Goal: Task Accomplishment & Management: Manage account settings

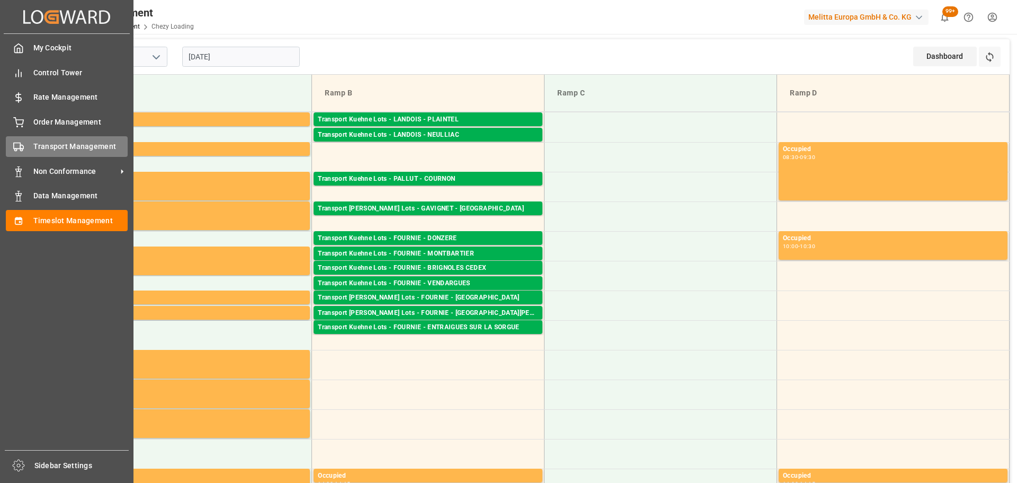
click at [52, 144] on span "Transport Management" at bounding box center [80, 146] width 95 height 11
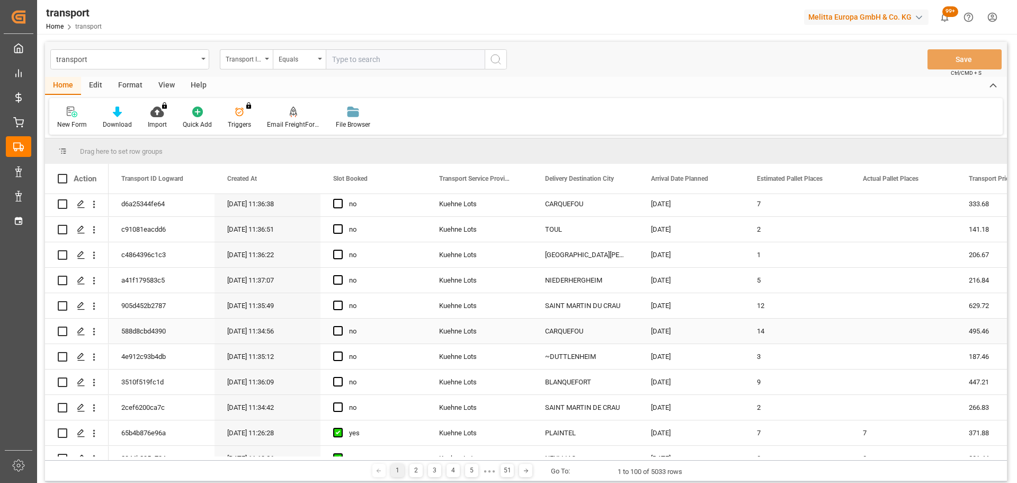
scroll to position [53, 0]
drag, startPoint x: 93, startPoint y: 381, endPoint x: 138, endPoint y: 393, distance: 46.5
click at [92, 381] on icon "open menu" at bounding box center [93, 382] width 11 height 11
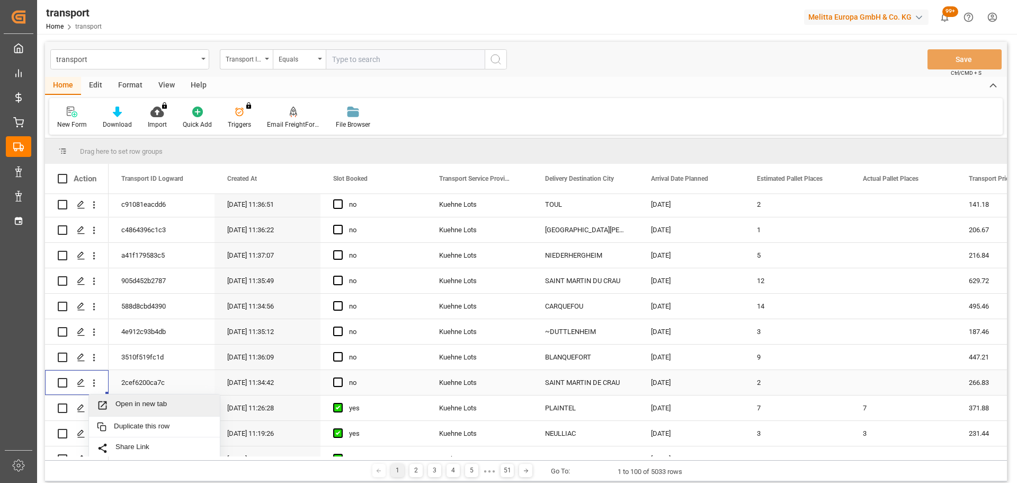
click at [143, 401] on span "Open in new tab" at bounding box center [163, 404] width 96 height 11
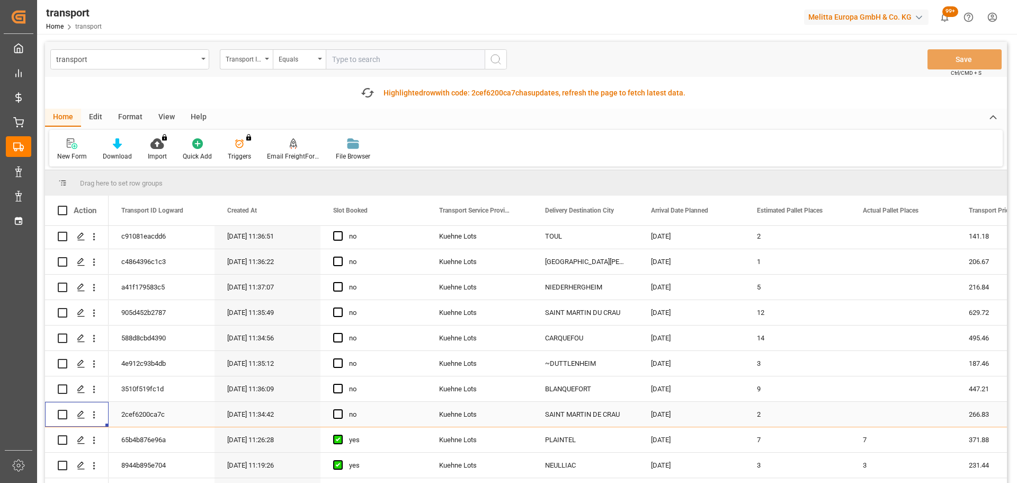
click at [332, 415] on div "no" at bounding box center [374, 414] width 106 height 25
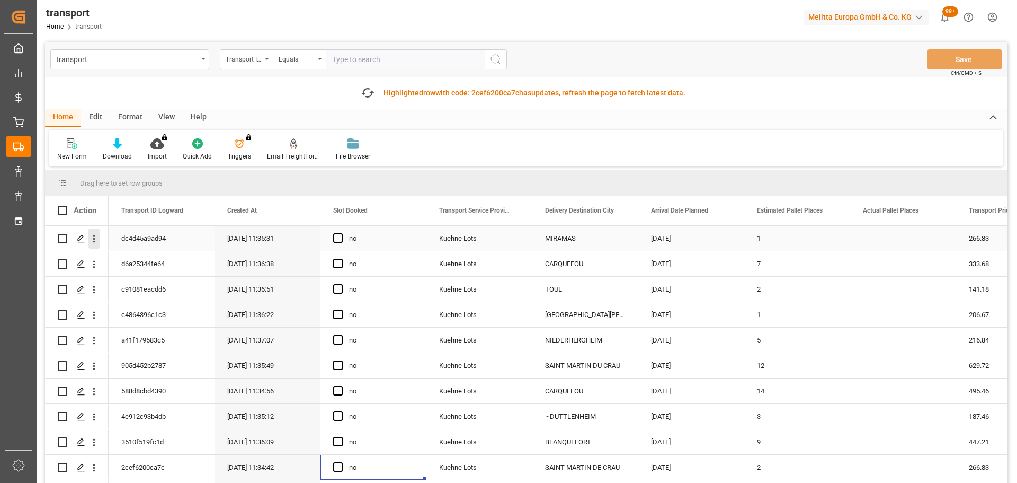
click at [94, 235] on icon "open menu" at bounding box center [94, 238] width 2 height 7
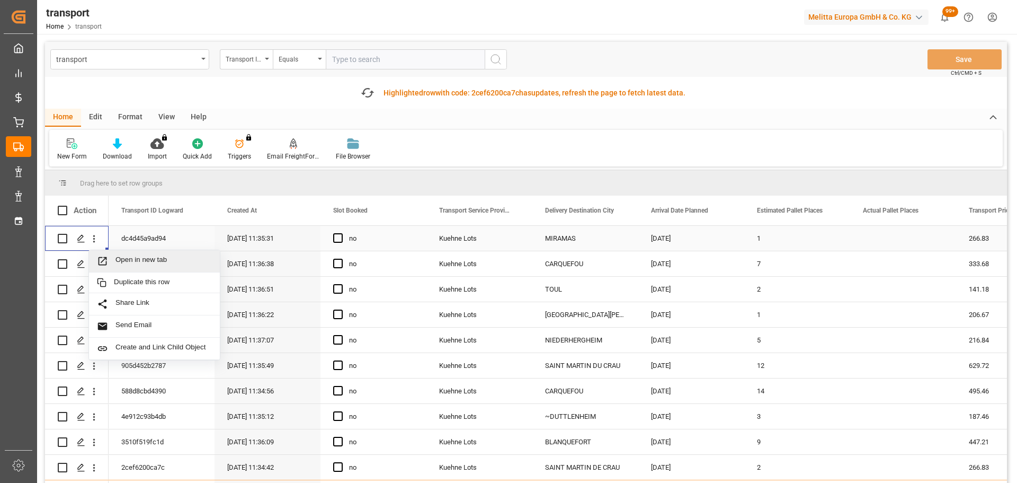
click at [145, 254] on div "Open in new tab" at bounding box center [154, 261] width 131 height 22
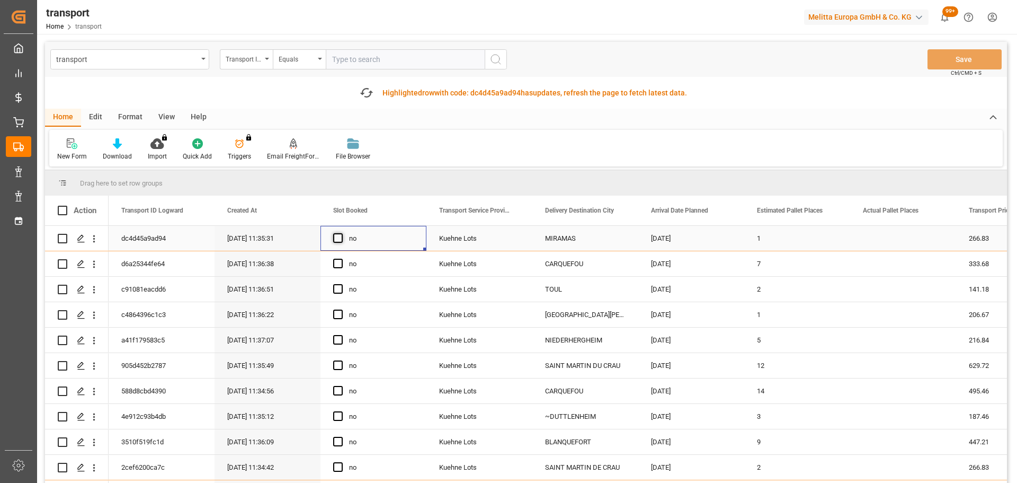
click at [339, 236] on span "Press SPACE to select this row." at bounding box center [338, 238] width 10 height 10
click at [341, 233] on input "Press SPACE to select this row." at bounding box center [341, 233] width 0 height 0
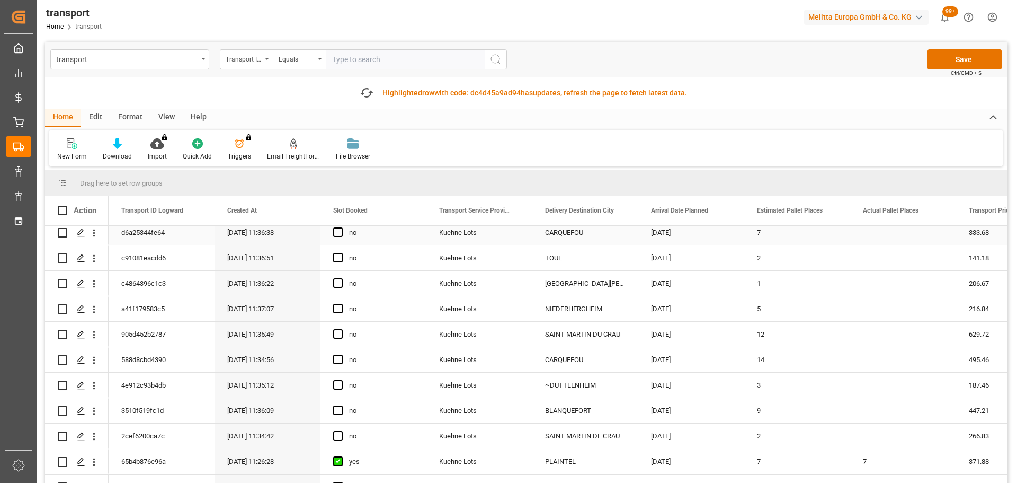
scroll to position [53, 0]
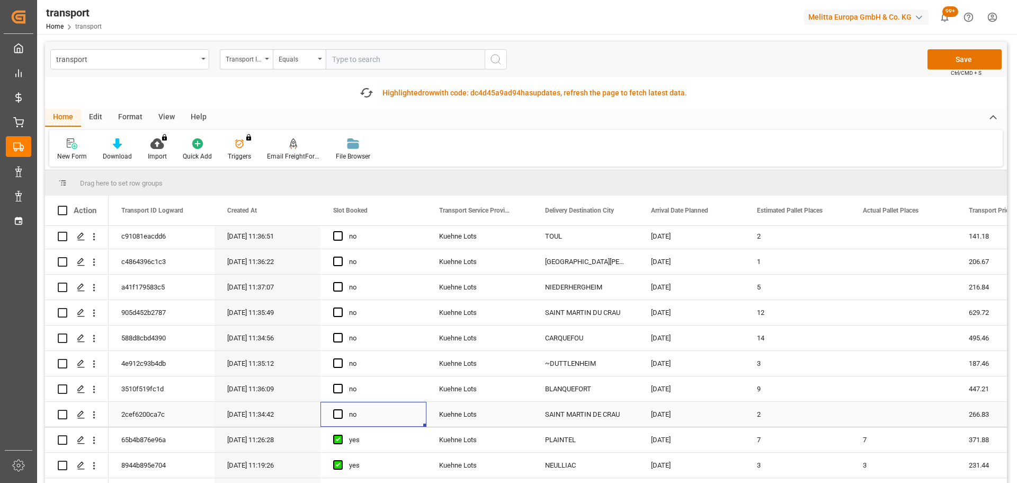
drag, startPoint x: 342, startPoint y: 411, endPoint x: 359, endPoint y: 413, distance: 17.0
click at [343, 412] on div "Press SPACE to select this row." at bounding box center [341, 414] width 16 height 24
click at [337, 414] on span "Press SPACE to select this row." at bounding box center [338, 414] width 10 height 10
click at [341, 409] on input "Press SPACE to select this row." at bounding box center [341, 409] width 0 height 0
click at [956, 54] on button "Save" at bounding box center [965, 59] width 74 height 20
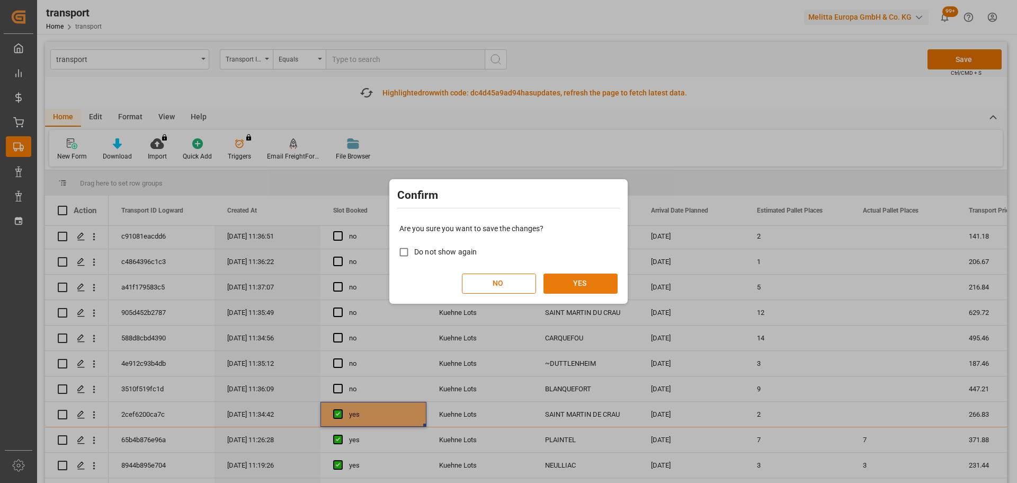
click at [574, 279] on button "YES" at bounding box center [581, 283] width 74 height 20
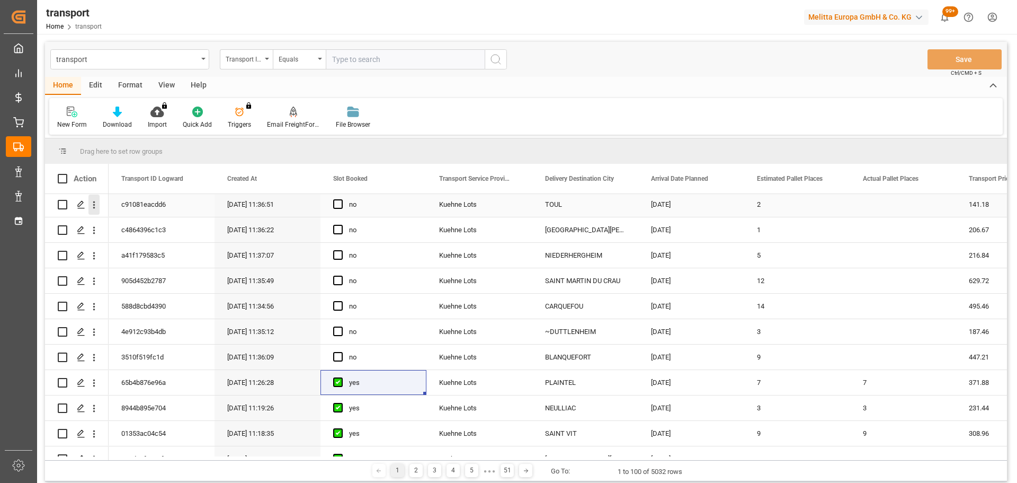
click at [97, 203] on icon "open menu" at bounding box center [93, 204] width 11 height 11
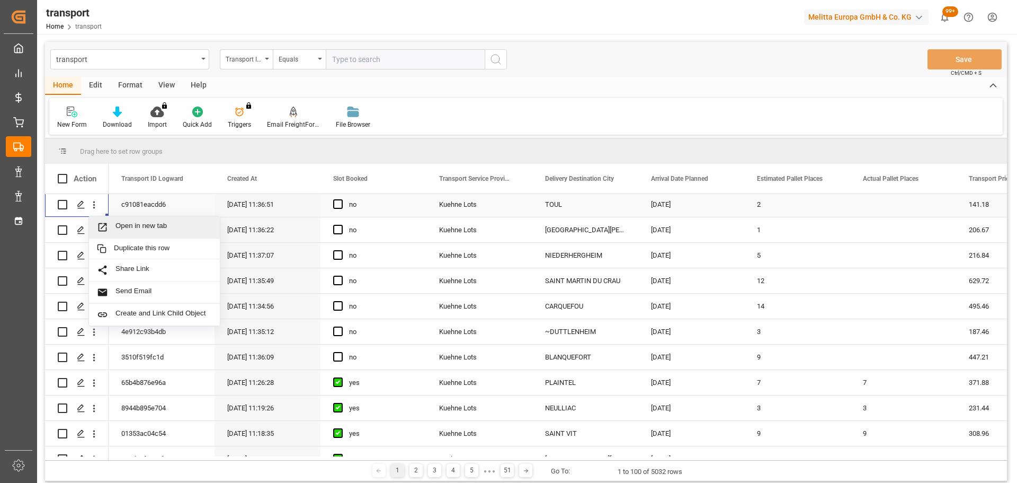
click at [139, 223] on span "Open in new tab" at bounding box center [163, 226] width 96 height 11
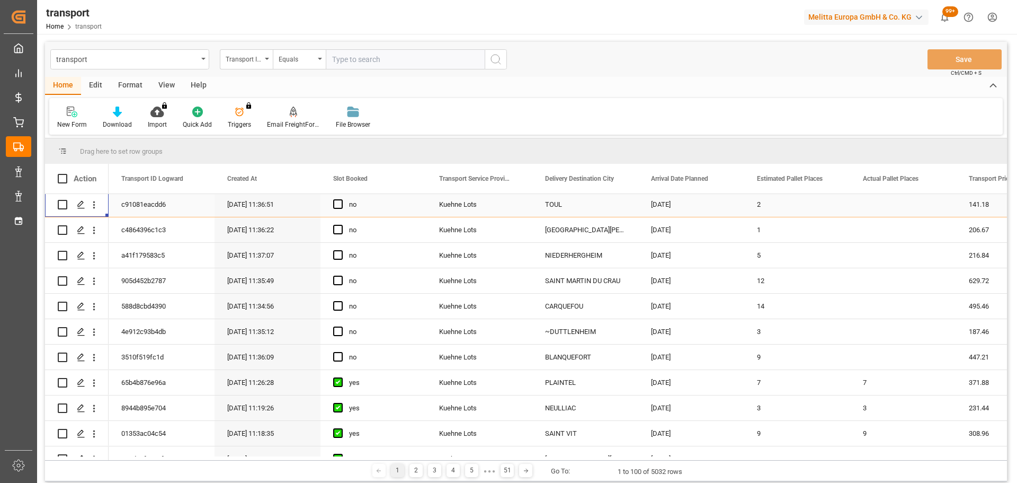
drag, startPoint x: 340, startPoint y: 201, endPoint x: 387, endPoint y: 219, distance: 50.7
click at [340, 201] on span "Press SPACE to select this row." at bounding box center [338, 204] width 10 height 10
click at [341, 199] on input "Press SPACE to select this row." at bounding box center [341, 199] width 0 height 0
click at [95, 304] on icon "open menu" at bounding box center [94, 306] width 2 height 7
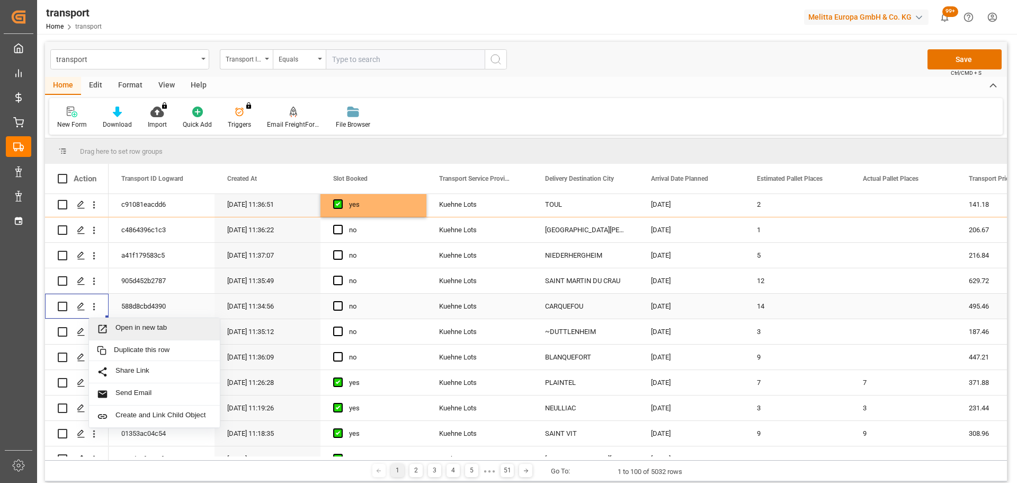
click at [138, 327] on span "Open in new tab" at bounding box center [163, 328] width 96 height 11
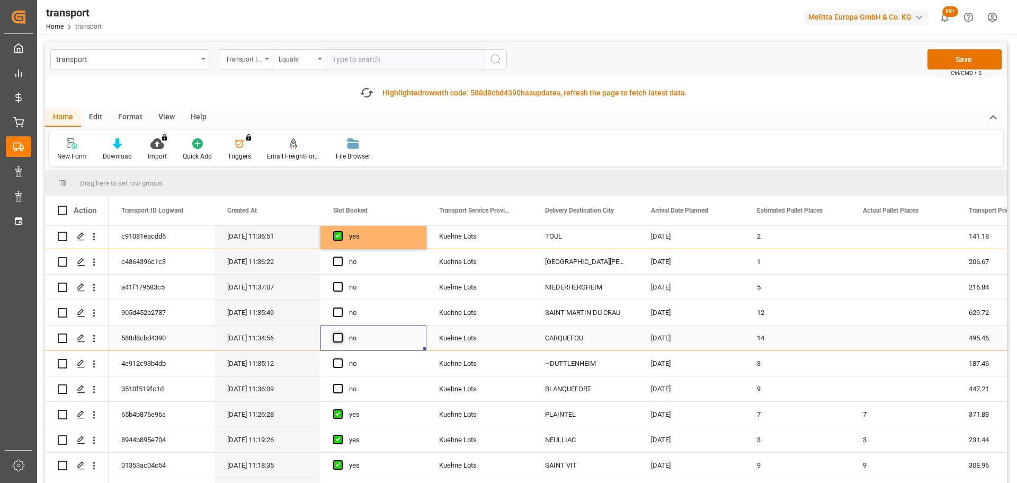
click at [336, 339] on span "Press SPACE to select this row." at bounding box center [338, 338] width 10 height 10
click at [341, 333] on input "Press SPACE to select this row." at bounding box center [341, 333] width 0 height 0
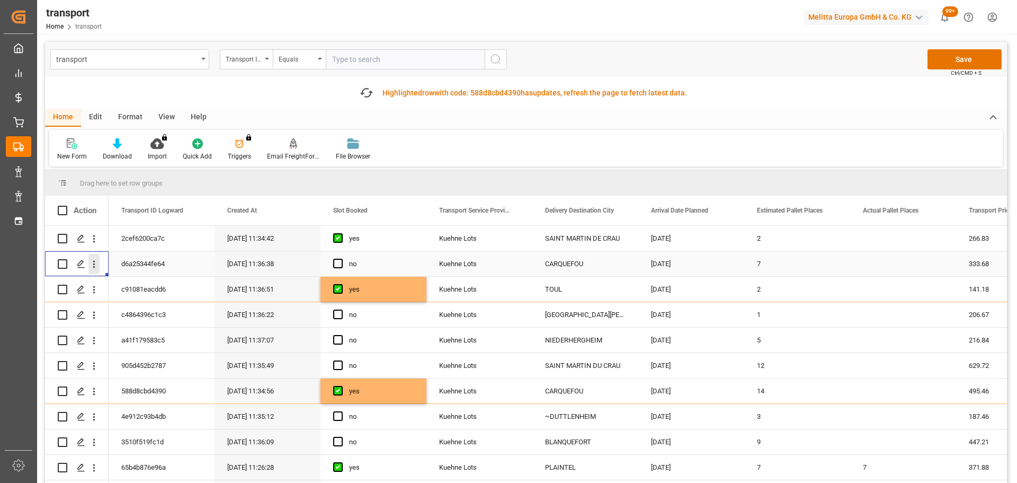
click at [95, 261] on icon "open menu" at bounding box center [93, 264] width 11 height 11
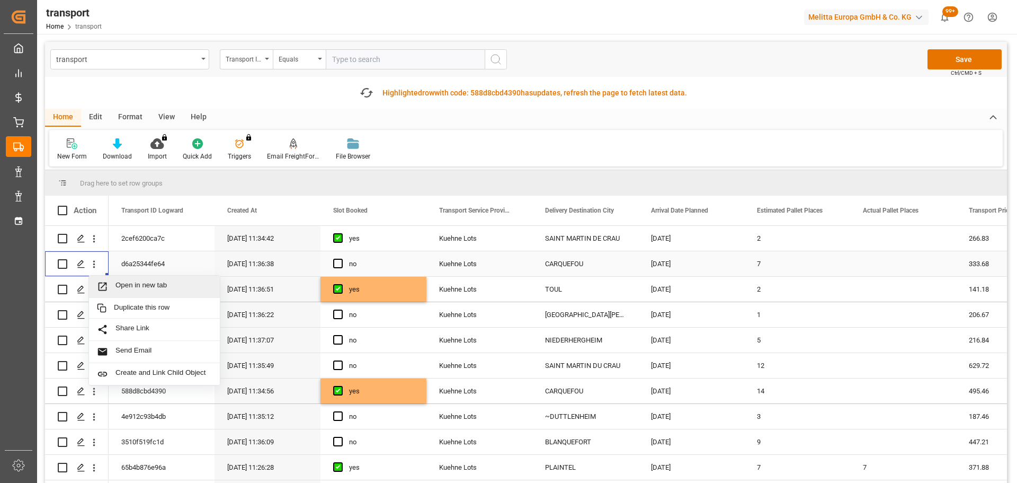
click at [126, 282] on span "Open in new tab" at bounding box center [163, 286] width 96 height 11
click at [339, 261] on span "Press SPACE to select this row." at bounding box center [338, 264] width 10 height 10
click at [341, 259] on input "Press SPACE to select this row." at bounding box center [341, 259] width 0 height 0
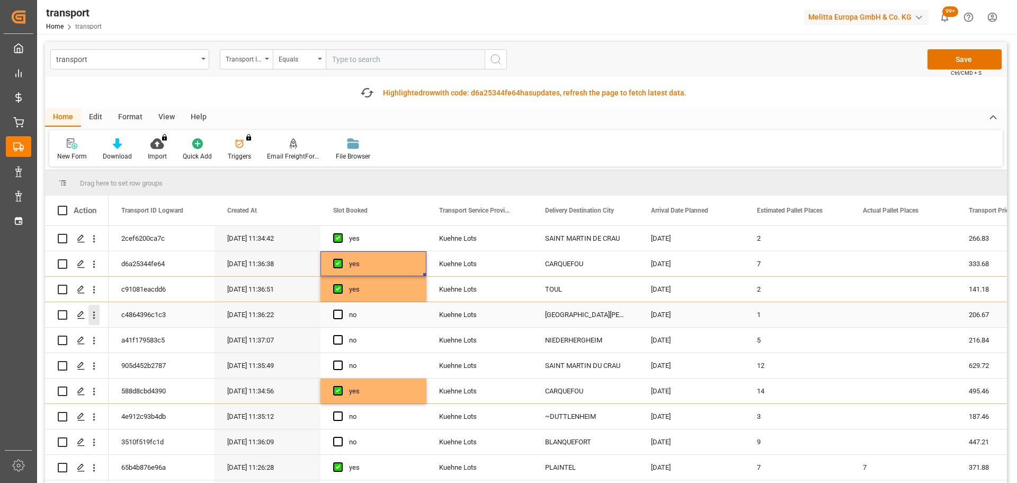
click at [94, 312] on icon "open menu" at bounding box center [94, 315] width 2 height 7
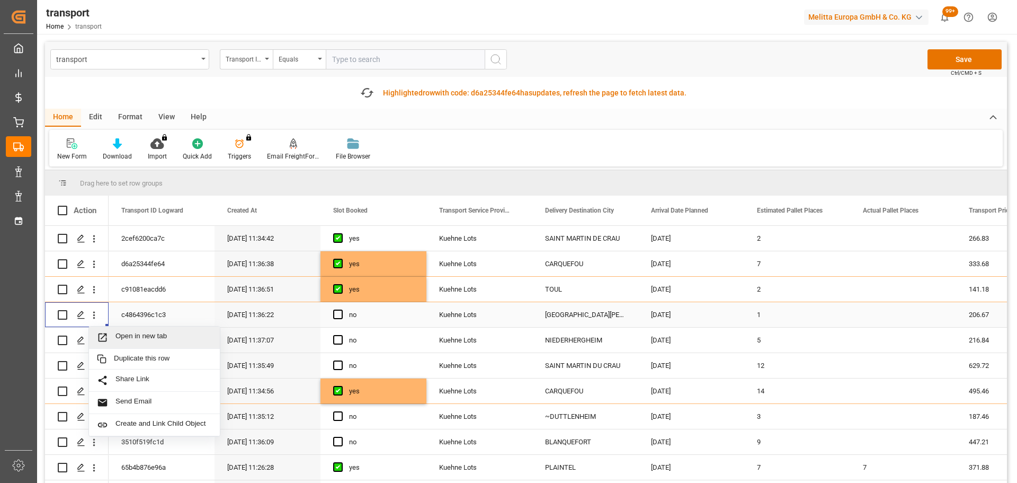
click at [145, 333] on span "Open in new tab" at bounding box center [163, 337] width 96 height 11
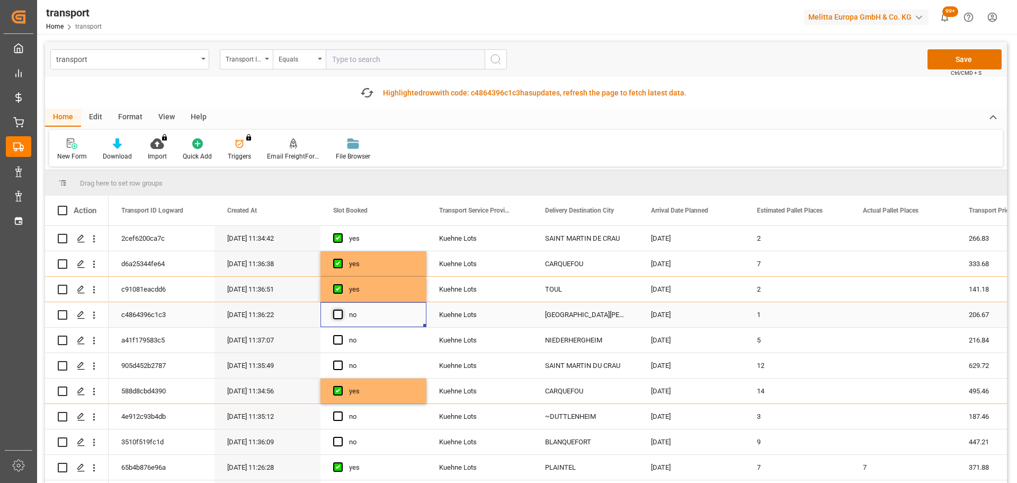
click at [335, 315] on span "Press SPACE to select this row." at bounding box center [338, 314] width 10 height 10
click at [341, 309] on input "Press SPACE to select this row." at bounding box center [341, 309] width 0 height 0
click at [950, 59] on button "Save" at bounding box center [965, 59] width 74 height 20
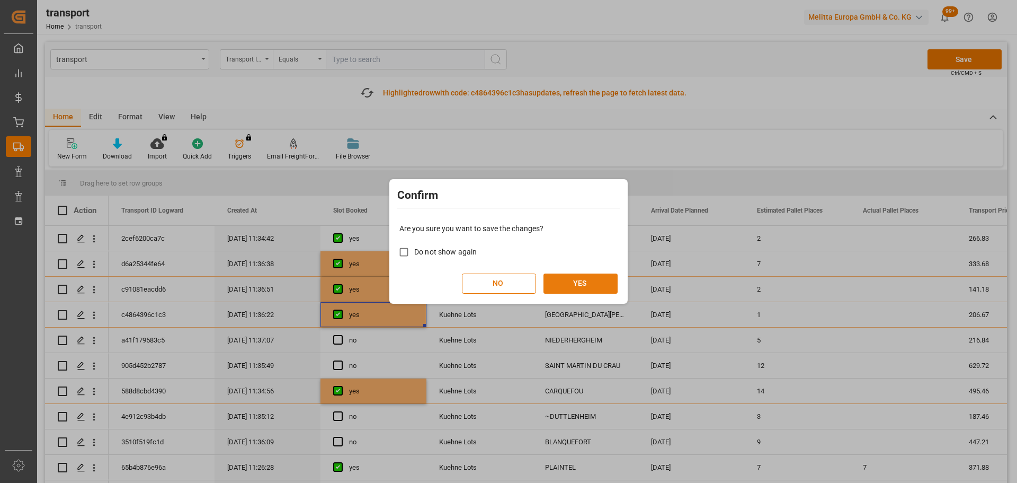
click at [574, 285] on button "YES" at bounding box center [581, 283] width 74 height 20
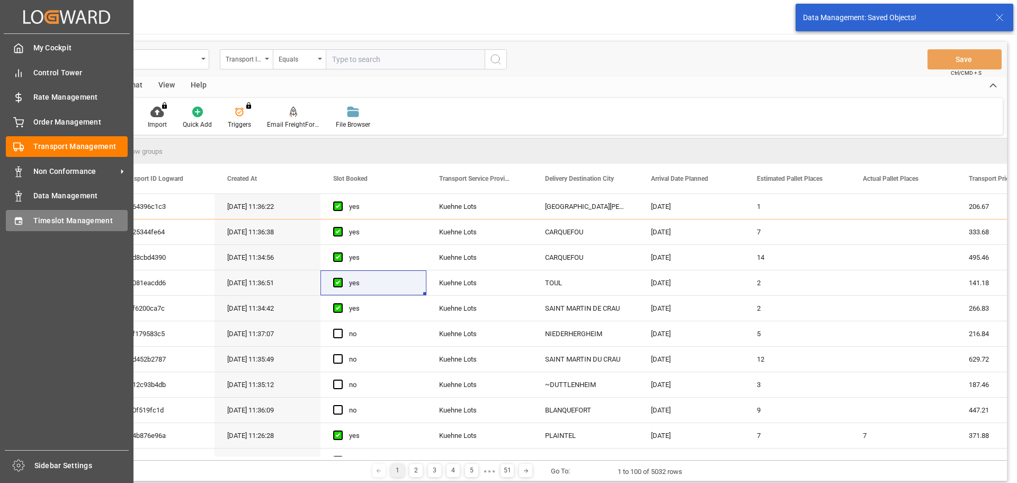
click at [38, 215] on span "Timeslot Management" at bounding box center [80, 220] width 95 height 11
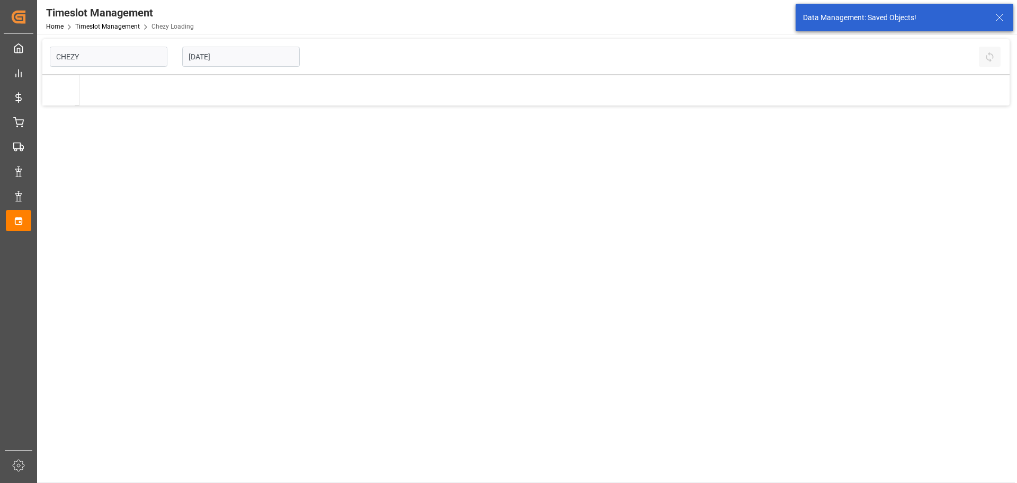
type input "Chezy Loading"
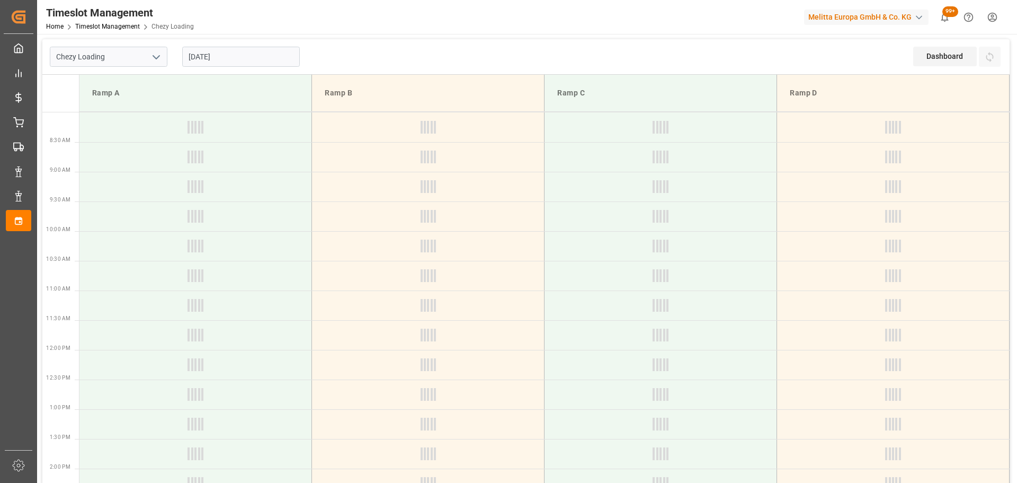
click at [226, 57] on input "[DATE]" at bounding box center [241, 57] width 118 height 20
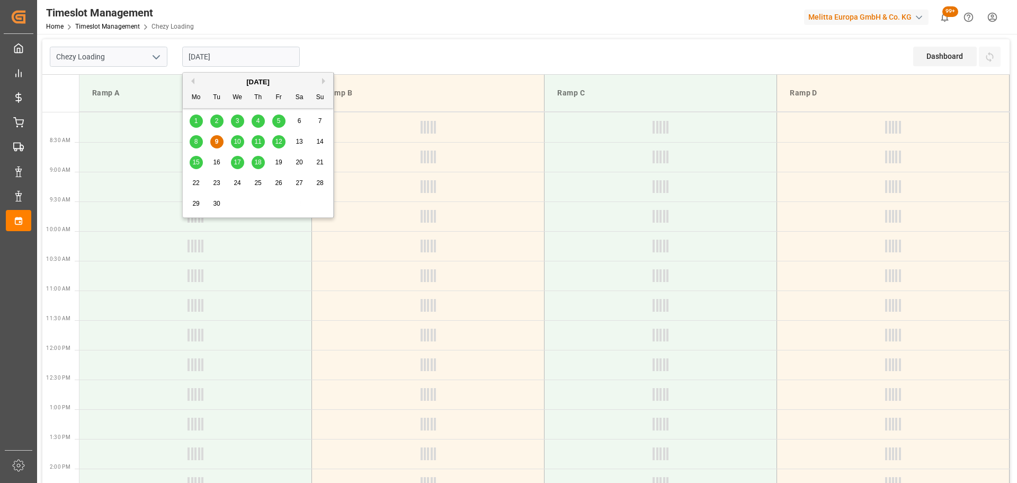
click at [234, 138] on span "10" at bounding box center [237, 141] width 7 height 7
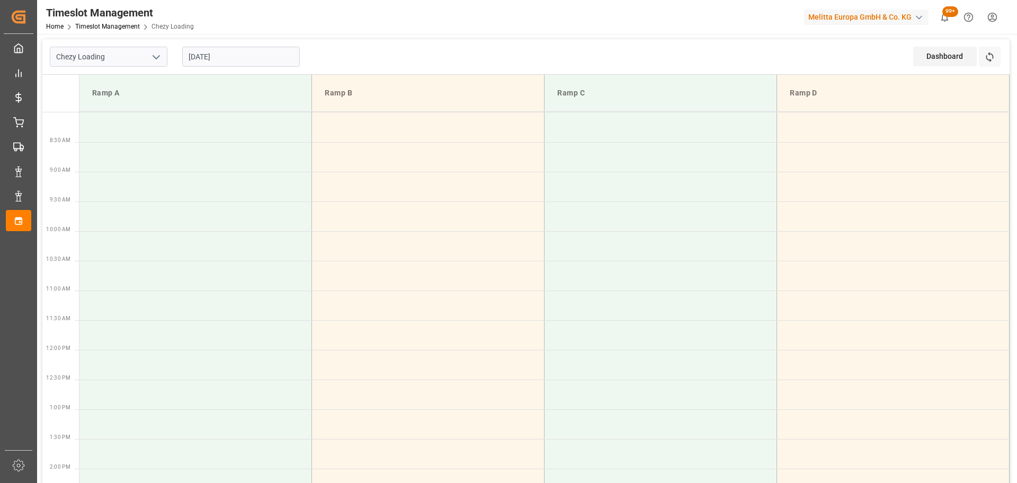
click at [224, 54] on input "10-09-2025" at bounding box center [241, 57] width 118 height 20
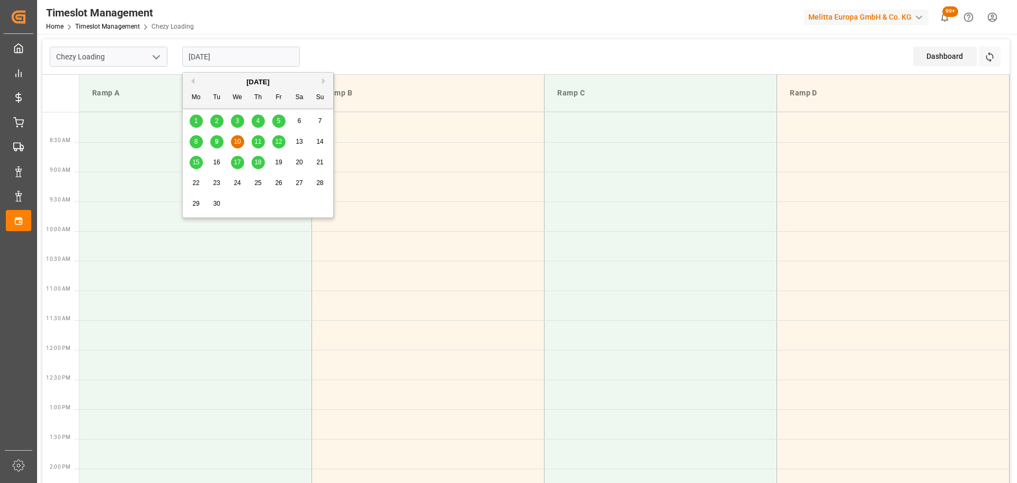
click at [233, 138] on div "10" at bounding box center [237, 142] width 13 height 13
click at [208, 59] on input "10-09-2025" at bounding box center [241, 57] width 118 height 20
click at [254, 138] on span "11" at bounding box center [257, 141] width 7 height 7
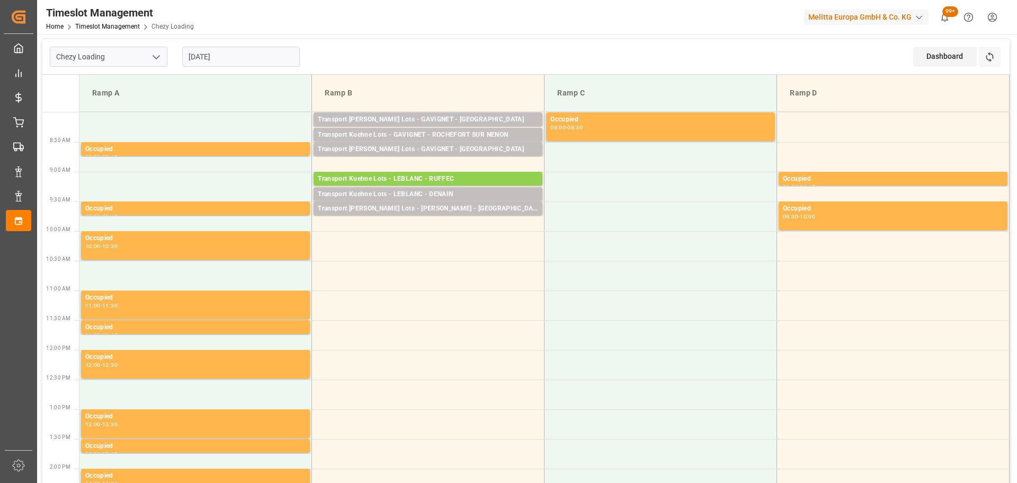
click at [234, 57] on input "[DATE]" at bounding box center [241, 57] width 118 height 20
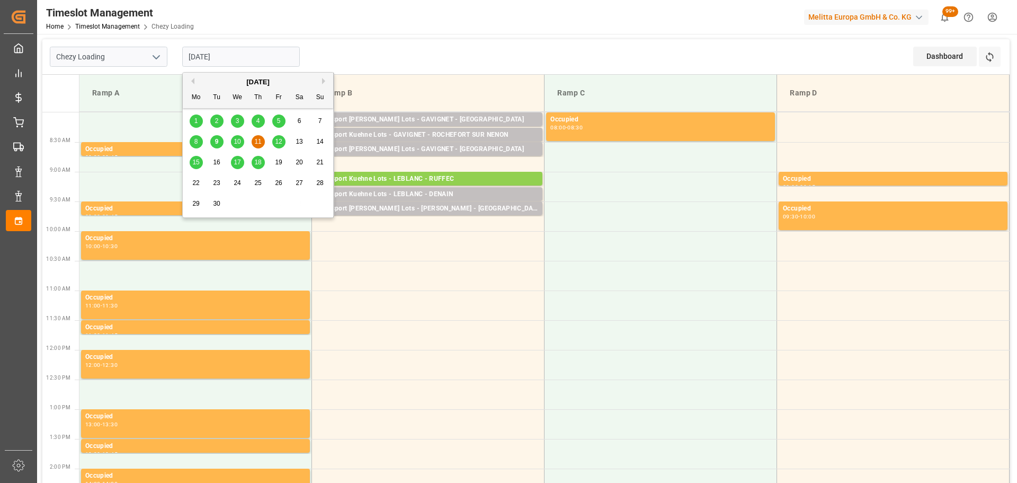
click at [238, 139] on span "10" at bounding box center [237, 141] width 7 height 7
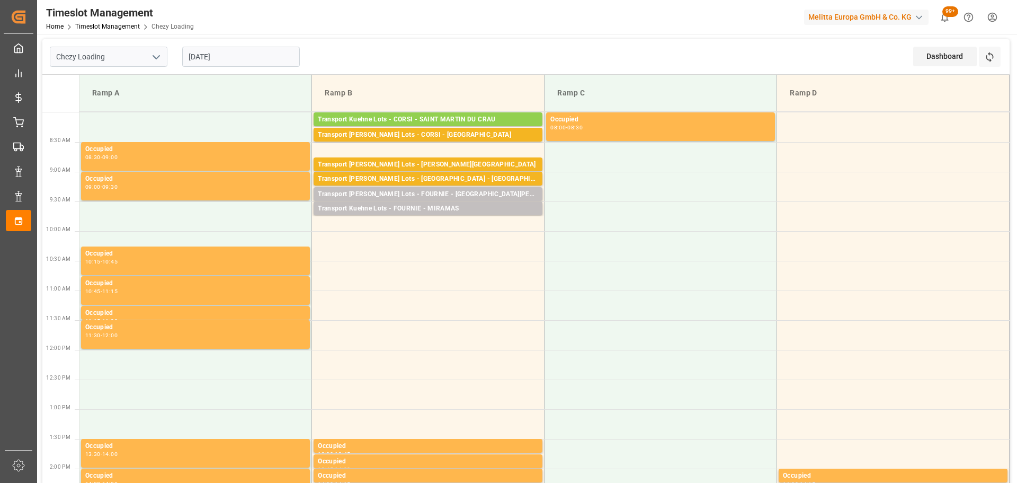
click at [238, 49] on input "10-09-2025" at bounding box center [241, 57] width 118 height 20
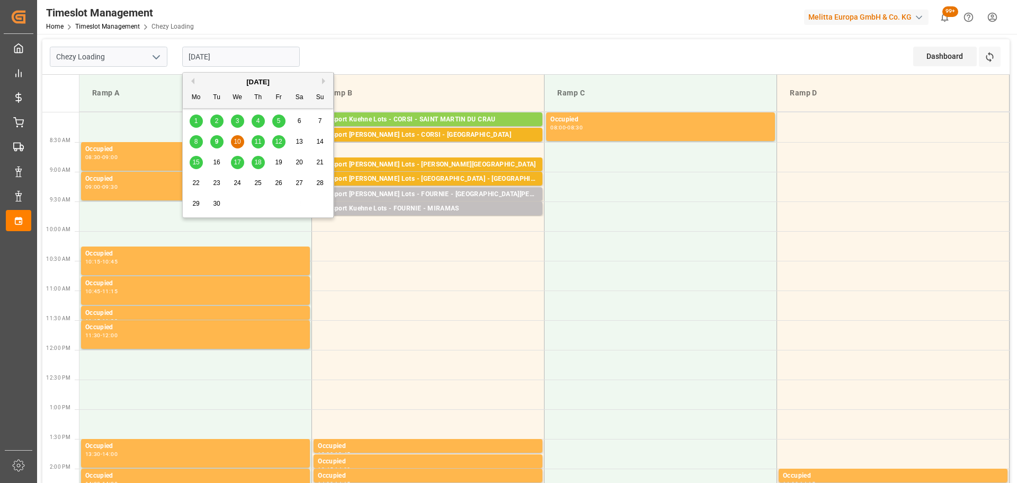
click at [259, 140] on span "11" at bounding box center [257, 141] width 7 height 7
type input "11-09-2025"
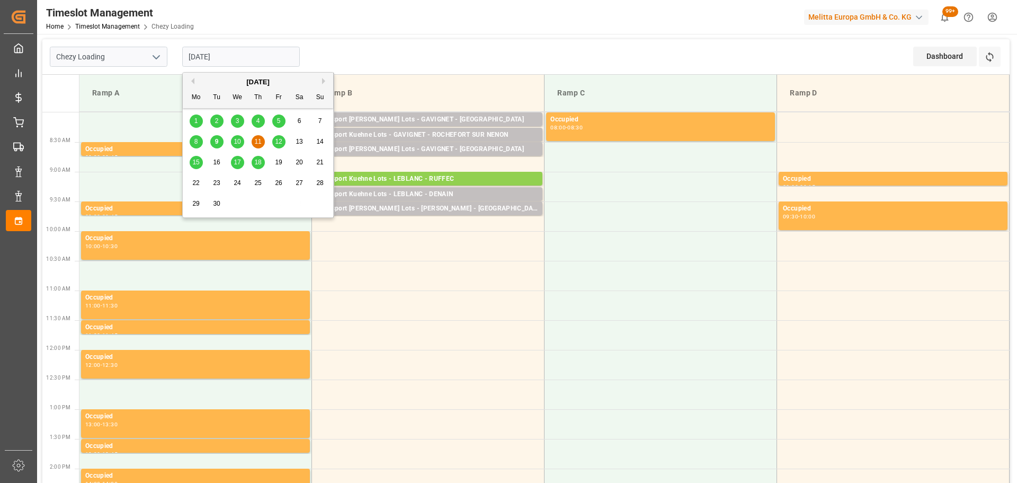
click at [200, 54] on input "11-09-2025" at bounding box center [241, 57] width 118 height 20
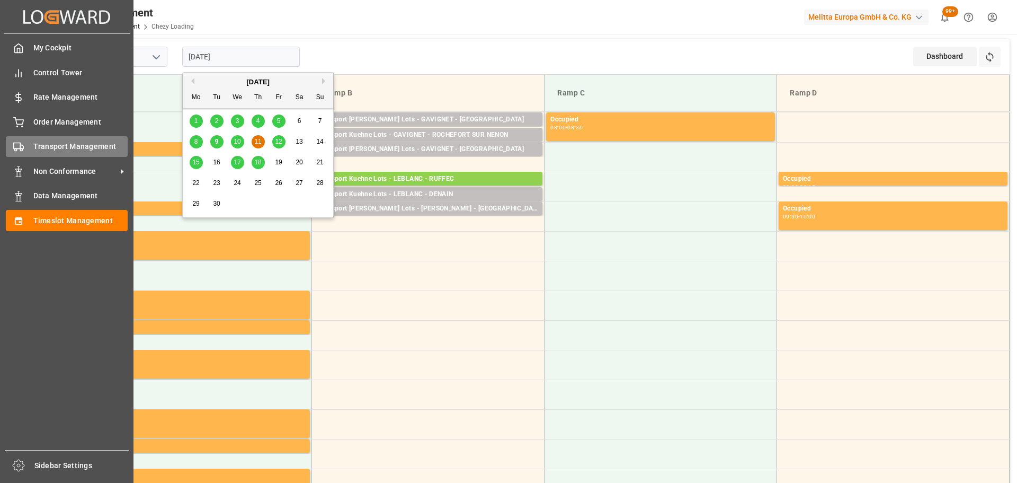
click at [48, 143] on span "Transport Management" at bounding box center [80, 146] width 95 height 11
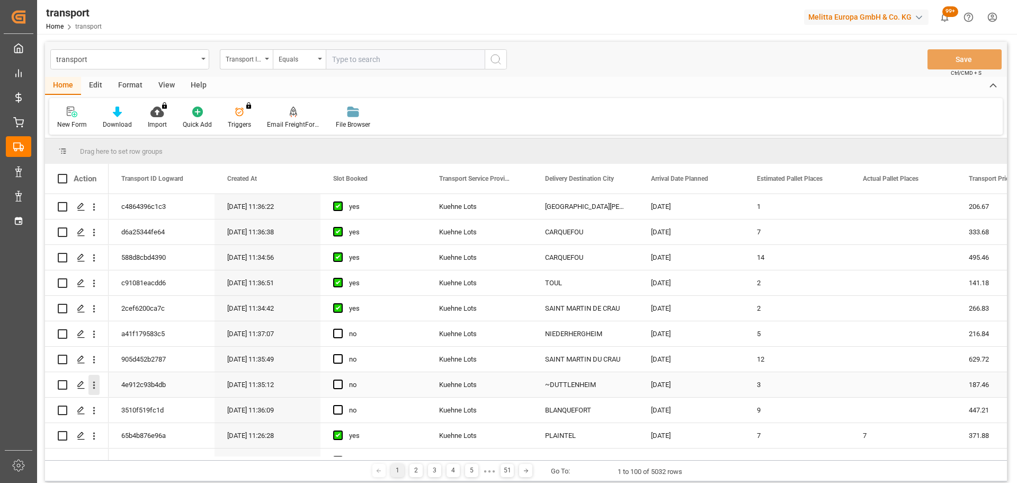
click at [94, 387] on icon "open menu" at bounding box center [94, 384] width 2 height 7
click at [129, 405] on span "Open in new tab" at bounding box center [163, 407] width 96 height 11
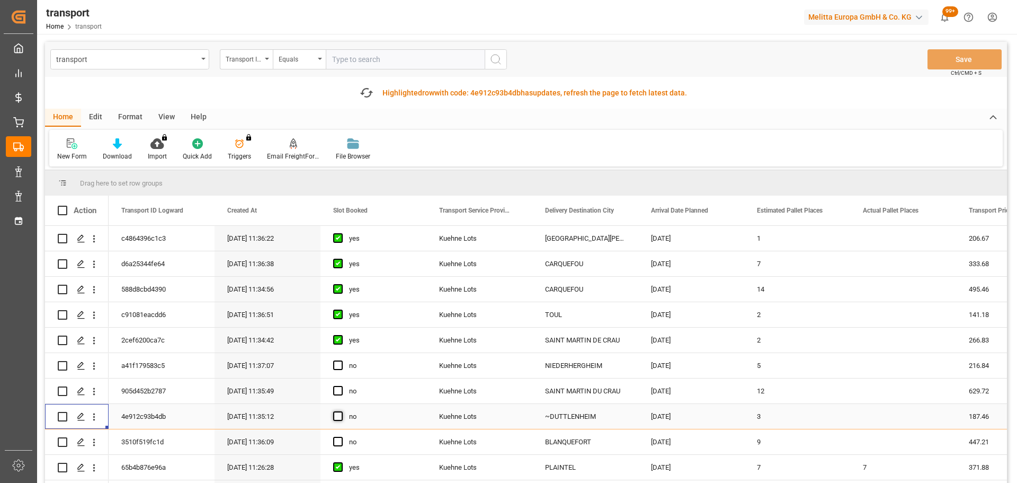
click at [333, 415] on span "Press SPACE to select this row." at bounding box center [338, 416] width 10 height 10
click at [341, 411] on input "Press SPACE to select this row." at bounding box center [341, 411] width 0 height 0
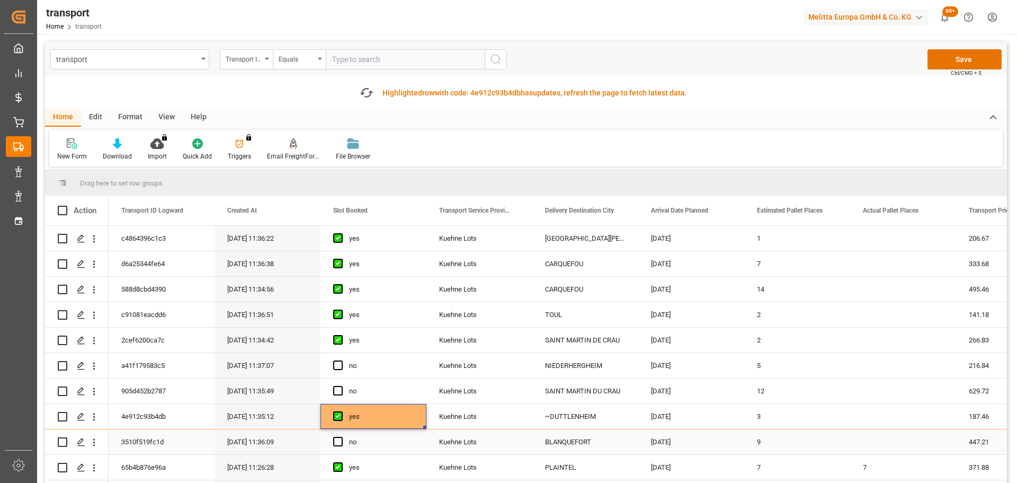
drag, startPoint x: 93, startPoint y: 441, endPoint x: 145, endPoint y: 440, distance: 51.4
click at [93, 441] on icon "open menu" at bounding box center [93, 442] width 11 height 11
click at [136, 462] on span "Open in new tab" at bounding box center [163, 464] width 96 height 11
click at [337, 442] on span "Press SPACE to select this row." at bounding box center [338, 442] width 10 height 10
click at [341, 437] on input "Press SPACE to select this row." at bounding box center [341, 437] width 0 height 0
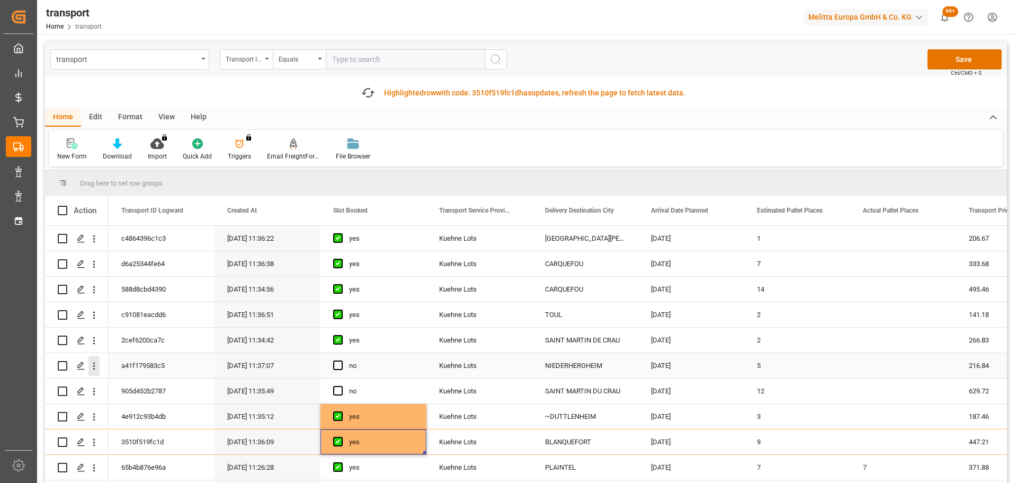
click at [91, 362] on icon "open menu" at bounding box center [93, 365] width 11 height 11
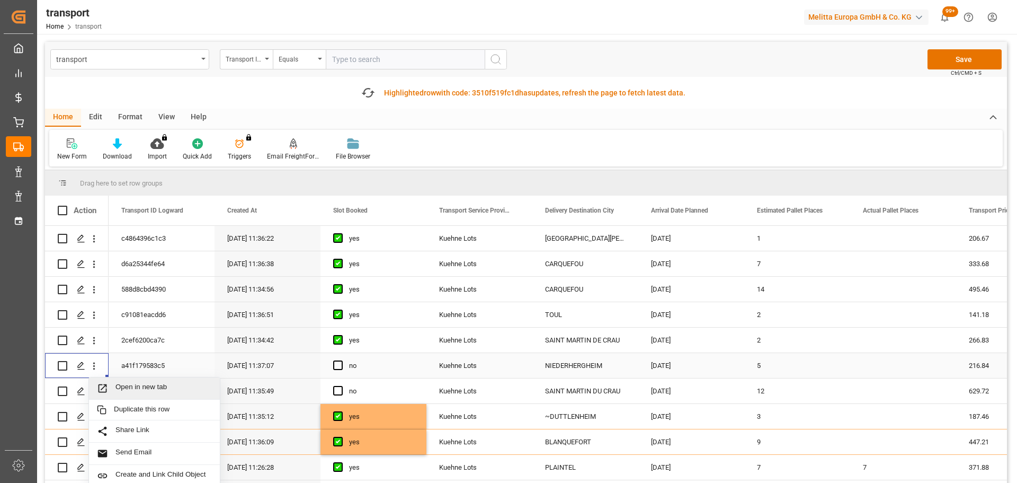
click at [129, 386] on span "Open in new tab" at bounding box center [163, 387] width 96 height 11
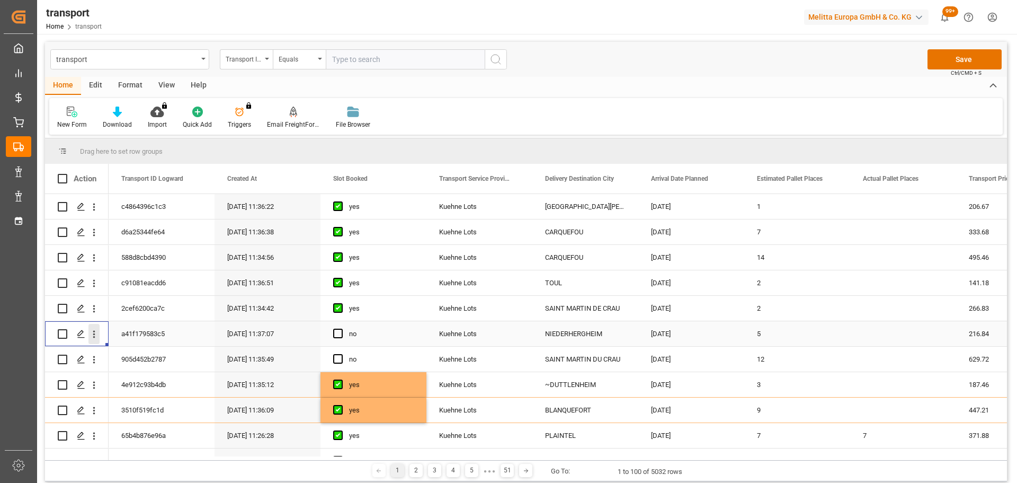
click at [93, 331] on icon "open menu" at bounding box center [93, 333] width 11 height 11
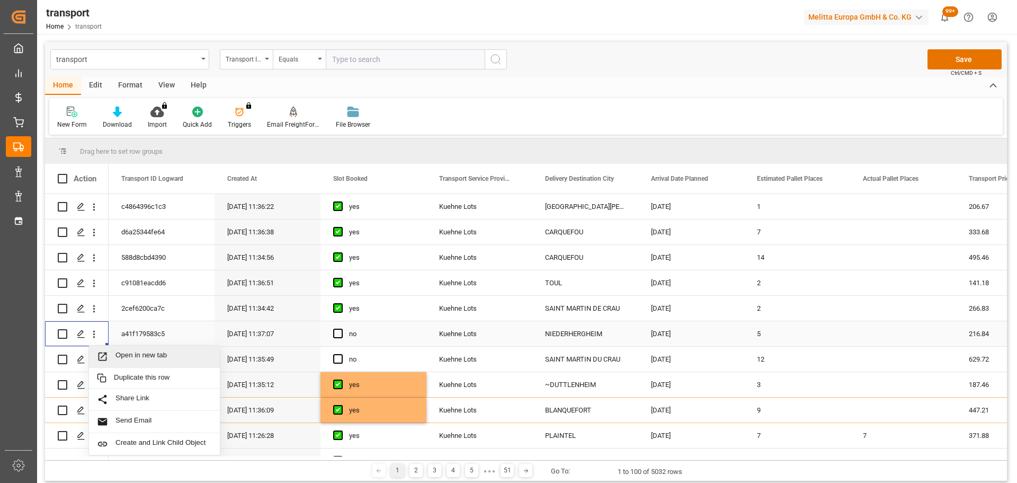
click at [146, 352] on span "Open in new tab" at bounding box center [163, 356] width 96 height 11
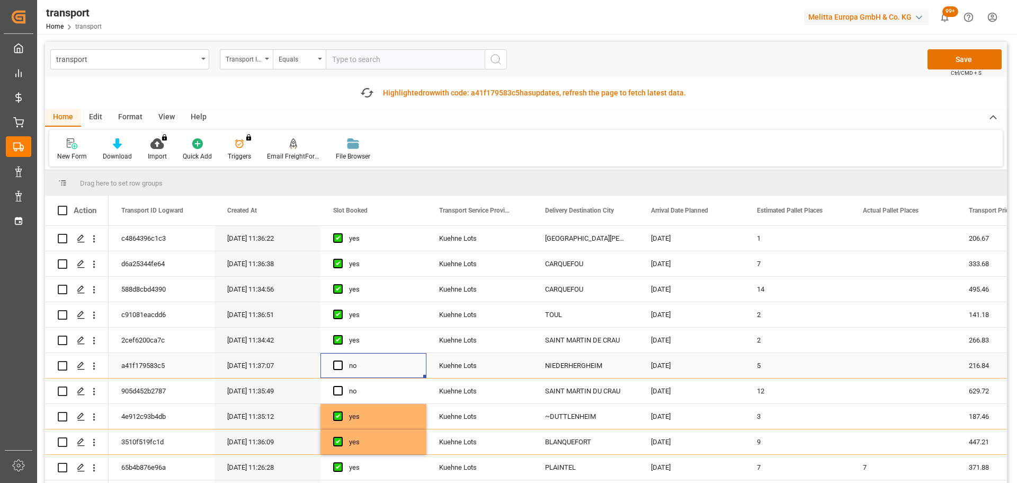
click at [337, 360] on div "Press SPACE to select this row." at bounding box center [341, 365] width 16 height 24
click at [342, 363] on span "Press SPACE to select this row." at bounding box center [338, 365] width 10 height 10
click at [341, 360] on input "Press SPACE to select this row." at bounding box center [341, 360] width 0 height 0
click at [93, 391] on icon "open menu" at bounding box center [94, 391] width 2 height 7
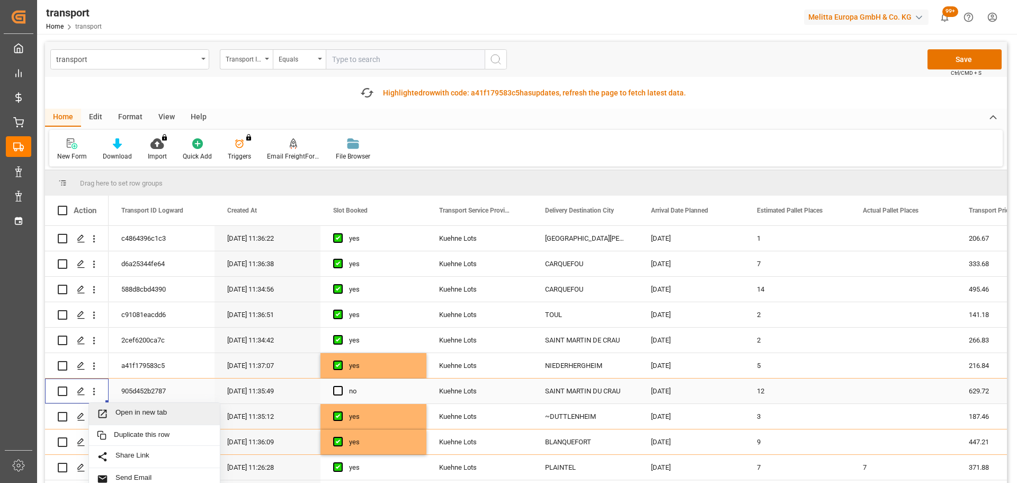
click at [176, 407] on div "Open in new tab" at bounding box center [154, 414] width 131 height 22
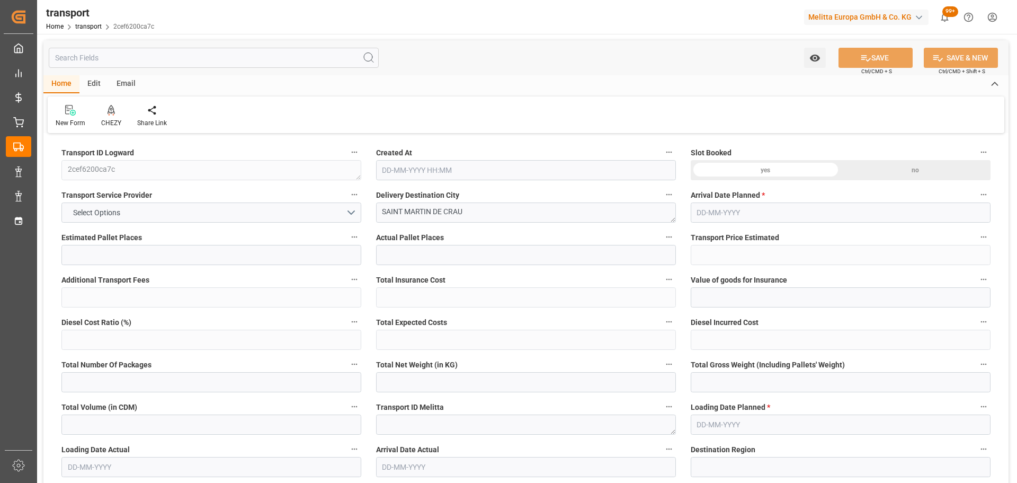
type input "2"
type input "266.83"
type input "0"
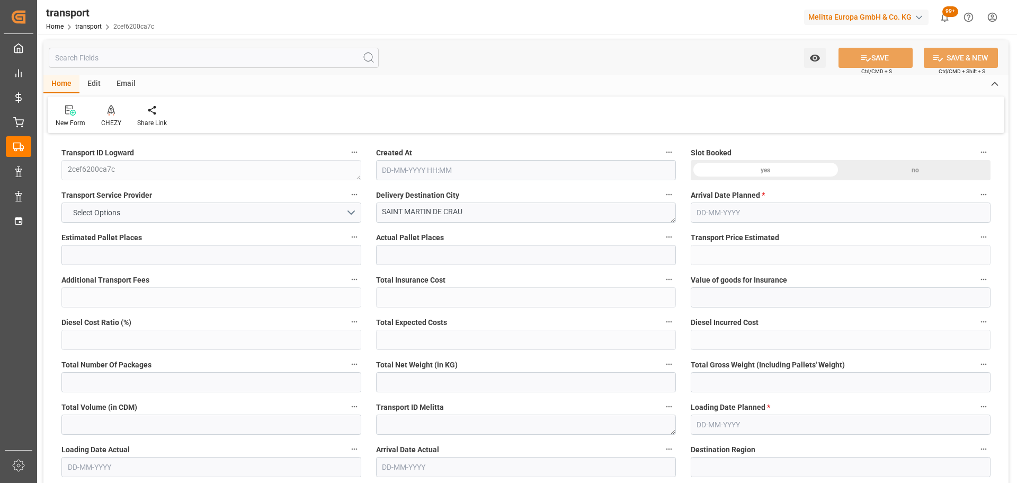
type input "266.83"
type input "0"
type input "564.828"
type input "729.424"
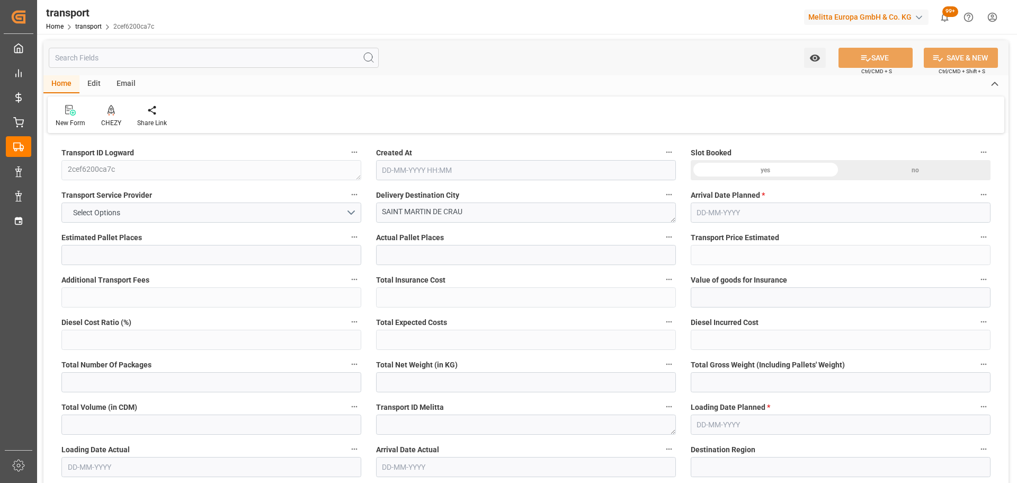
type input "1610.784"
type input "13"
type input "1"
type input "36"
type input "2"
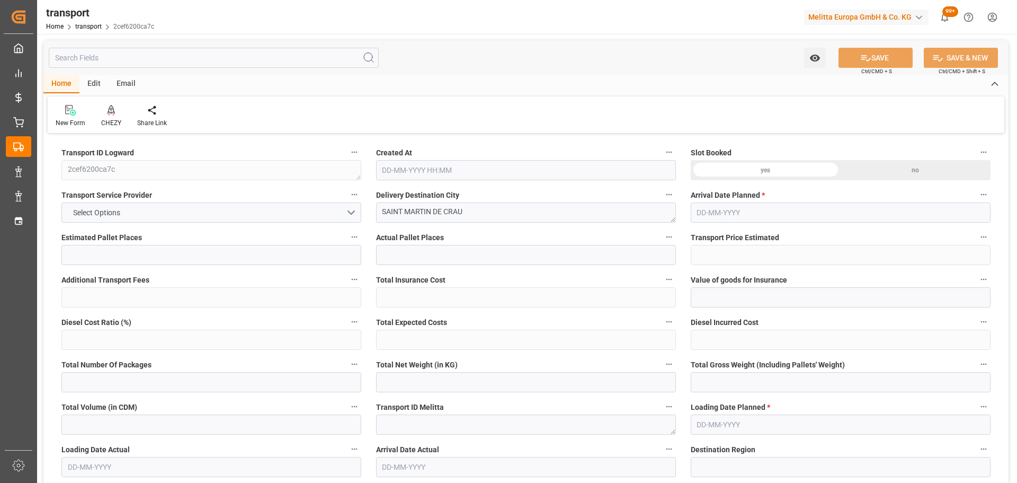
type input "101"
type input "663.432"
type input "0"
type input "4710.8598"
type input "0"
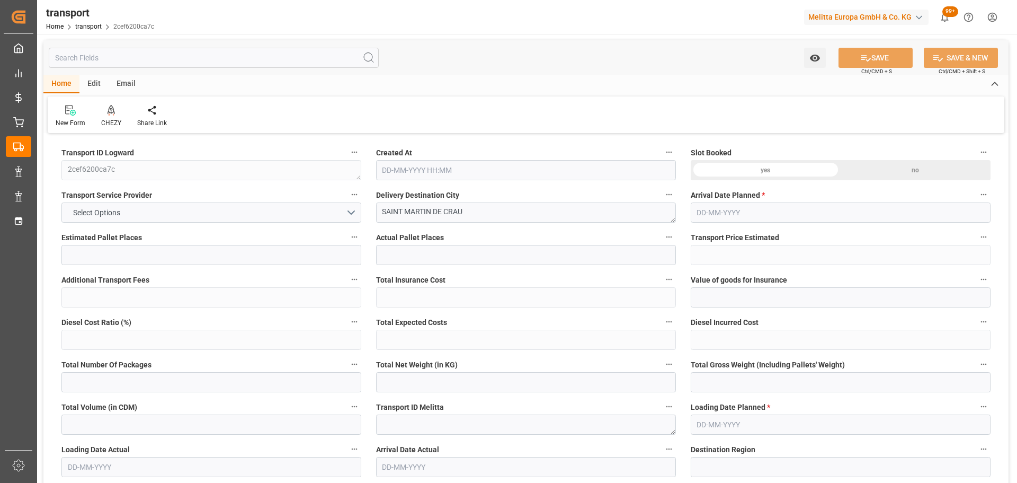
type input "0"
type input "21"
type input "35"
type input "09-09-2025 11:34"
type input "15-09-2025"
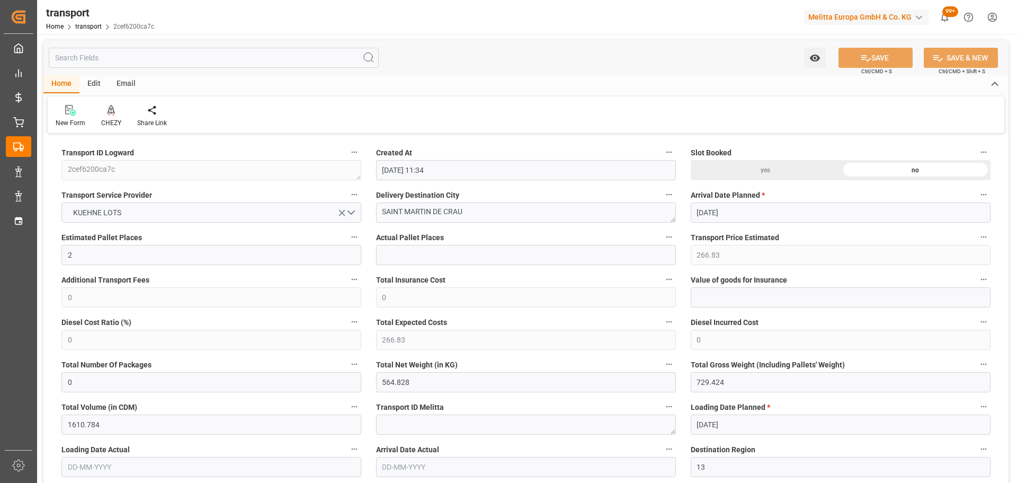
type input "11-09-2025"
click at [108, 110] on icon at bounding box center [111, 109] width 7 height 9
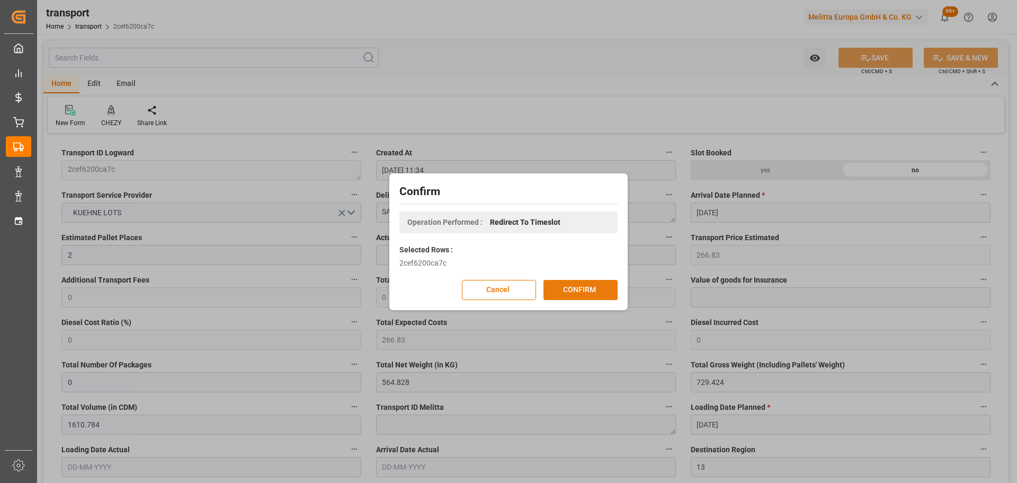
click at [587, 290] on button "CONFIRM" at bounding box center [581, 290] width 74 height 20
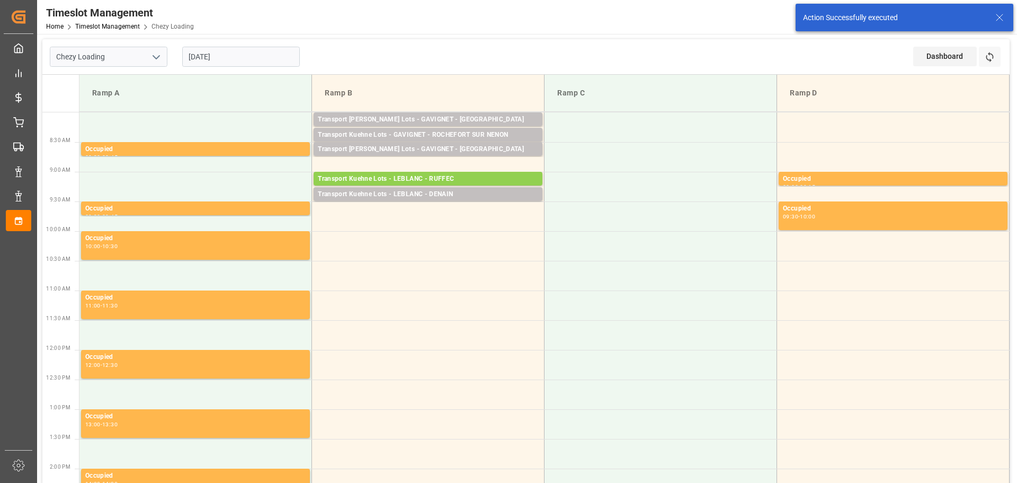
click at [233, 52] on input "[DATE]" at bounding box center [241, 57] width 118 height 20
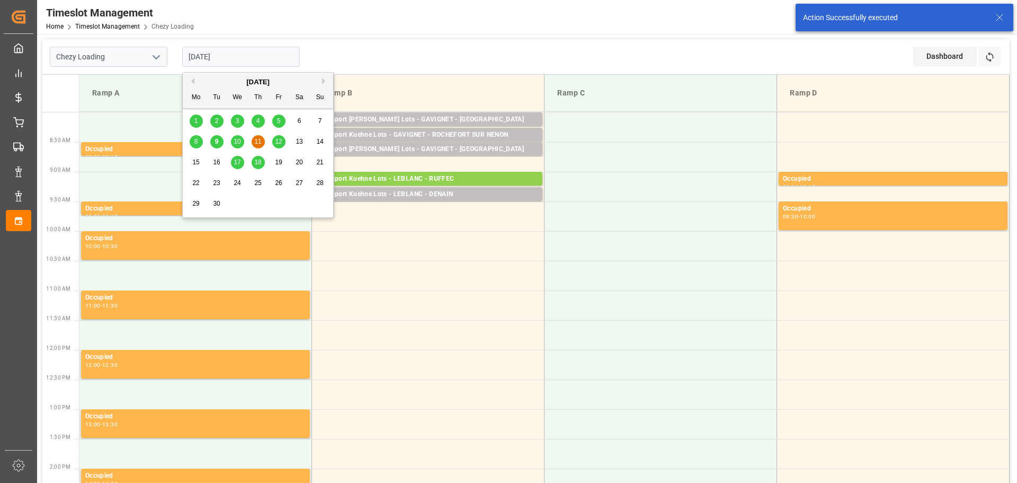
click at [239, 139] on span "10" at bounding box center [237, 141] width 7 height 7
type input "[DATE]"
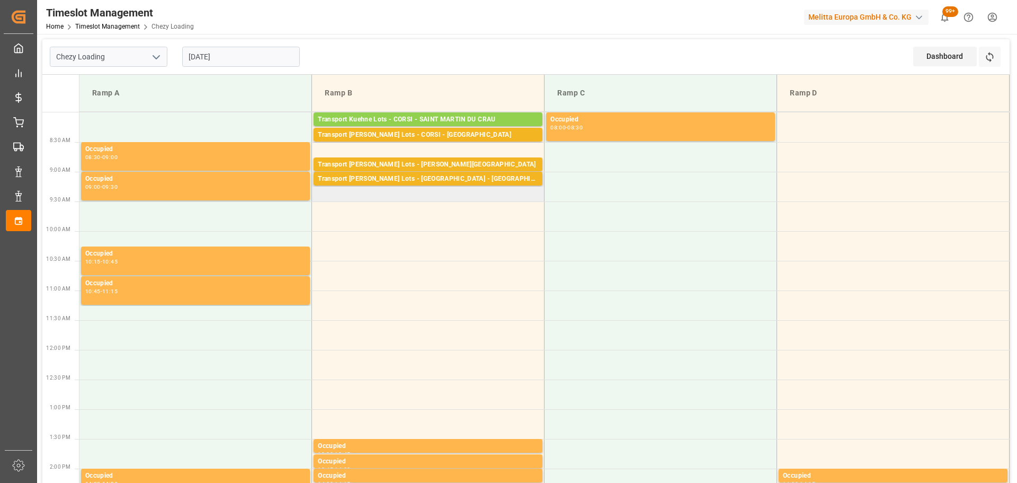
click at [319, 199] on td "Transport [PERSON_NAME] Lots - [GEOGRAPHIC_DATA] - CASTELNAUDARY Pallets: 4,TU:…" at bounding box center [428, 187] width 233 height 30
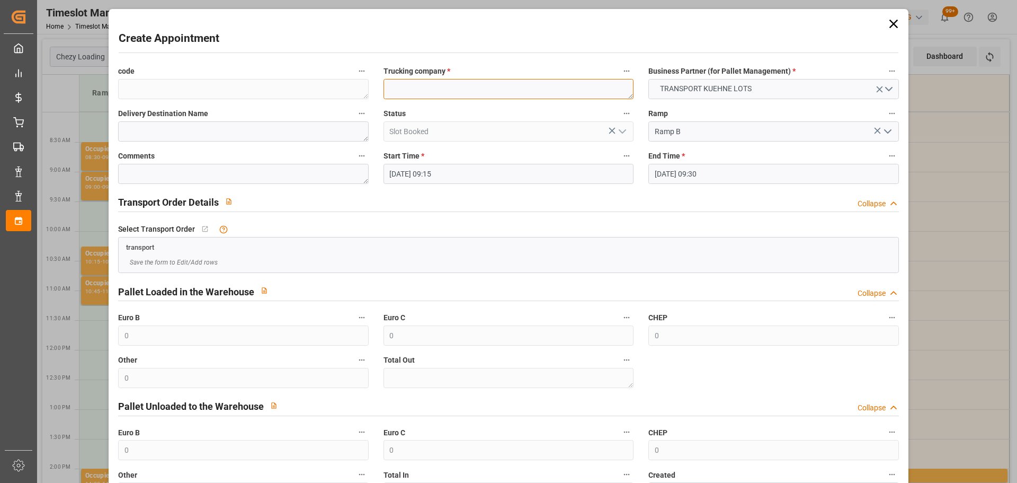
click at [460, 91] on textarea at bounding box center [509, 89] width 250 height 20
type textarea "FOURNIE"
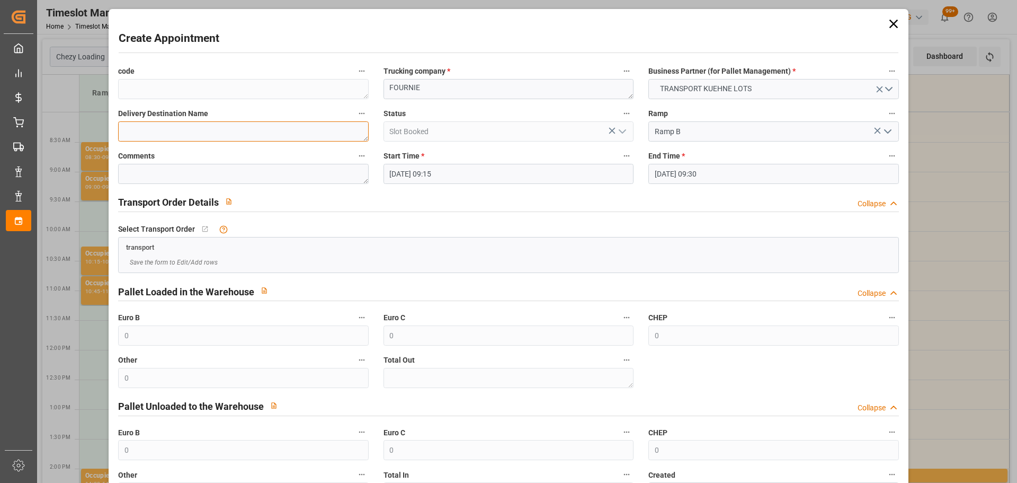
click at [222, 132] on textarea at bounding box center [243, 131] width 250 height 20
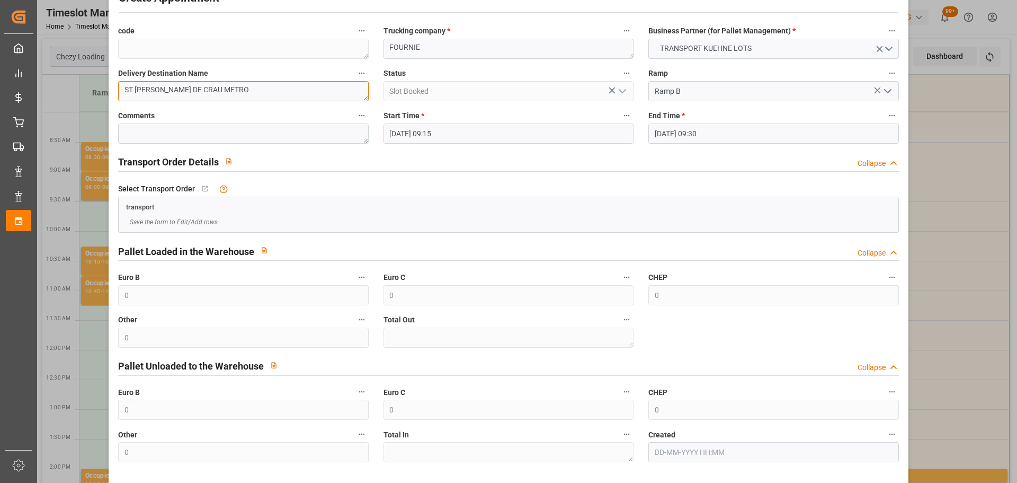
scroll to position [81, 0]
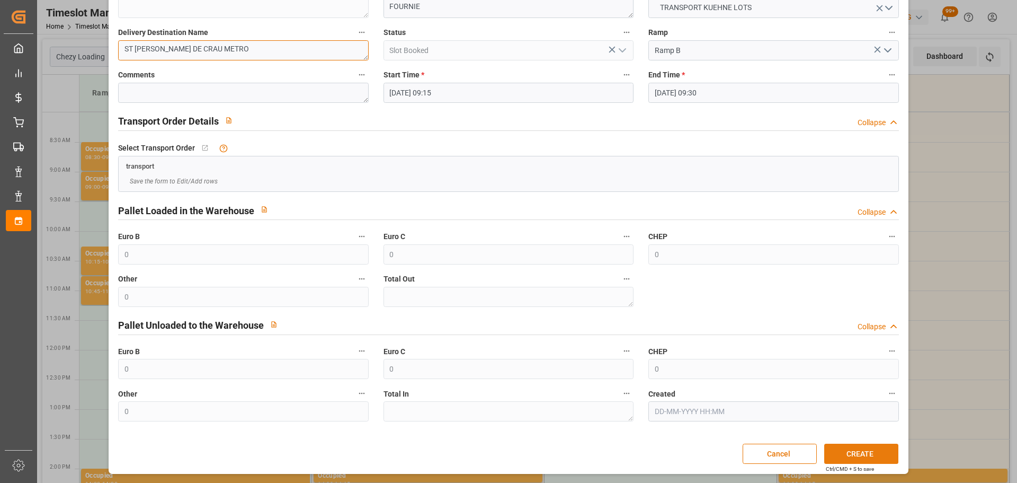
type textarea "ST MARTIN DE CRAU METRO"
click at [853, 452] on button "CREATE" at bounding box center [861, 453] width 74 height 20
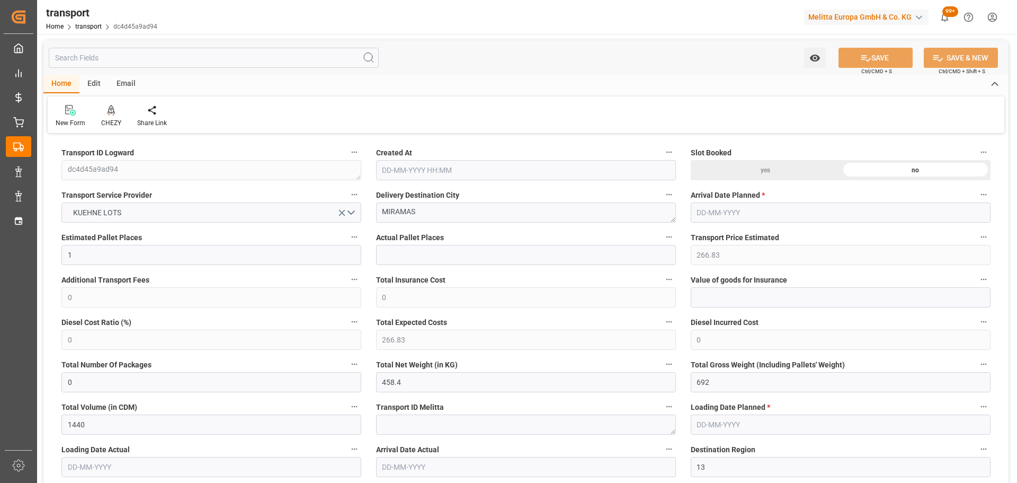
type input "09-09-2025 11:35"
type input "16-09-2025"
type input "12-09-2025"
click at [112, 110] on icon at bounding box center [111, 110] width 7 height 11
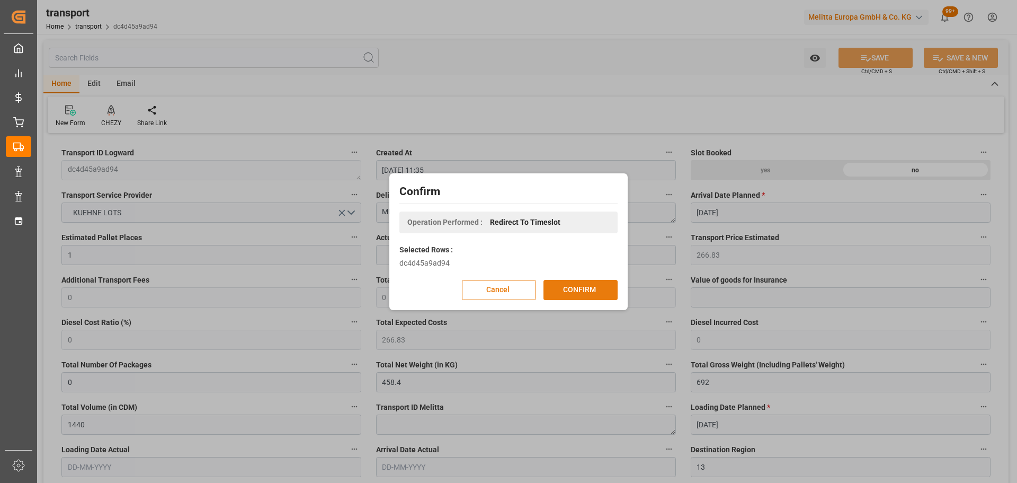
click at [587, 289] on button "CONFIRM" at bounding box center [581, 290] width 74 height 20
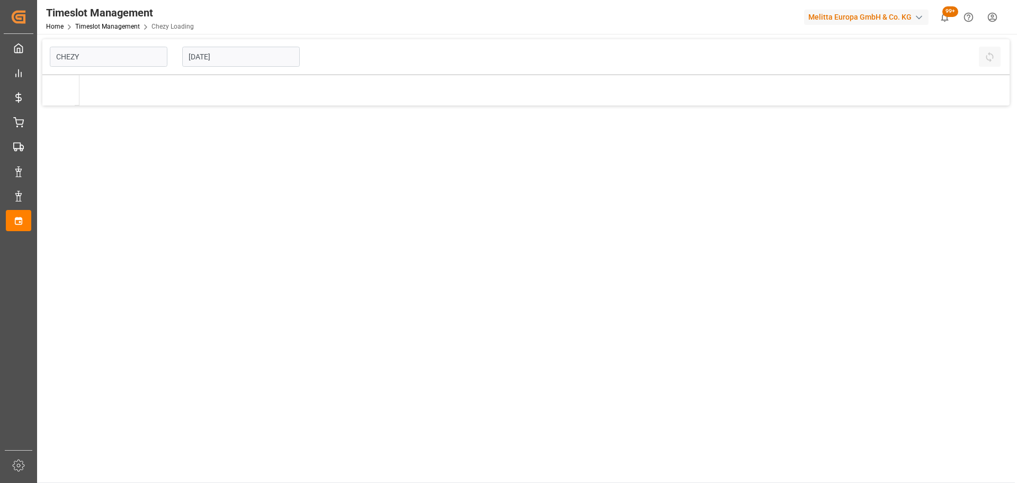
type input "Chezy Loading"
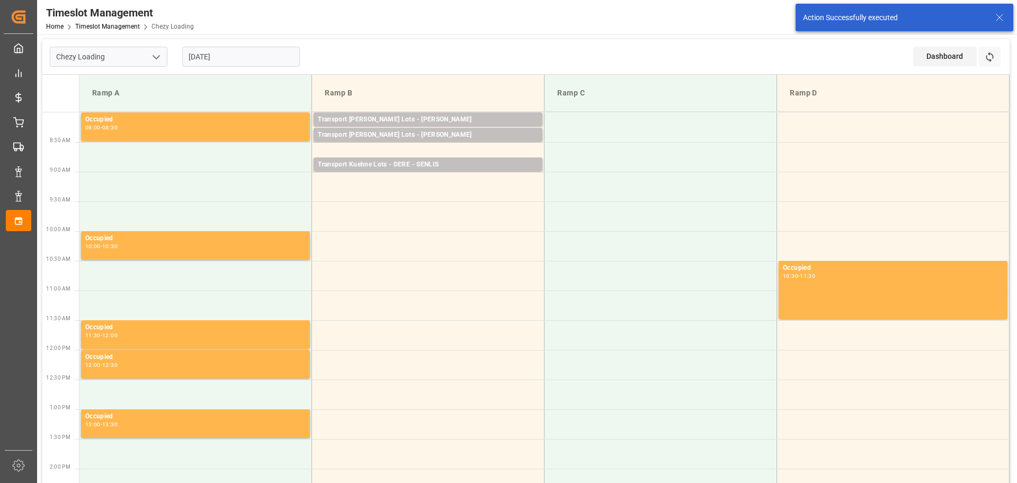
click at [201, 58] on input "[DATE]" at bounding box center [241, 57] width 118 height 20
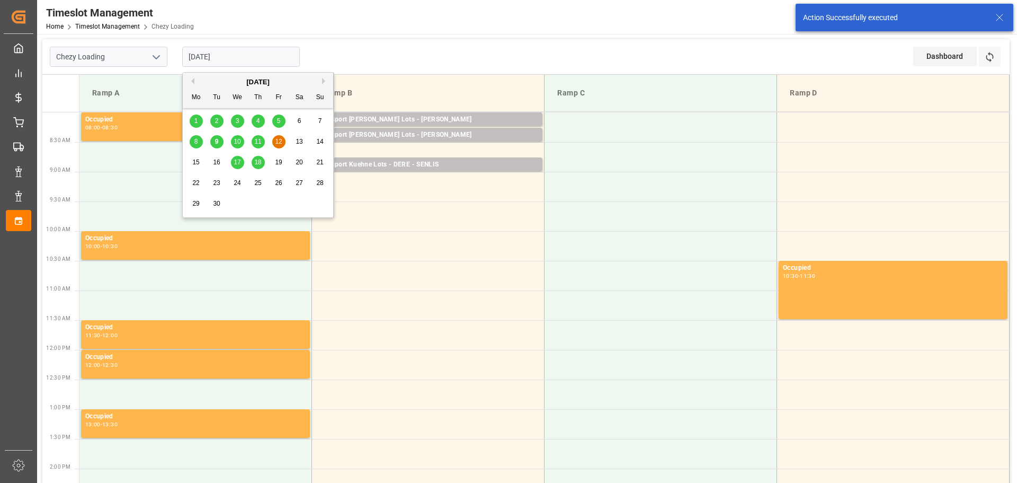
click at [238, 142] on span "10" at bounding box center [237, 141] width 7 height 7
type input "10-09-2025"
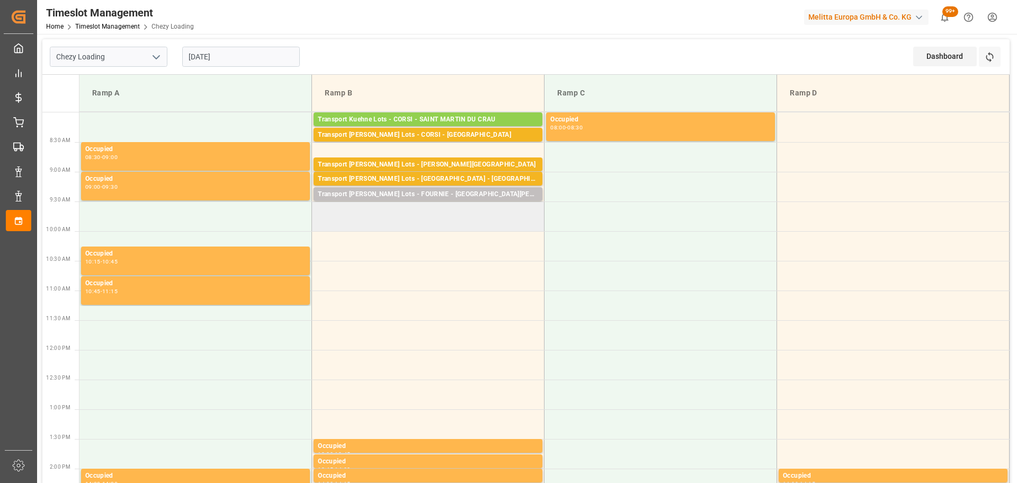
click at [317, 209] on td at bounding box center [428, 216] width 233 height 30
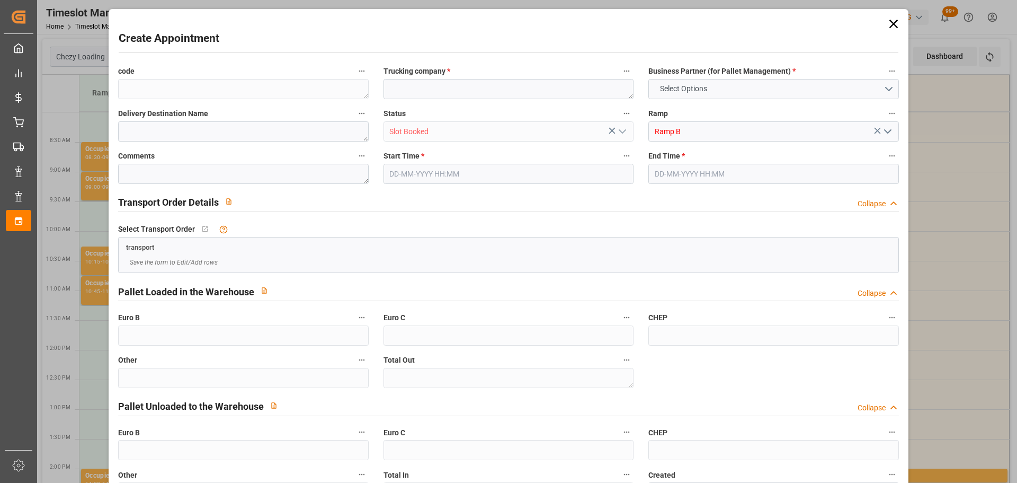
type input "0"
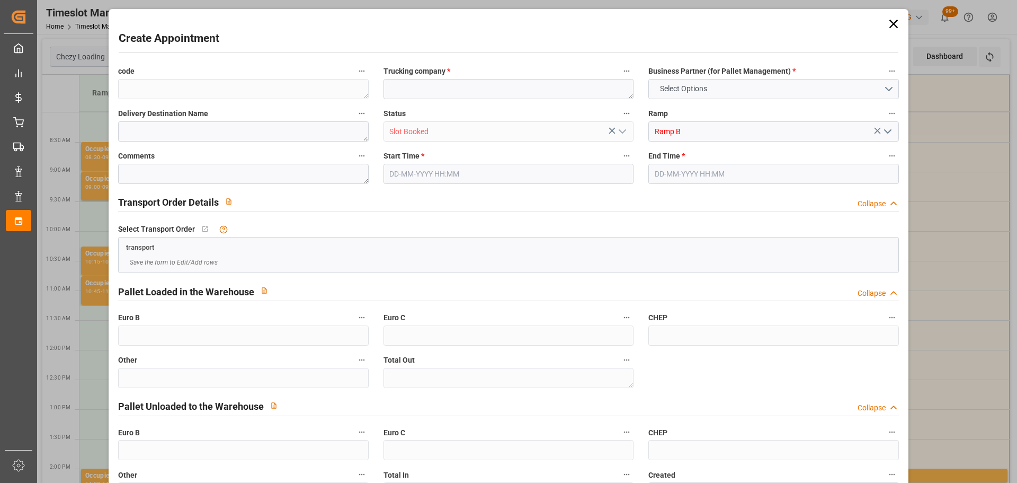
type input "0"
type input "10-09-2025 09:30"
type input "10-09-2025 09:45"
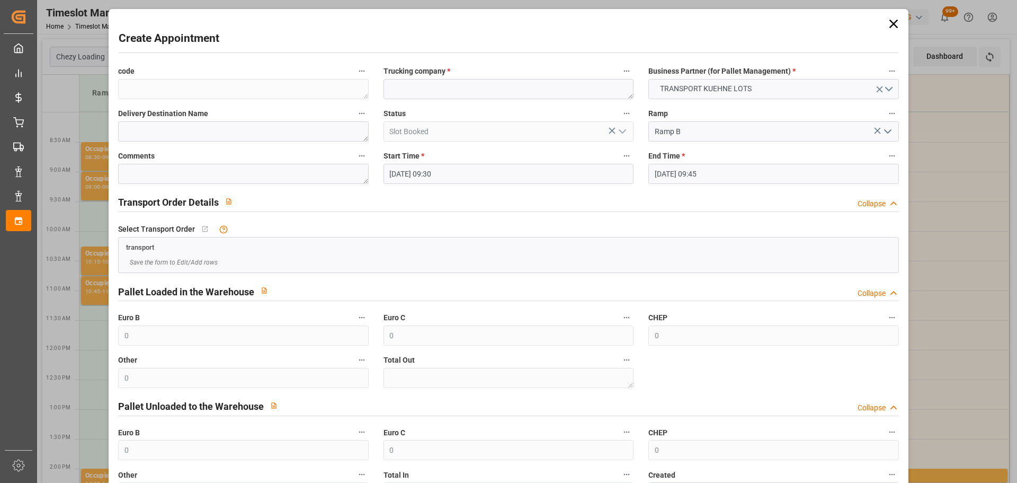
click at [674, 172] on input "10-09-2025 09:45" at bounding box center [773, 174] width 250 height 20
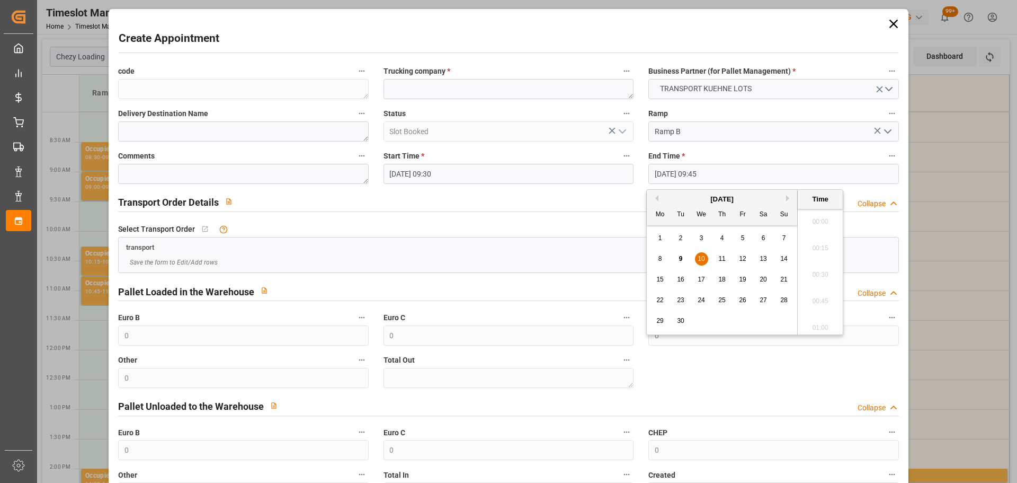
scroll to position [984, 0]
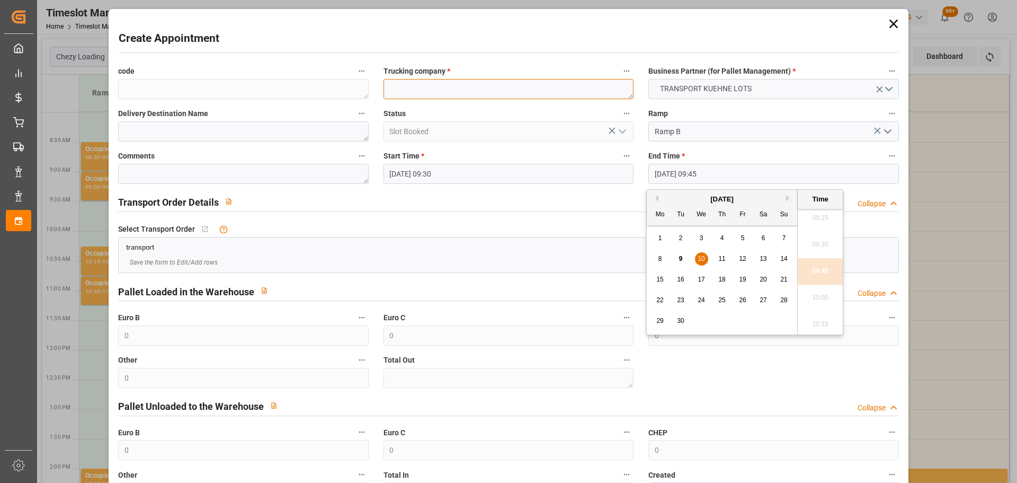
click at [407, 86] on textarea at bounding box center [509, 89] width 250 height 20
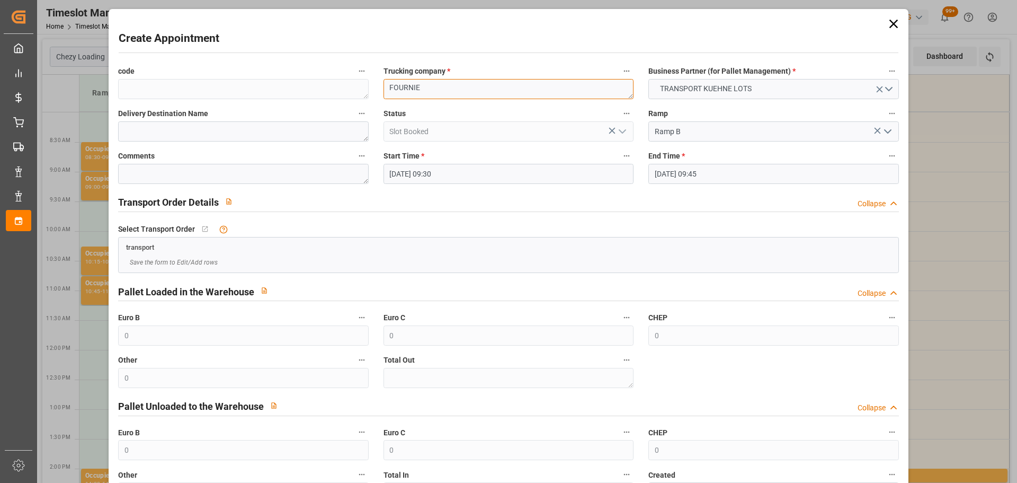
type textarea "FOURNIE"
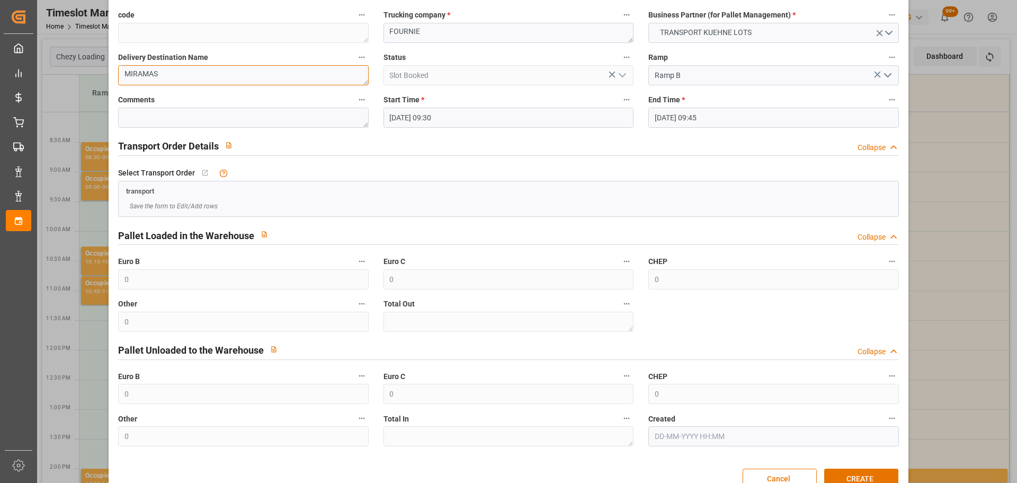
scroll to position [81, 0]
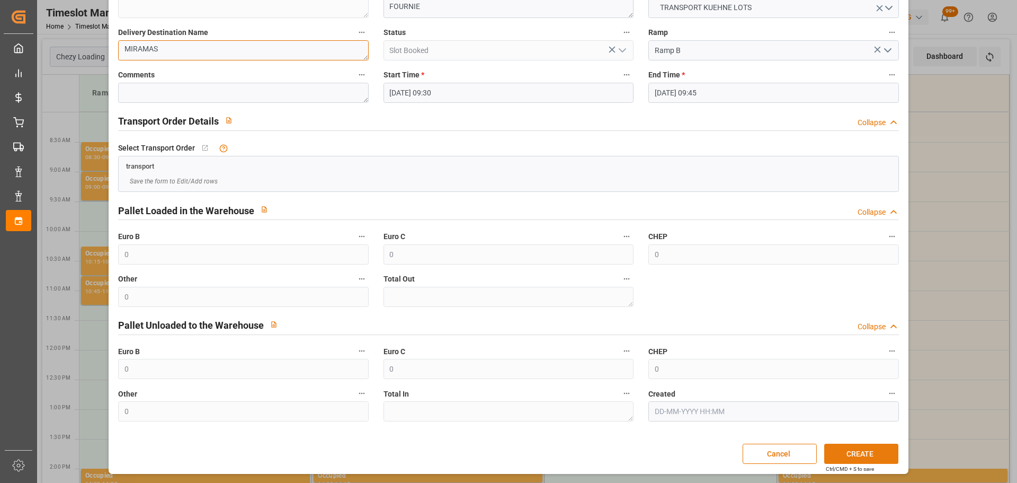
type textarea "MIRAMAS"
click at [861, 450] on button "CREATE" at bounding box center [861, 453] width 74 height 20
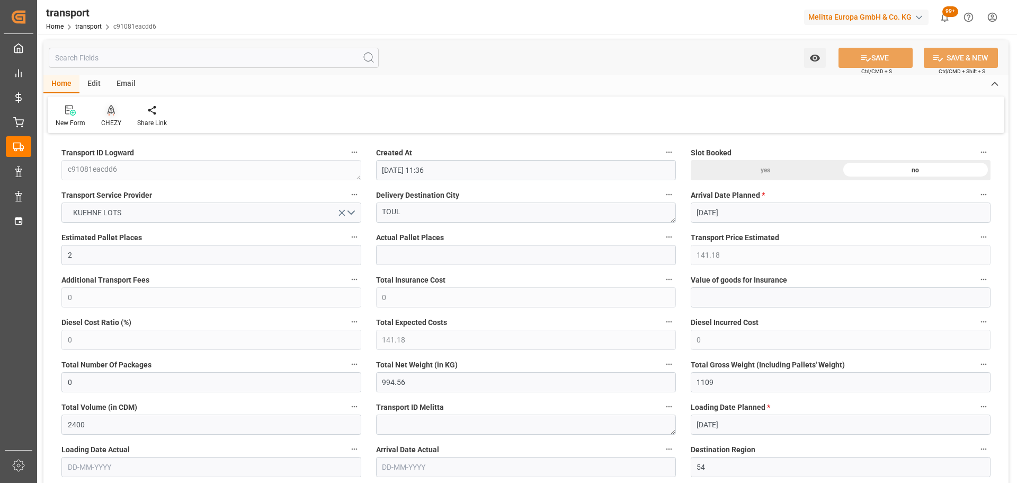
click at [111, 110] on icon at bounding box center [111, 109] width 7 height 9
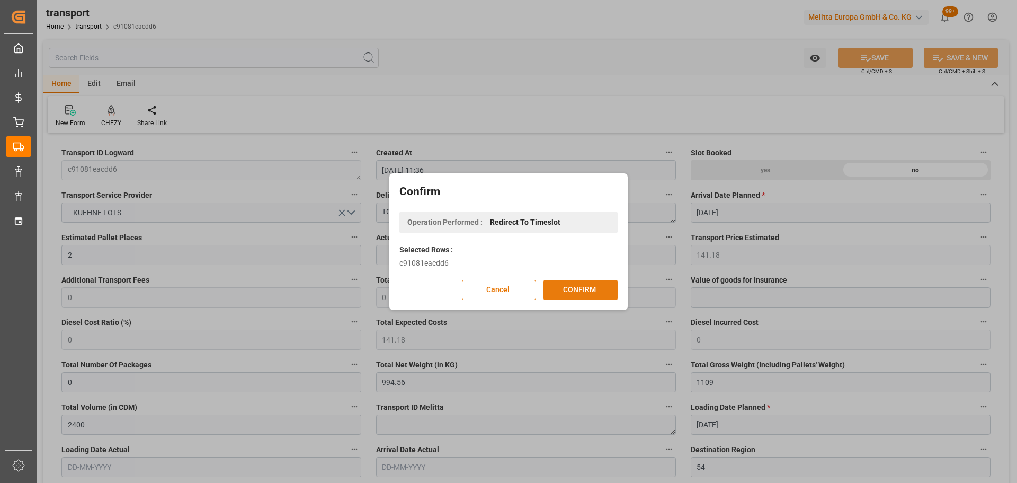
click at [573, 283] on button "CONFIRM" at bounding box center [581, 290] width 74 height 20
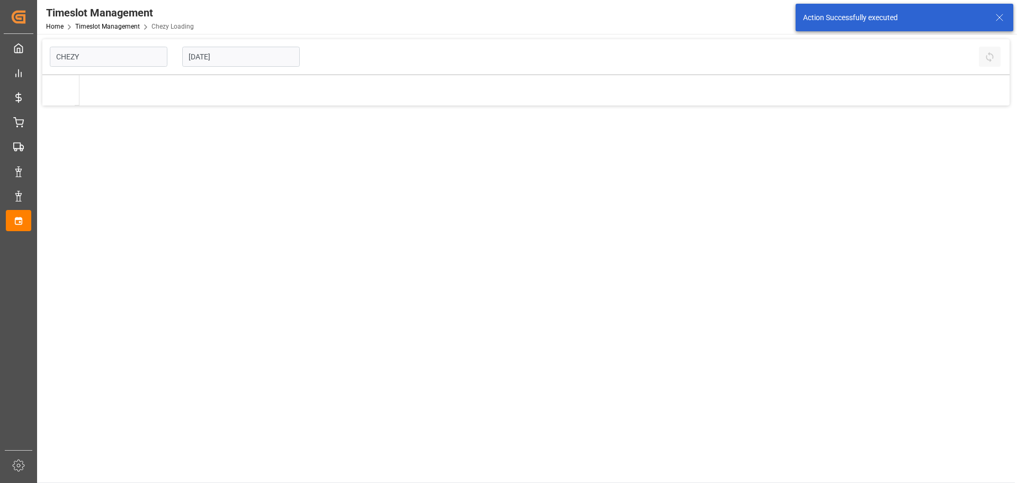
type input "Chezy Loading"
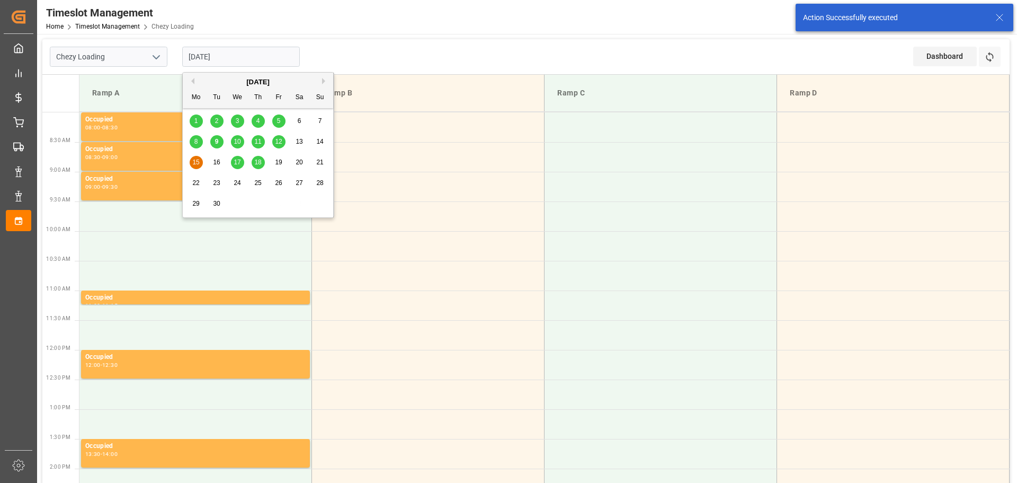
drag, startPoint x: 204, startPoint y: 58, endPoint x: 209, endPoint y: 96, distance: 38.4
click at [205, 58] on input "[DATE]" at bounding box center [241, 57] width 118 height 20
click at [277, 140] on span "12" at bounding box center [278, 141] width 7 height 7
type input "12-09-2025"
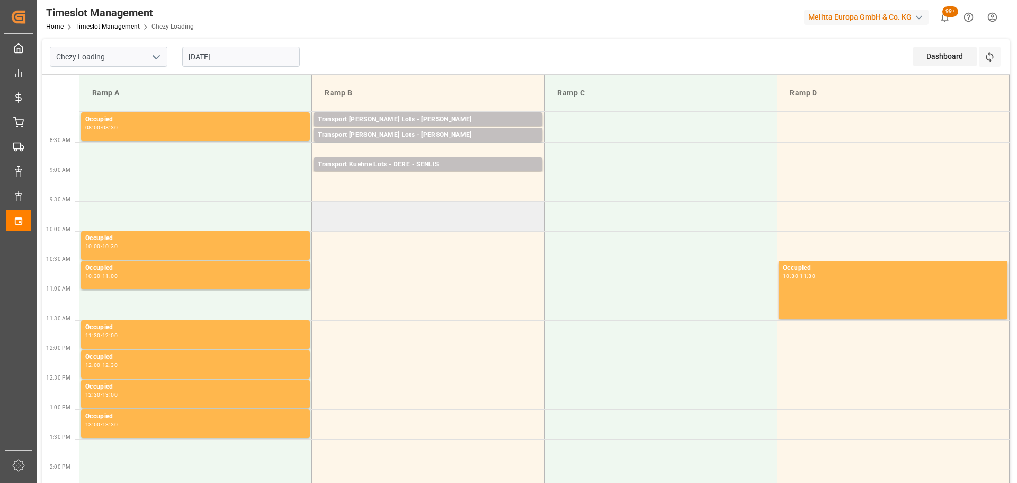
click at [319, 207] on td at bounding box center [428, 216] width 233 height 30
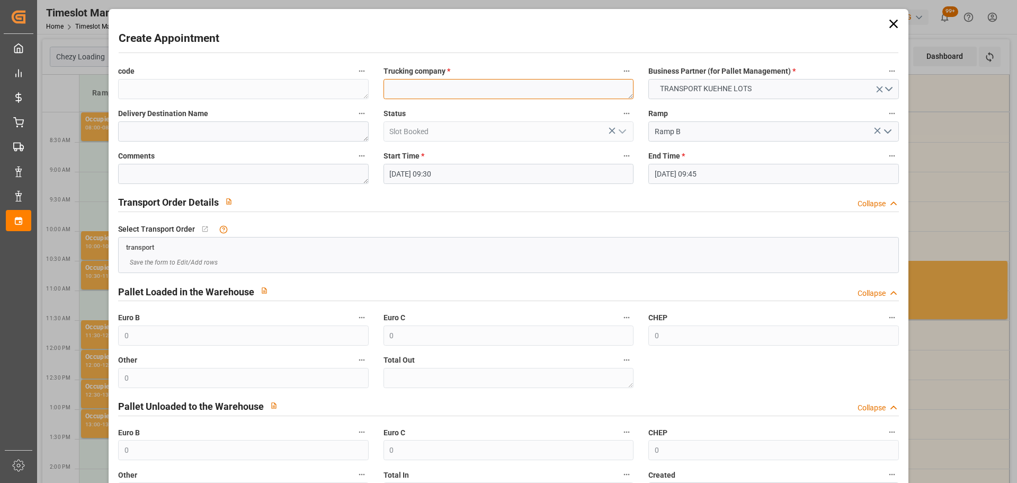
click at [412, 88] on textarea at bounding box center [509, 89] width 250 height 20
type textarea "BERNARDI"
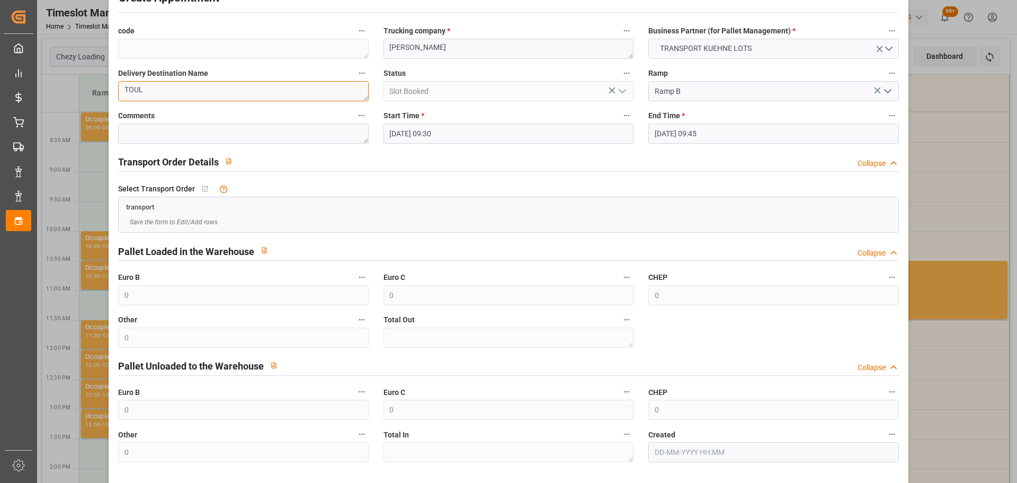
scroll to position [81, 0]
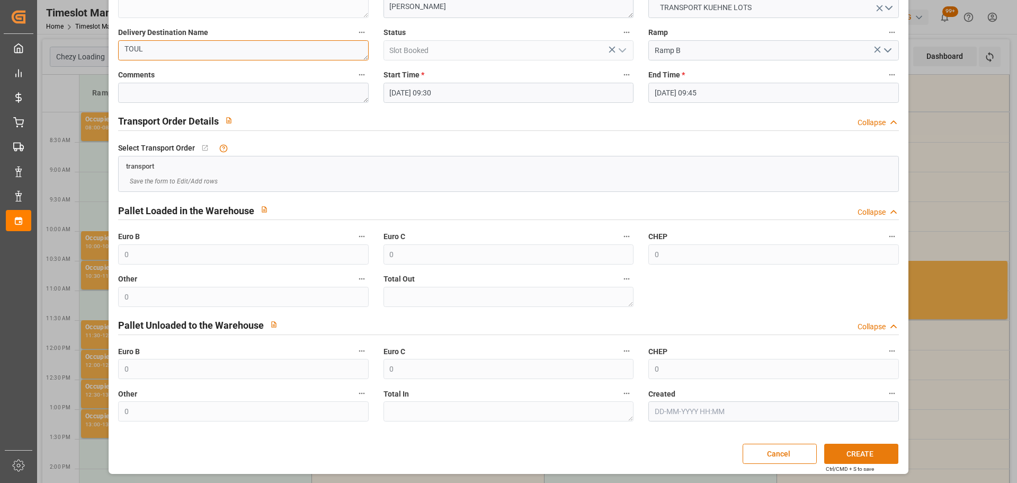
type textarea "TOUL"
click at [855, 453] on button "CREATE" at bounding box center [861, 453] width 74 height 20
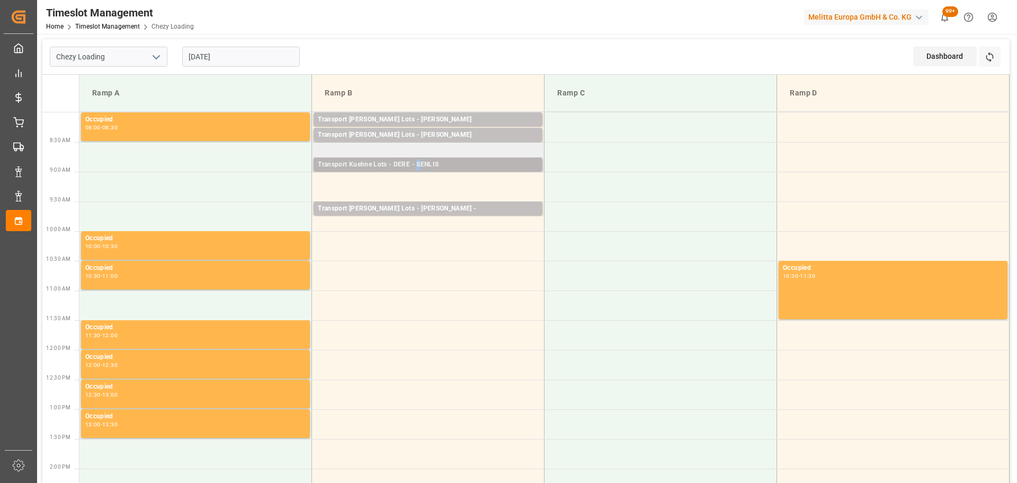
click at [419, 162] on div "Transport Kuehne Lots - DERE - SENLIS" at bounding box center [428, 164] width 220 height 11
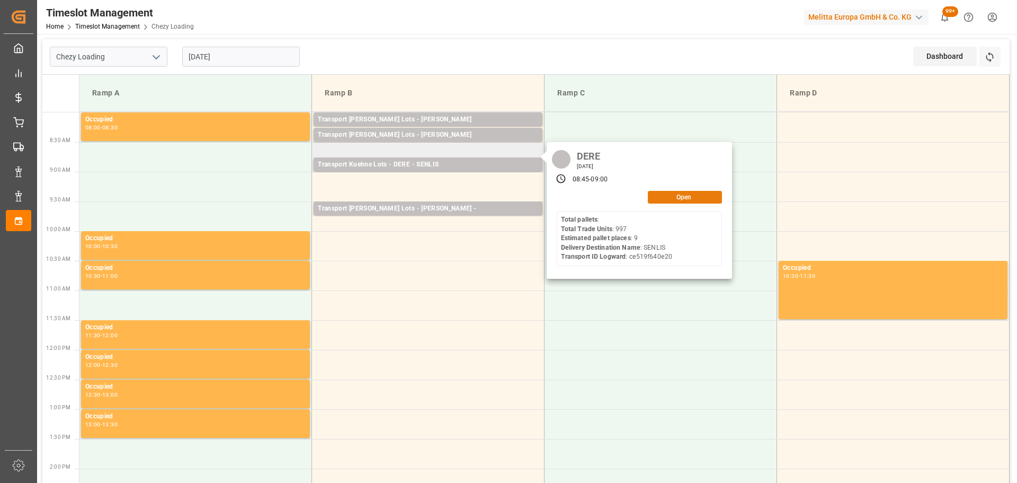
click at [674, 196] on button "Open" at bounding box center [685, 197] width 74 height 13
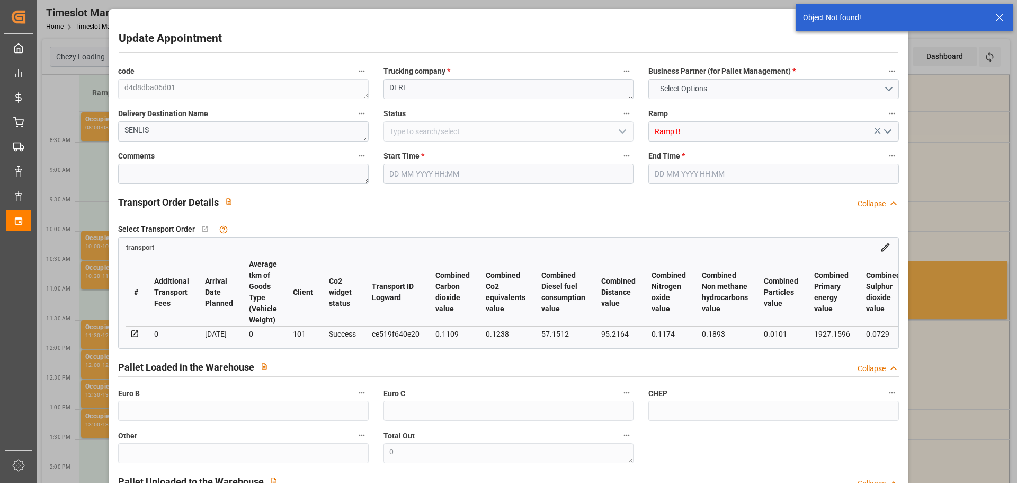
type input "12-09-2025 08:45"
type input "12-09-2025 09:00"
type input "08-09-2025 12:44"
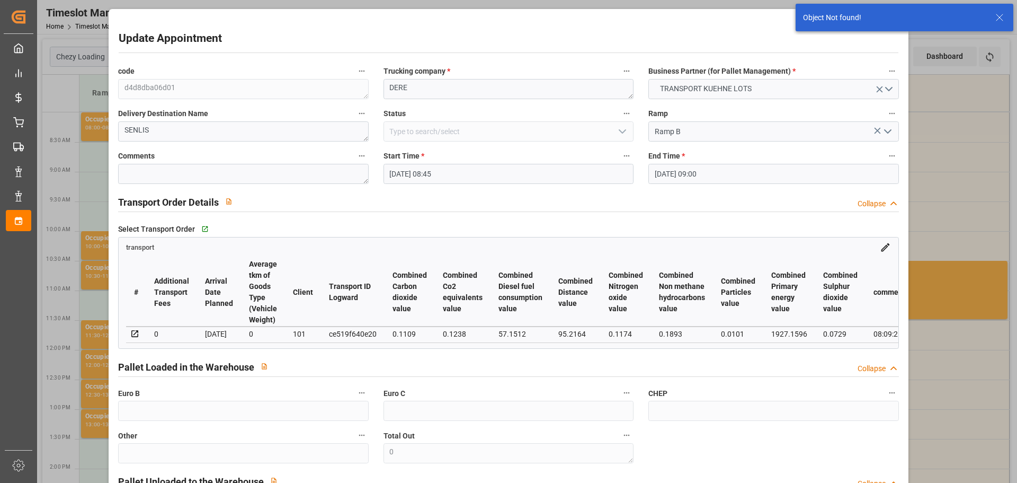
click at [402, 165] on input "12-09-2025 08:45" at bounding box center [509, 174] width 250 height 20
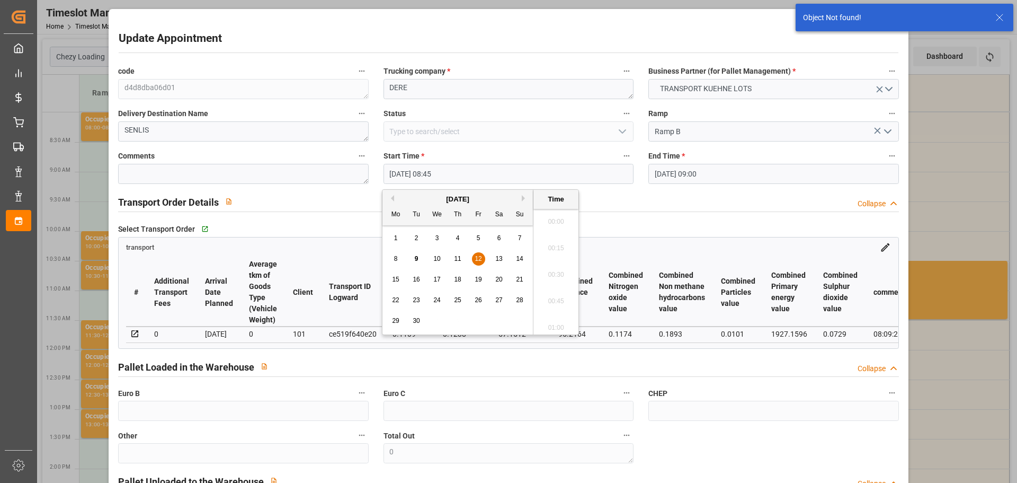
scroll to position [878, 0]
drag, startPoint x: 480, startPoint y: 258, endPoint x: 509, endPoint y: 269, distance: 30.7
click at [480, 258] on span "12" at bounding box center [478, 258] width 7 height 7
click at [558, 290] on li "09:00" at bounding box center [555, 297] width 45 height 26
type input "12-09-2025 09:00"
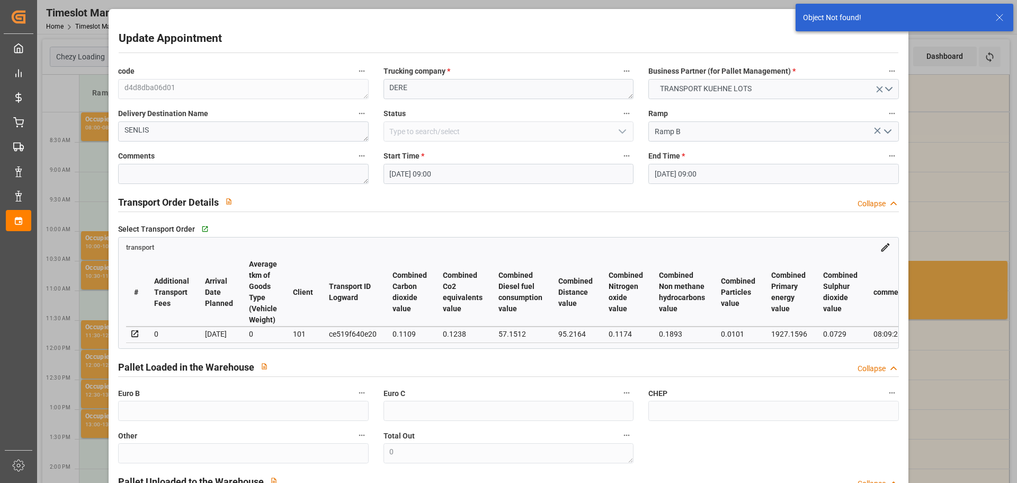
click at [717, 169] on input "[DATE] 09:00" at bounding box center [773, 174] width 250 height 20
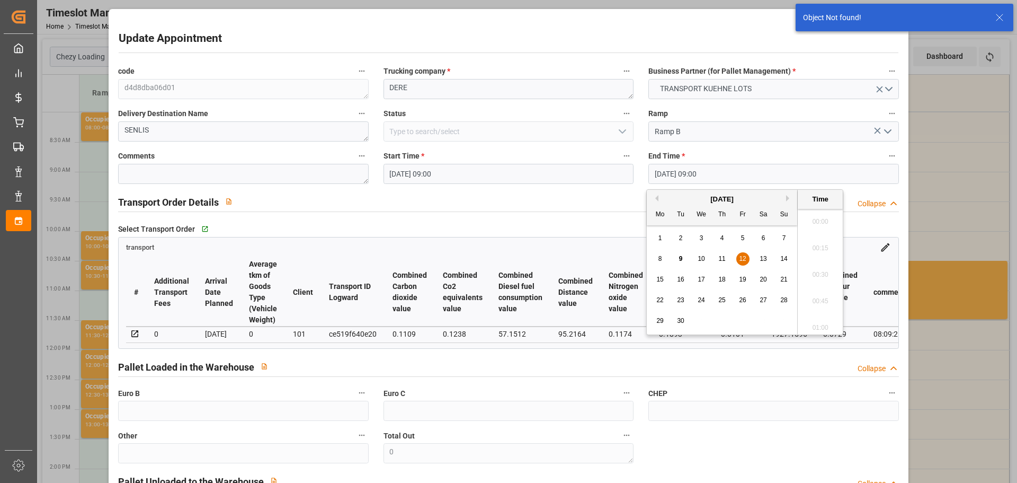
scroll to position [904, 0]
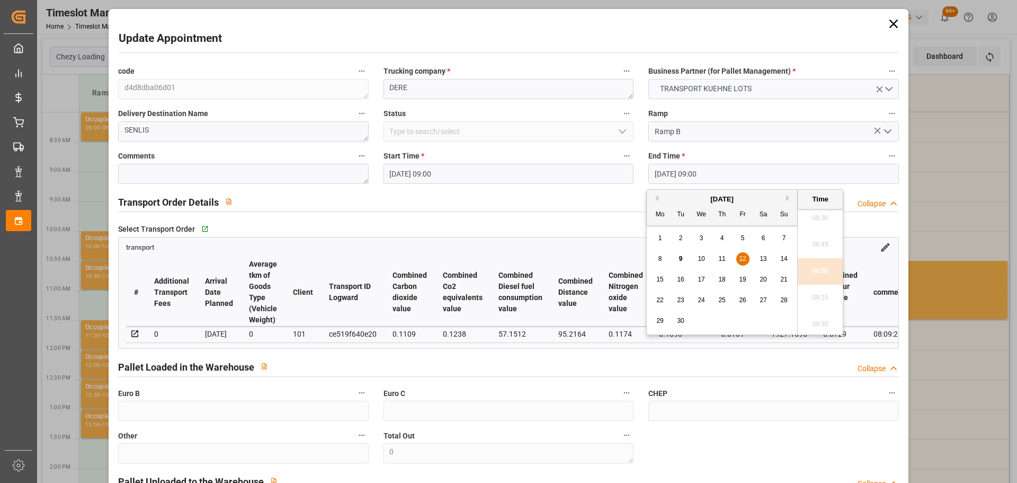
click at [745, 256] on span "12" at bounding box center [742, 258] width 7 height 7
click at [824, 290] on li "09:15" at bounding box center [820, 297] width 45 height 26
type input "12-09-2025 09:15"
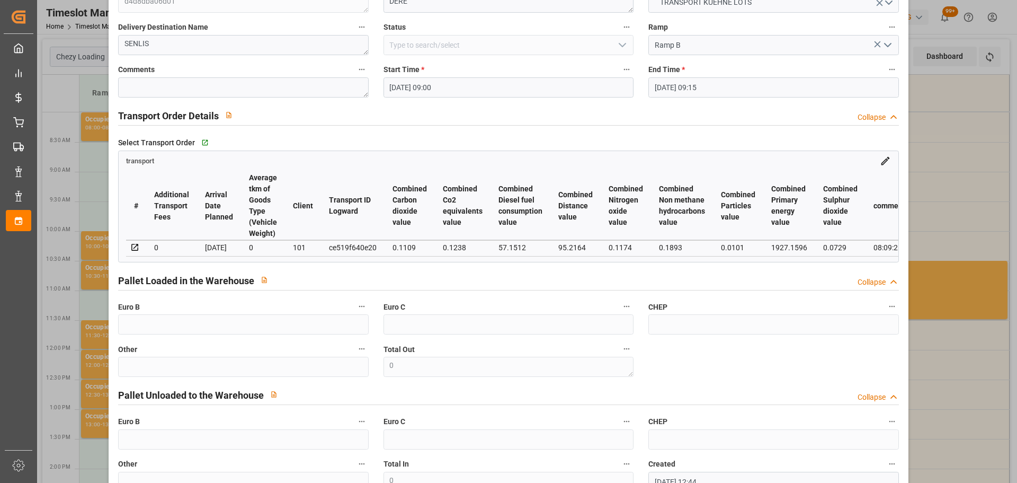
scroll to position [160, 0]
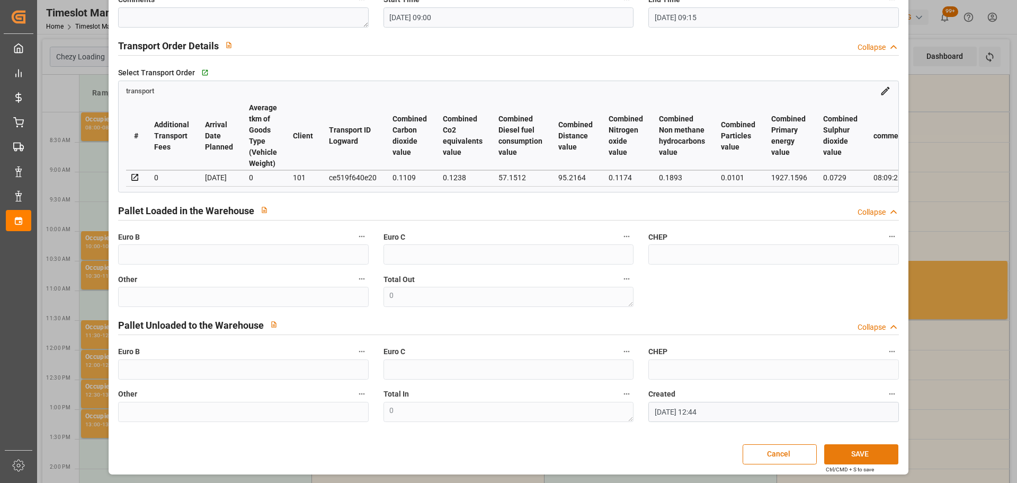
click at [862, 451] on button "SAVE" at bounding box center [861, 454] width 74 height 20
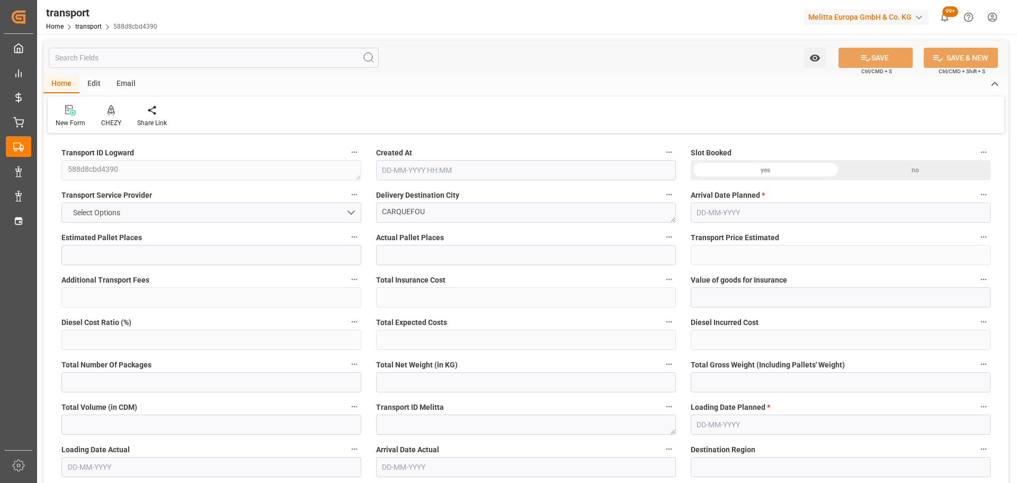
type input "14"
type input "495.46"
type input "0"
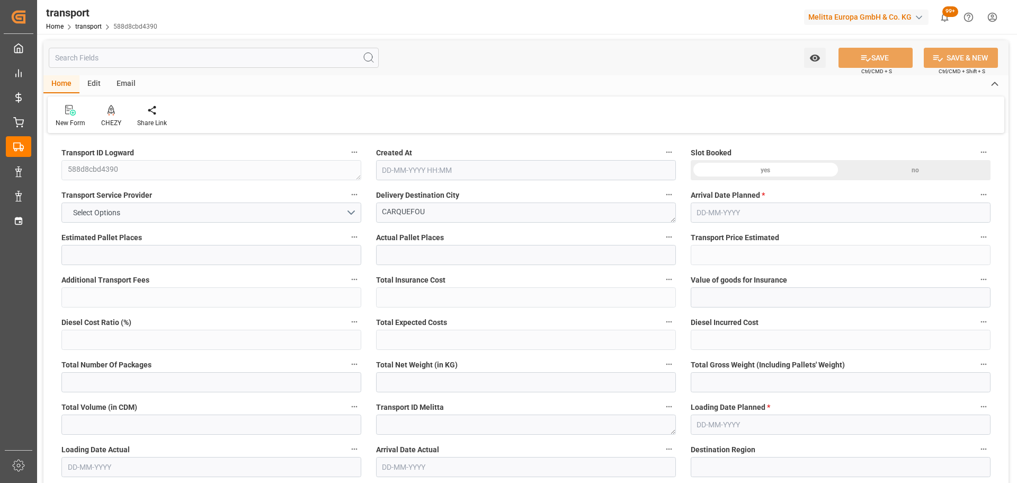
type input "495.46"
type input "0"
type input "4192.308"
type input "5488"
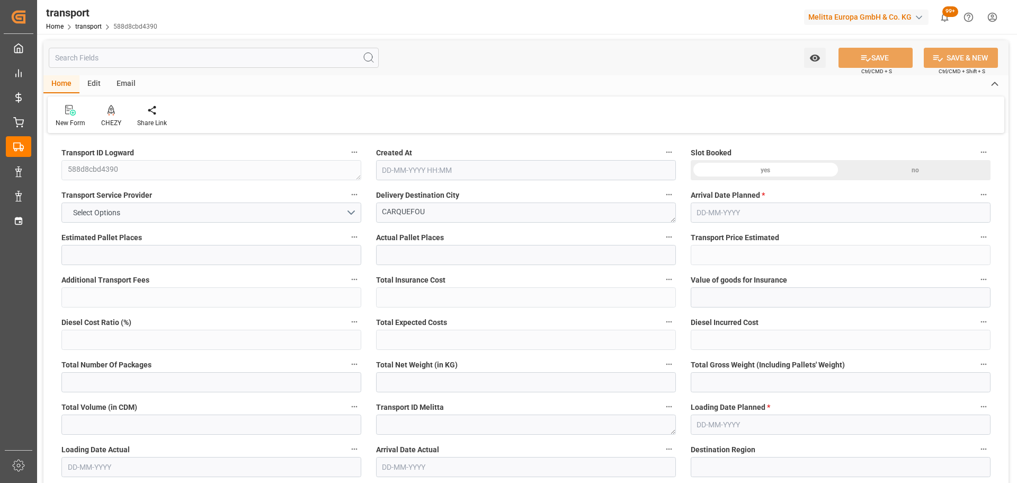
type input "16817.964"
type input "44"
type input "9"
type input "680"
type input "14"
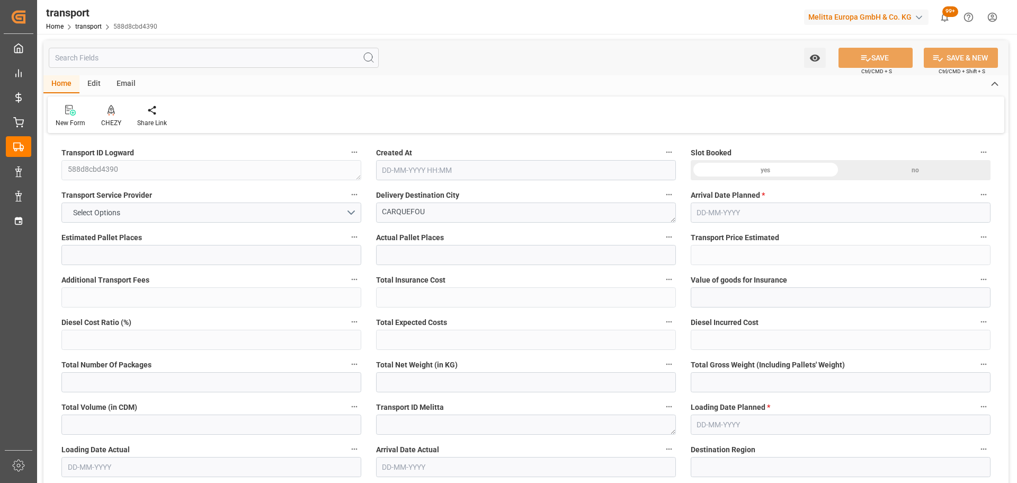
type input "101"
type input "4848.036"
type input "0"
type input "4710.8598"
type input "0"
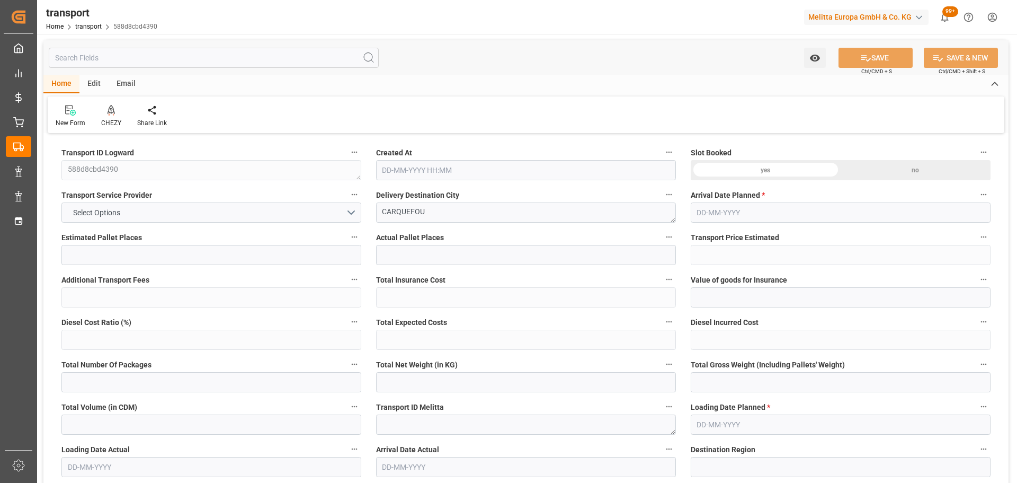
type input "0"
type input "21"
type input "35"
type input "[DATE] 11:34"
type input "[DATE]"
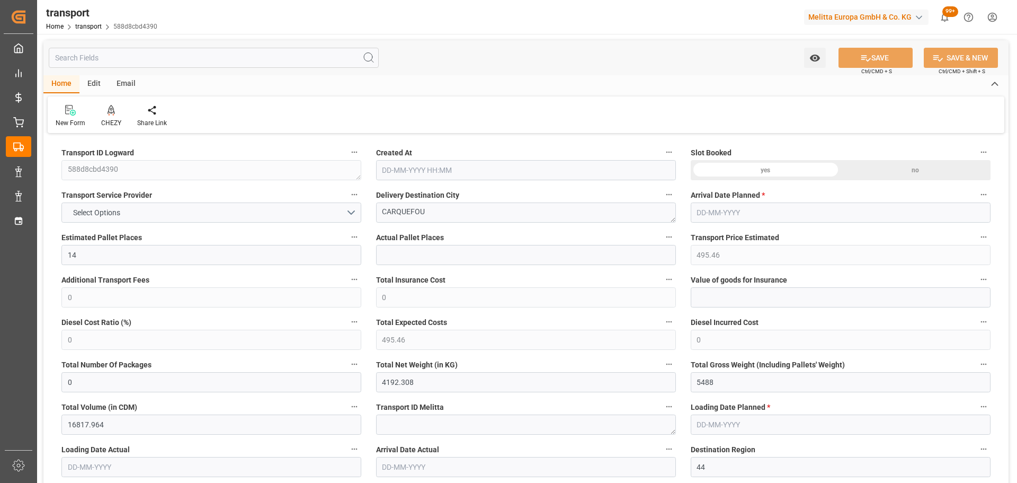
type input "[DATE]"
click at [114, 110] on icon at bounding box center [111, 110] width 7 height 11
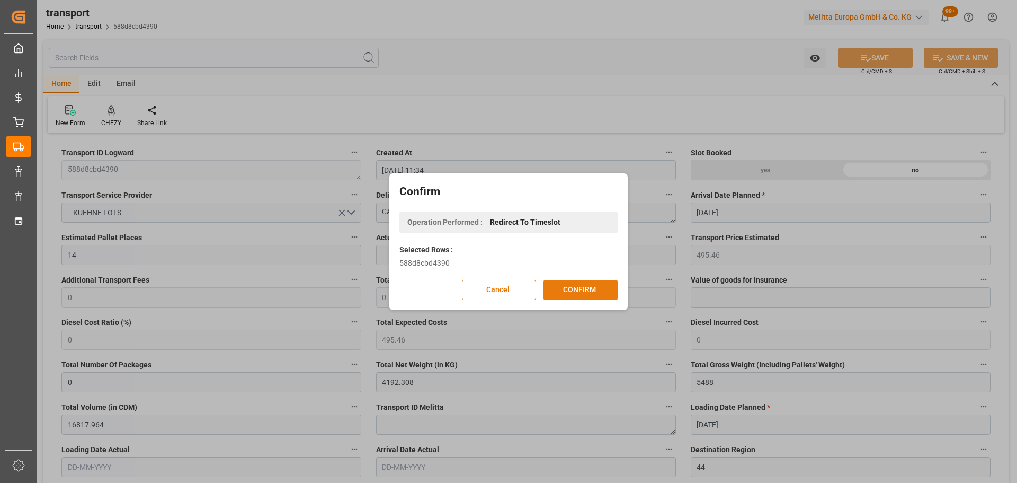
click at [587, 290] on button "CONFIRM" at bounding box center [581, 290] width 74 height 20
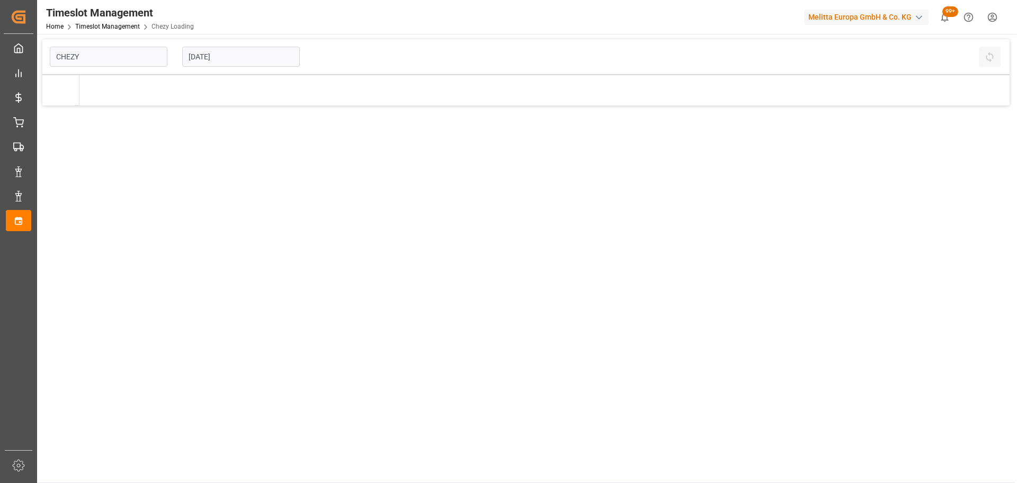
type input "Chezy Loading"
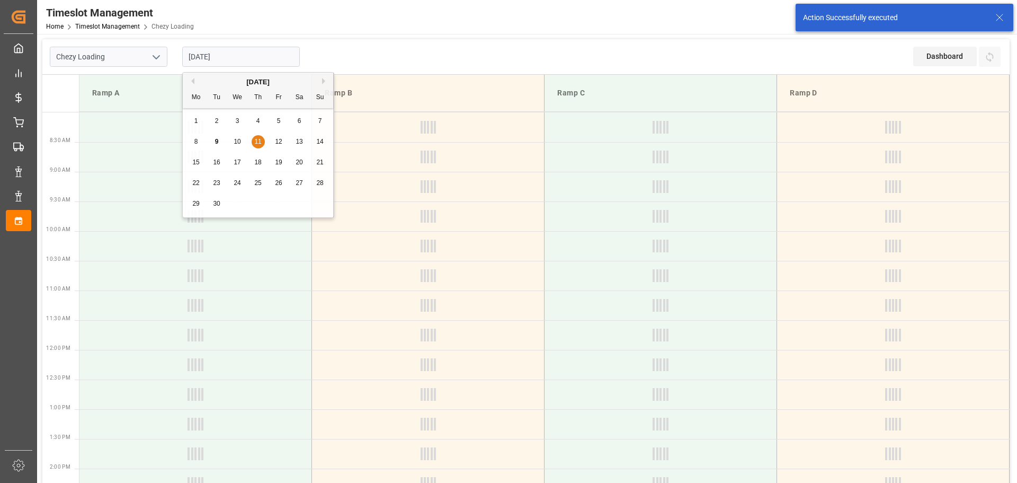
drag, startPoint x: 228, startPoint y: 58, endPoint x: 229, endPoint y: 67, distance: 9.6
click at [228, 59] on input "[DATE]" at bounding box center [241, 57] width 118 height 20
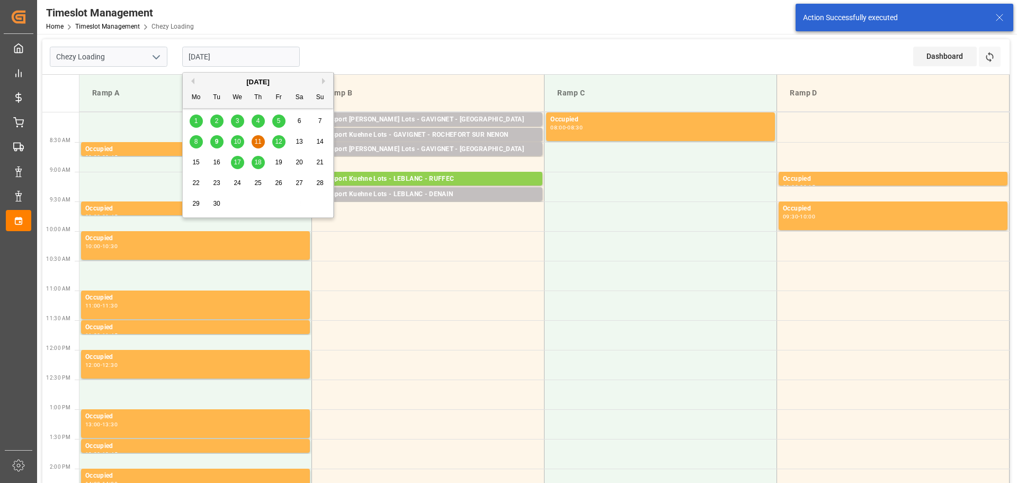
click at [278, 139] on span "12" at bounding box center [278, 141] width 7 height 7
type input "[DATE]"
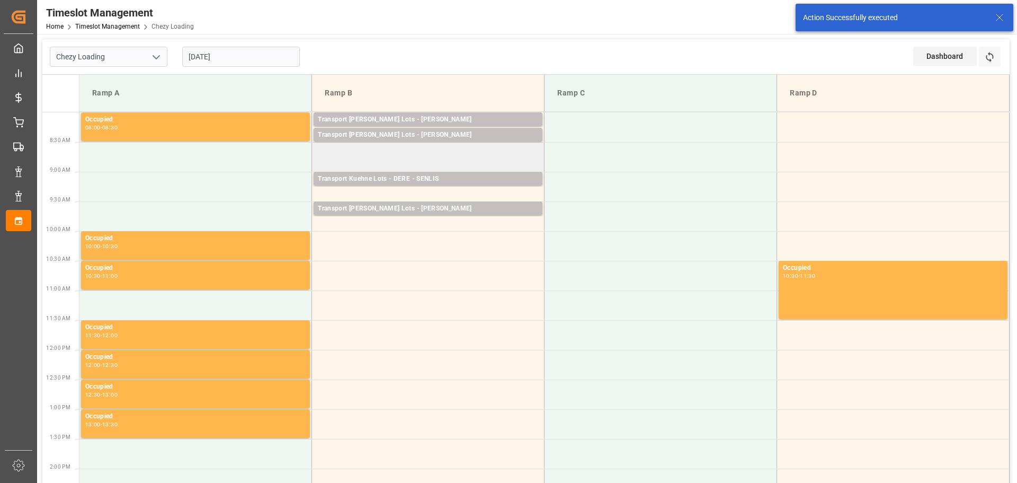
click at [318, 150] on td at bounding box center [428, 157] width 233 height 30
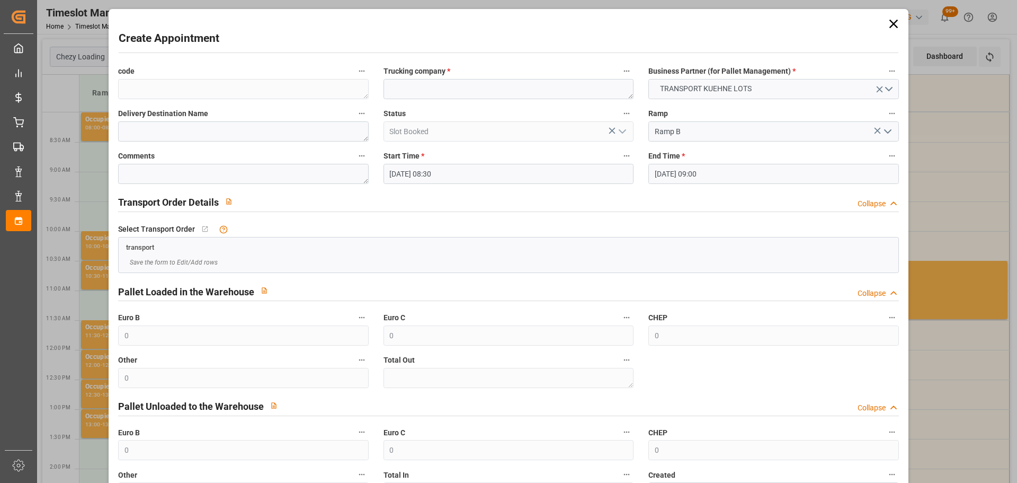
click at [691, 176] on input "[DATE] 09:00" at bounding box center [773, 174] width 250 height 20
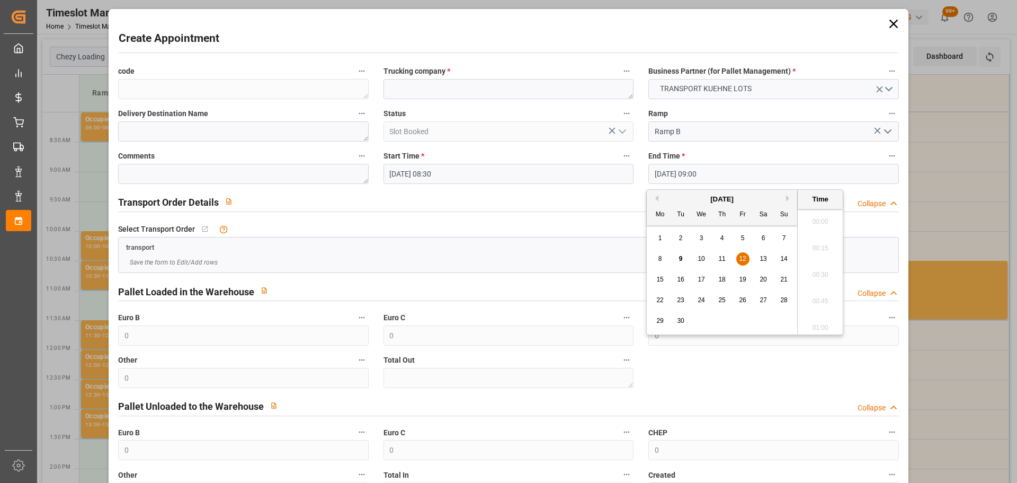
scroll to position [904, 0]
click at [745, 260] on span "12" at bounding box center [742, 258] width 7 height 7
click at [807, 241] on li "08:45" at bounding box center [820, 245] width 45 height 26
type input "[DATE] 08:45"
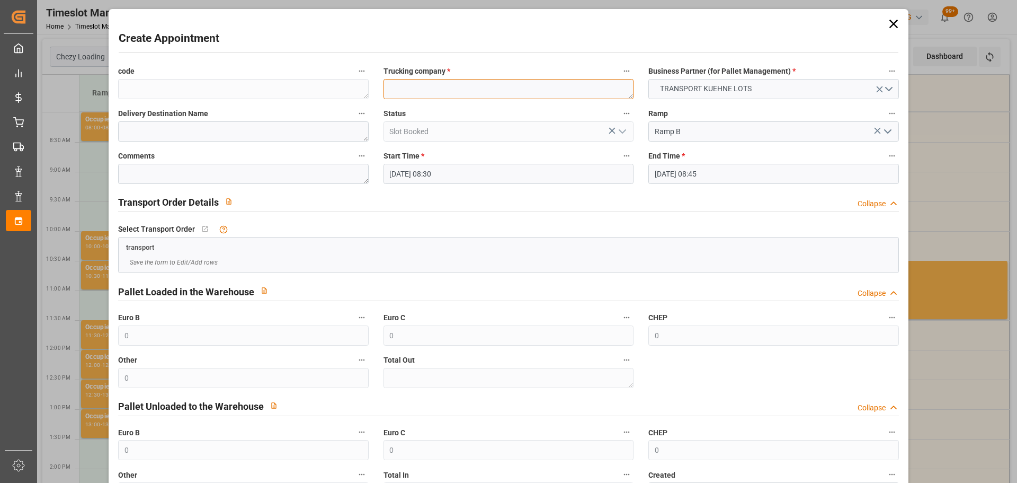
click at [509, 85] on textarea at bounding box center [509, 89] width 250 height 20
type textarea "[PERSON_NAME]"
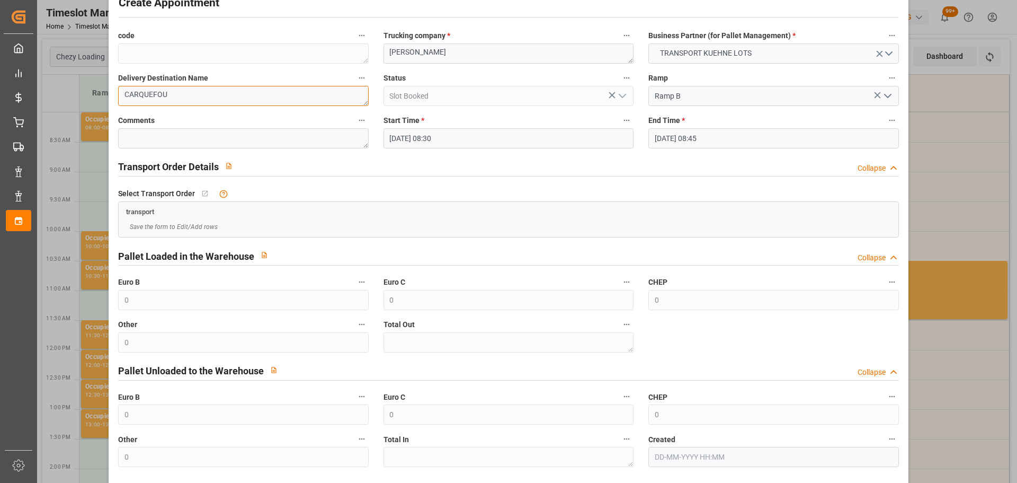
scroll to position [81, 0]
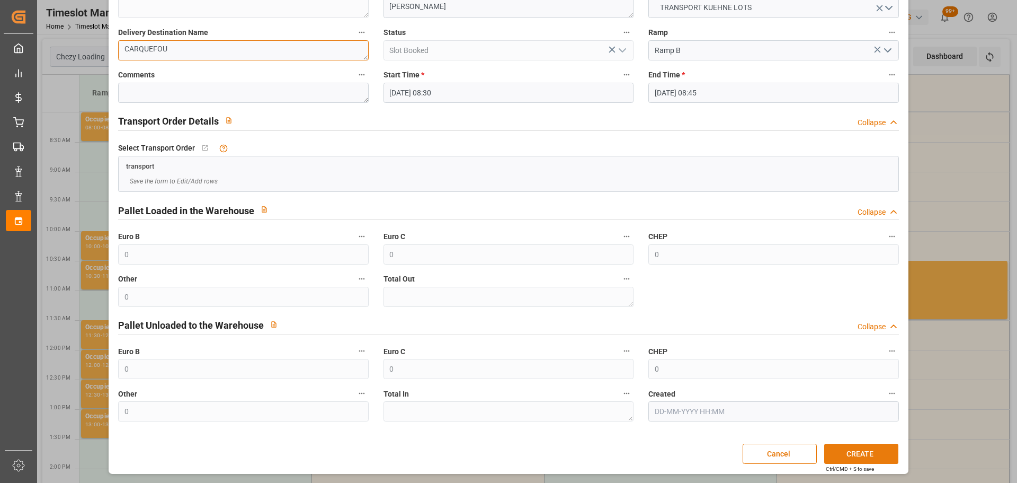
type textarea "CARQUEFOU"
click at [871, 453] on button "CREATE" at bounding box center [861, 453] width 74 height 20
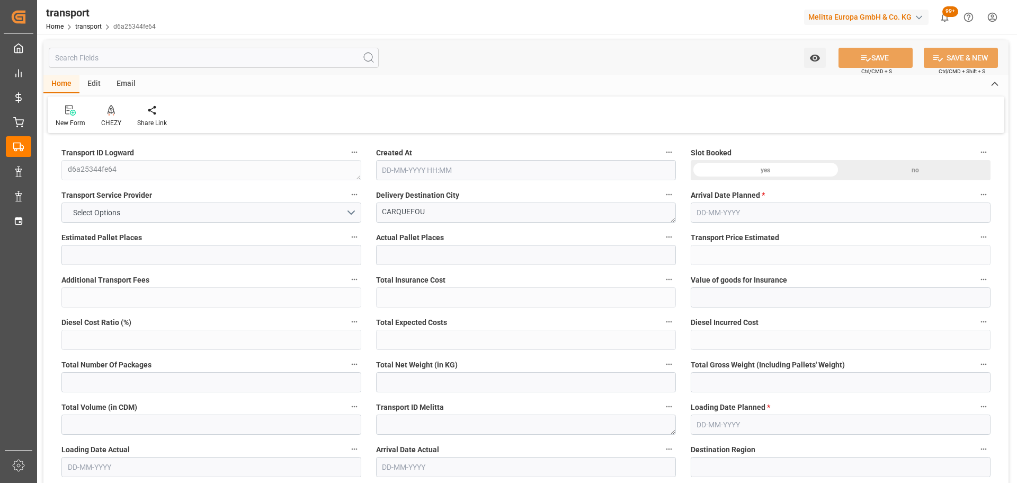
type input "7"
type input "333.68"
type input "0"
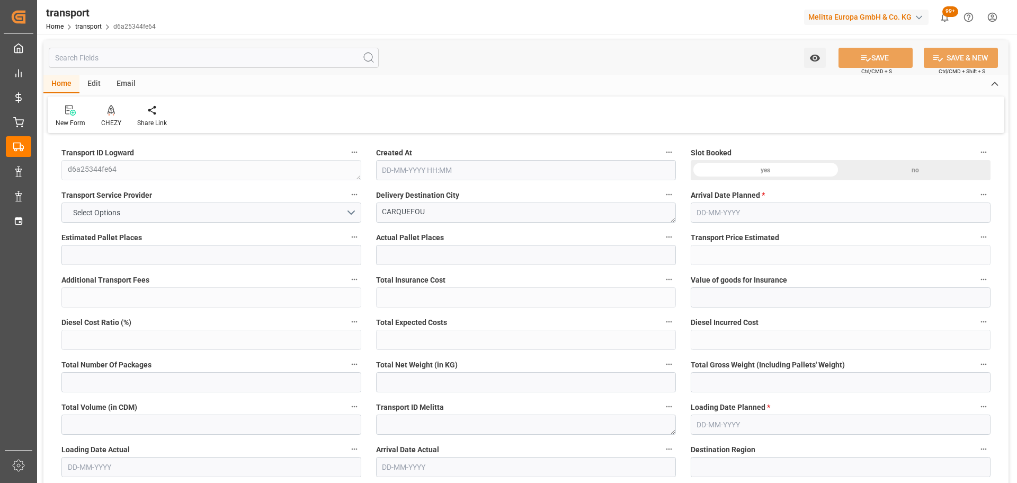
type input "333.68"
type input "0"
type input "1544.76"
type input "2138.6"
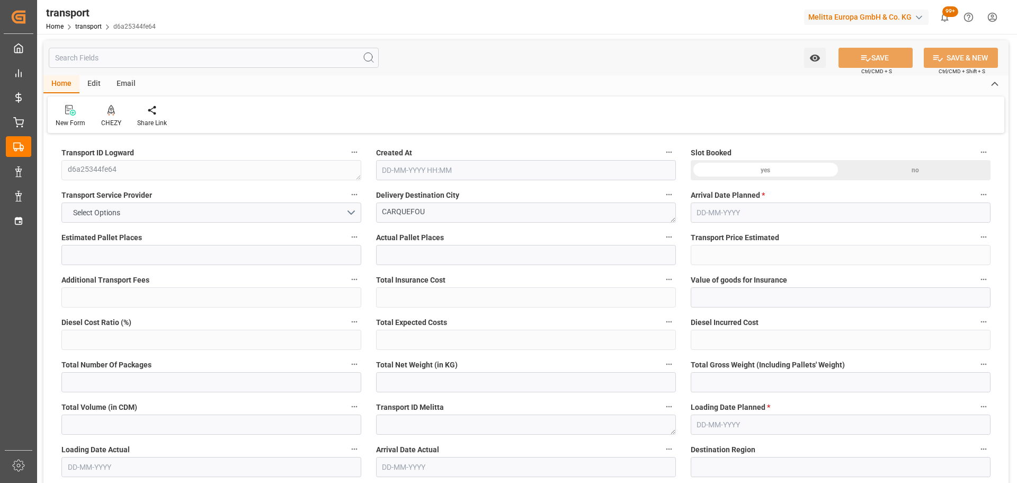
type input "7397.4"
type input "44"
type input "6"
type input "335"
type input "12"
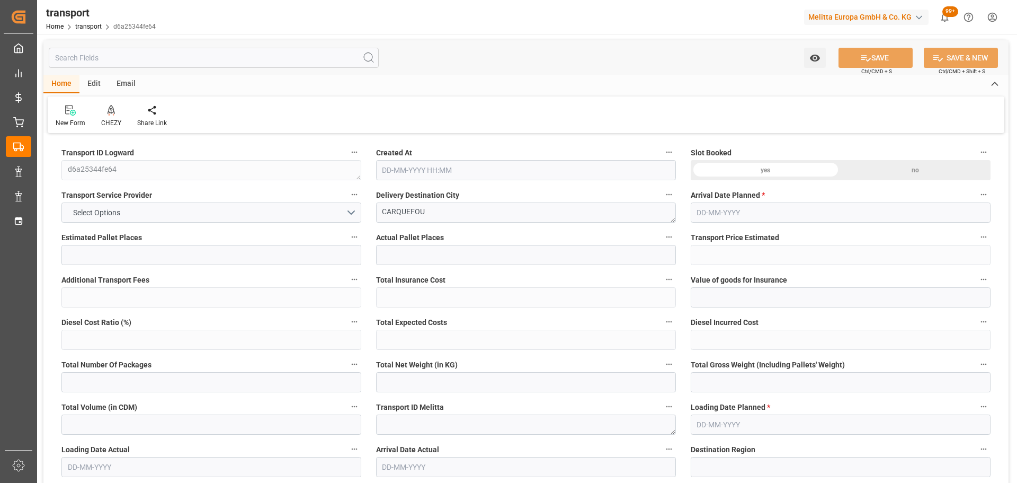
type input "101"
type input "1801.2"
type input "0"
type input "4710.8598"
type input "0"
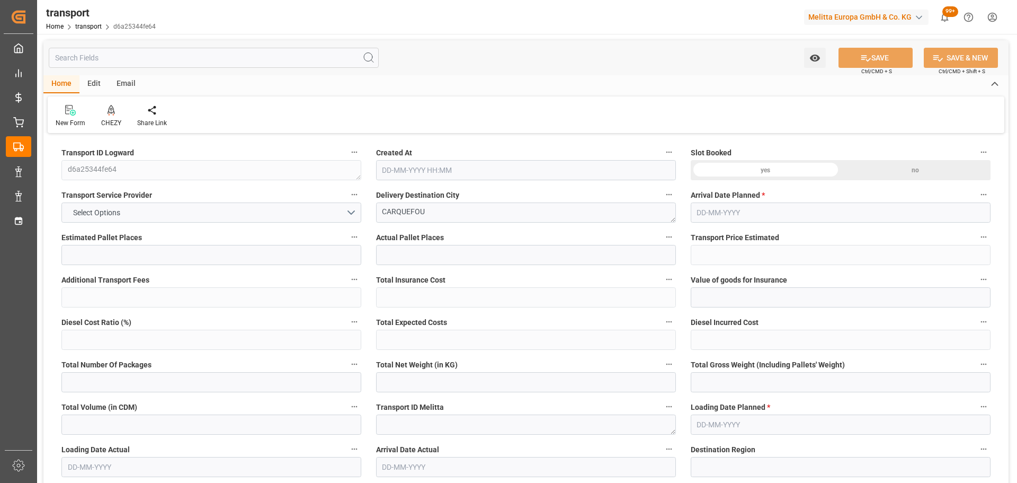
type input "0"
type input "21"
type input "35"
type input "[DATE] 11:36"
type input "[DATE]"
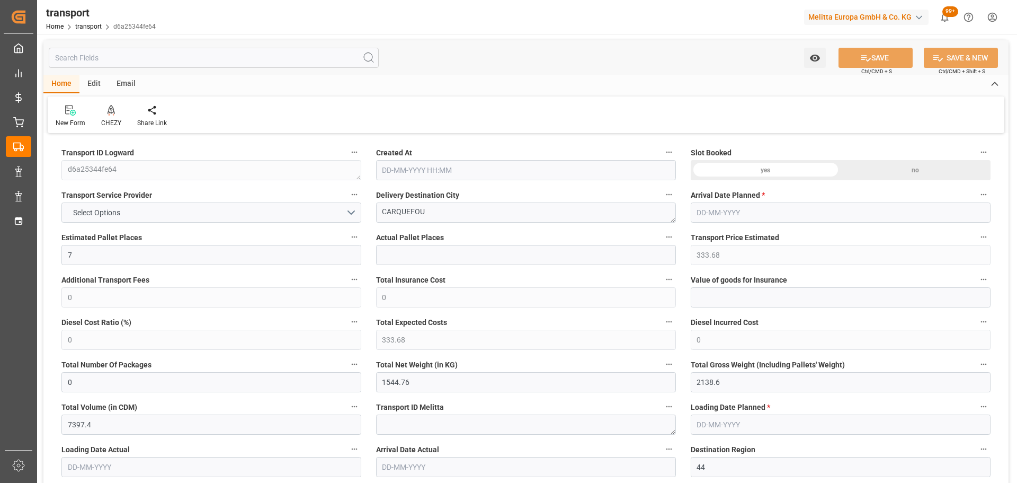
type input "[DATE]"
click at [110, 107] on icon at bounding box center [111, 110] width 7 height 11
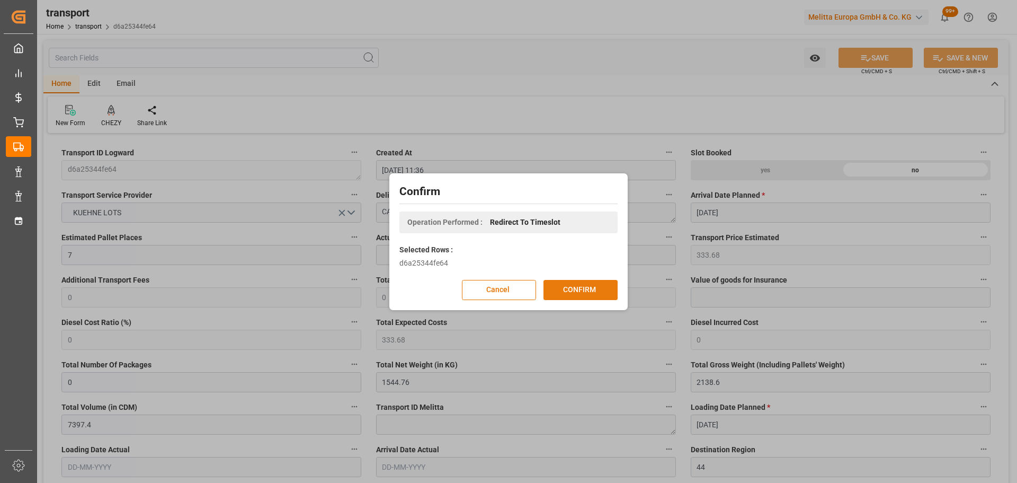
click at [576, 290] on button "CONFIRM" at bounding box center [581, 290] width 74 height 20
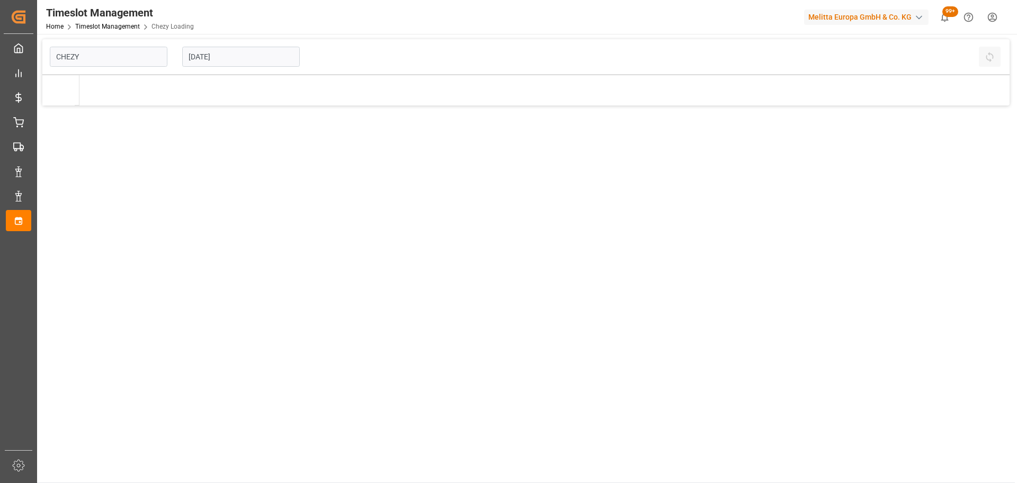
type input "Chezy Loading"
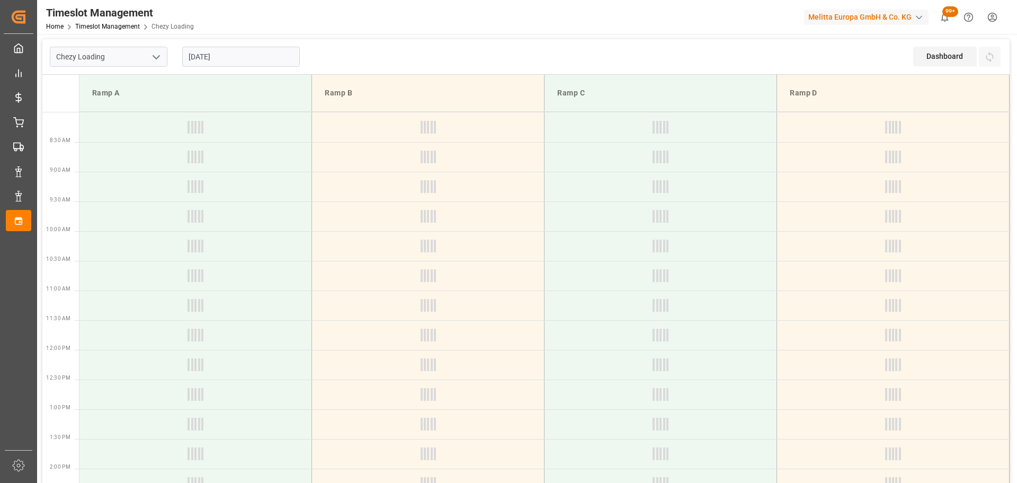
click at [207, 54] on input "[DATE]" at bounding box center [241, 57] width 118 height 20
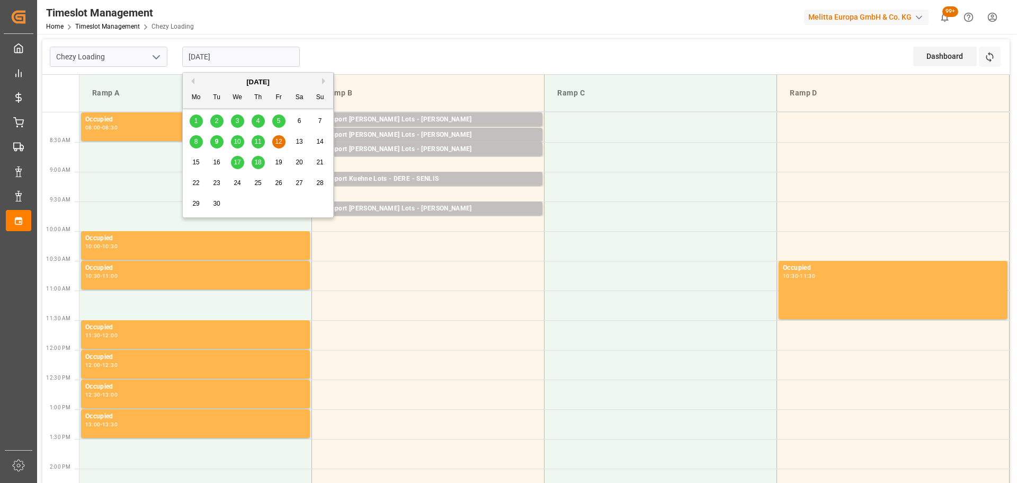
click at [196, 163] on span "15" at bounding box center [195, 161] width 7 height 7
type input "[DATE]"
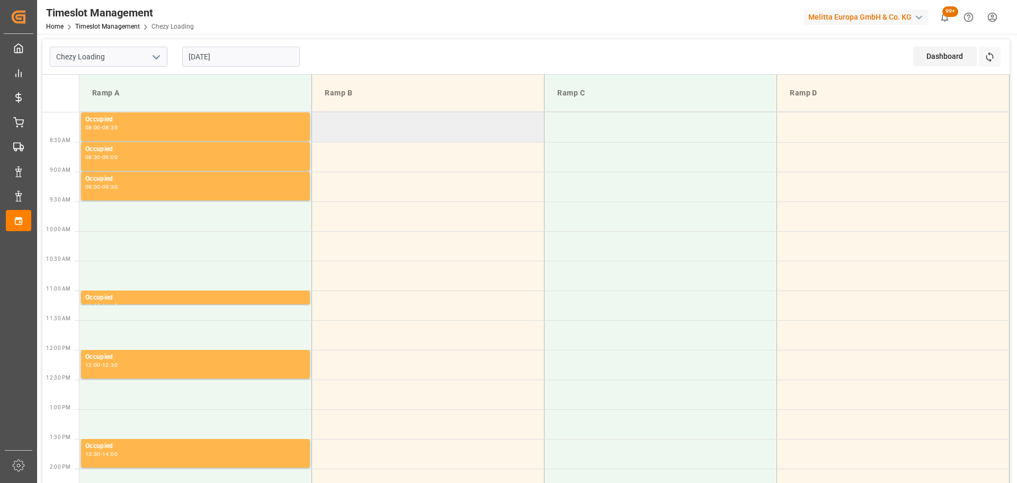
click at [319, 121] on td at bounding box center [428, 127] width 233 height 30
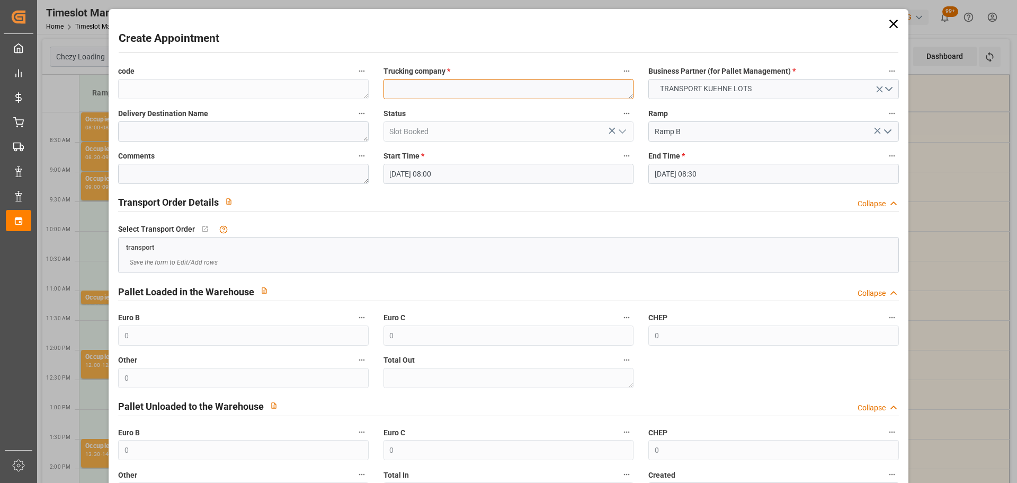
click at [389, 84] on textarea at bounding box center [509, 89] width 250 height 20
type textarea "[PERSON_NAME]"
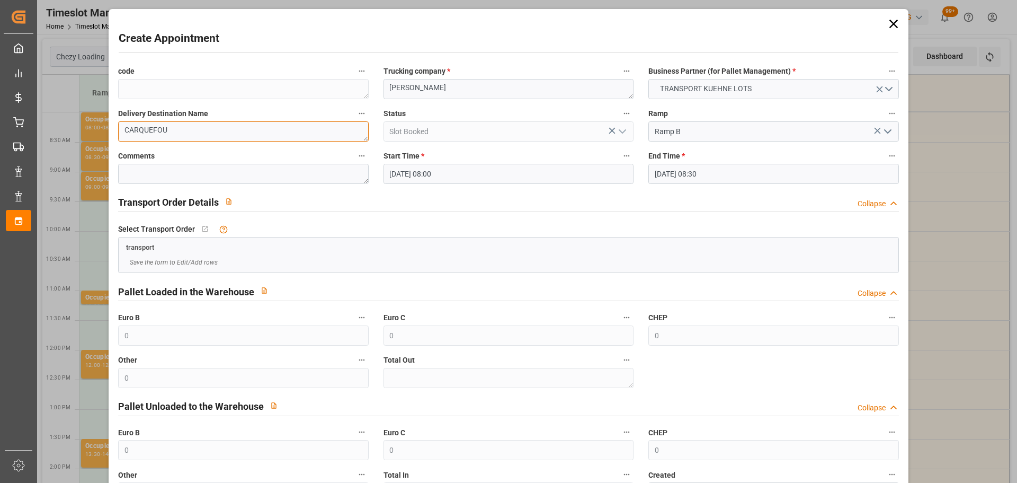
type textarea "CARQUEFOU"
click at [678, 171] on input "[DATE] 08:30" at bounding box center [773, 174] width 250 height 20
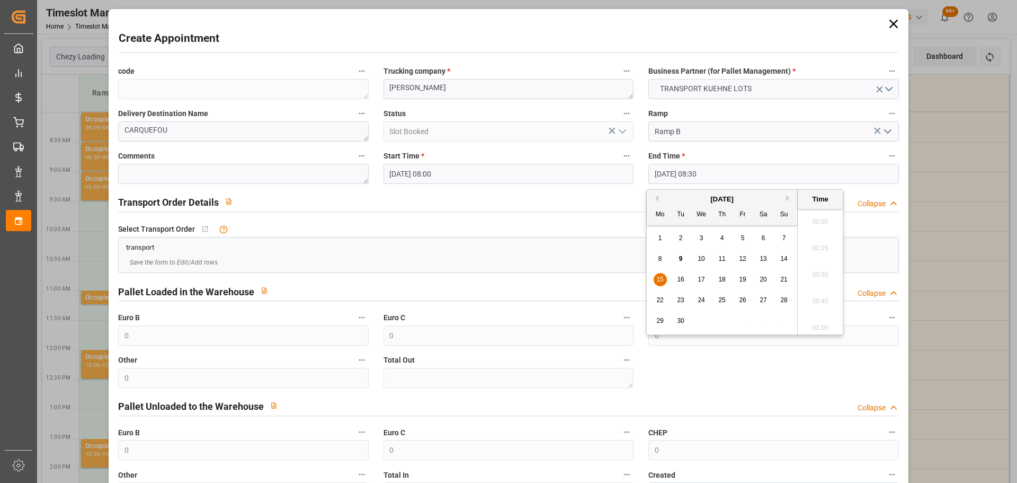
scroll to position [851, 0]
click at [657, 275] on span "15" at bounding box center [659, 278] width 7 height 7
drag, startPoint x: 809, startPoint y: 240, endPoint x: 823, endPoint y: 236, distance: 14.4
click at [811, 240] on li "08:15" at bounding box center [820, 245] width 45 height 26
type input "[DATE] 08:15"
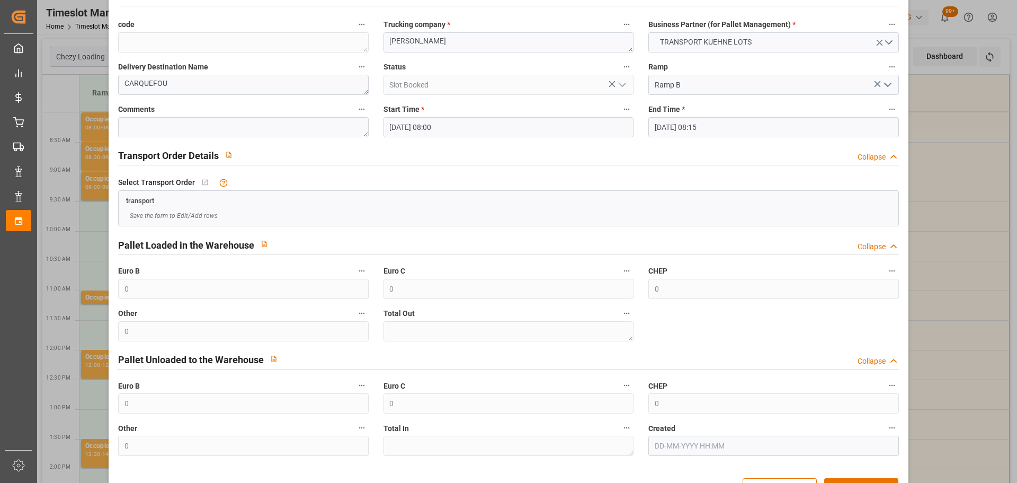
scroll to position [81, 0]
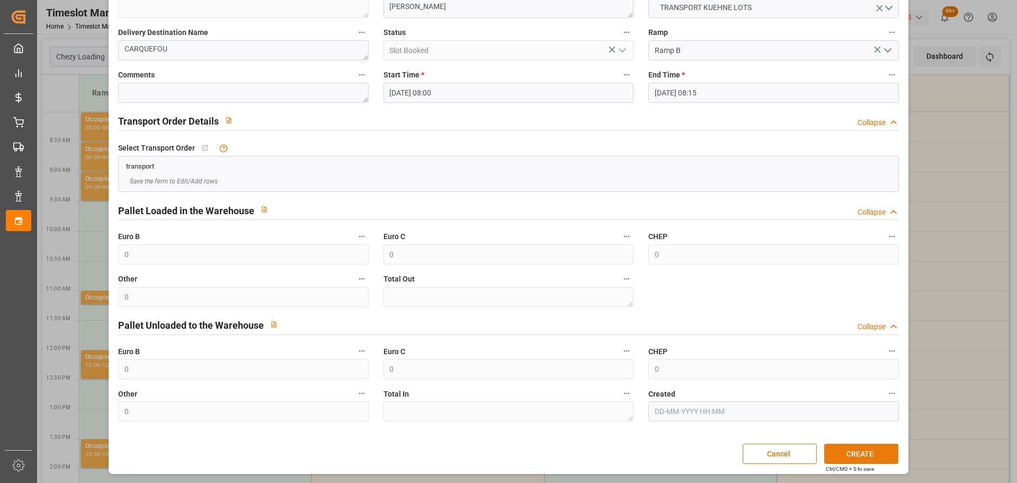
click at [827, 448] on button "CREATE" at bounding box center [861, 453] width 74 height 20
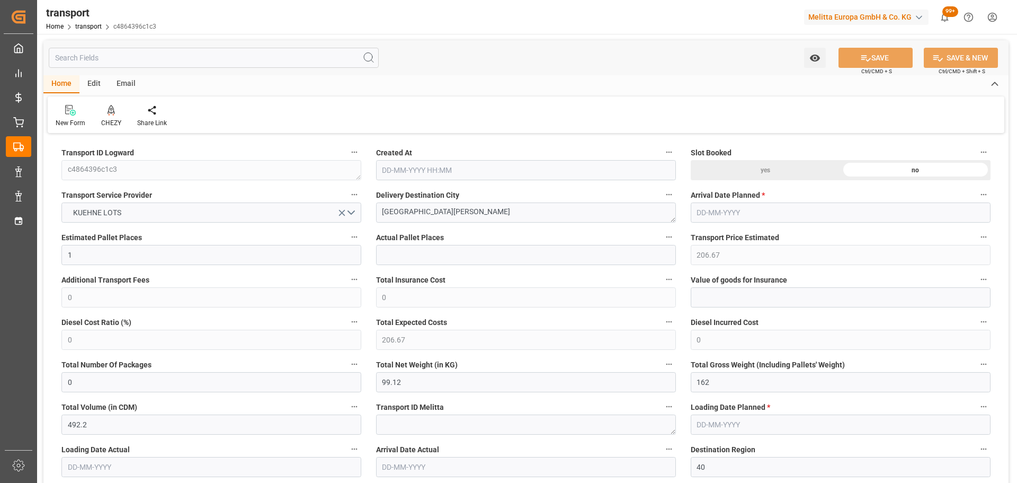
type input "[DATE] 11:36"
type input "[DATE]"
click at [112, 118] on div "CHEZY" at bounding box center [111, 123] width 20 height 10
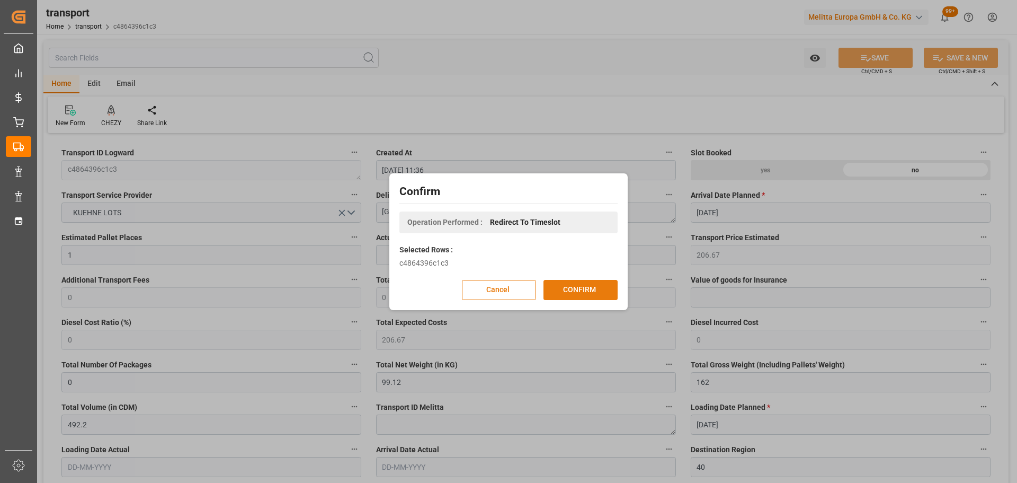
click at [564, 290] on button "CONFIRM" at bounding box center [581, 290] width 74 height 20
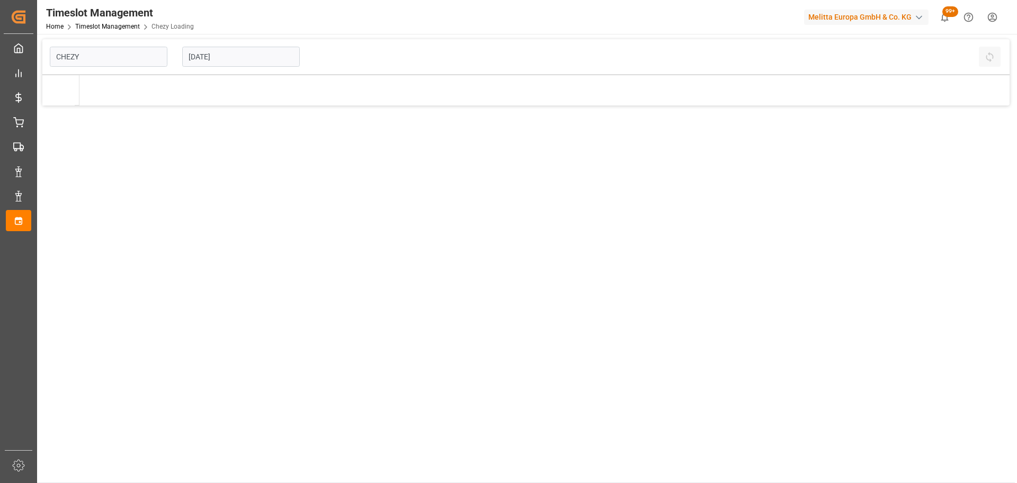
type input "Chezy Loading"
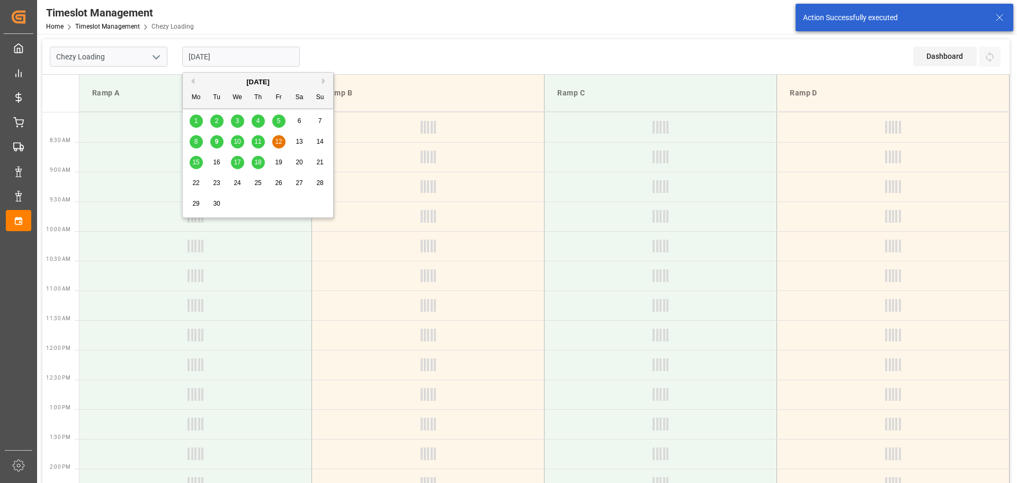
click at [220, 54] on input "[DATE]" at bounding box center [241, 57] width 118 height 20
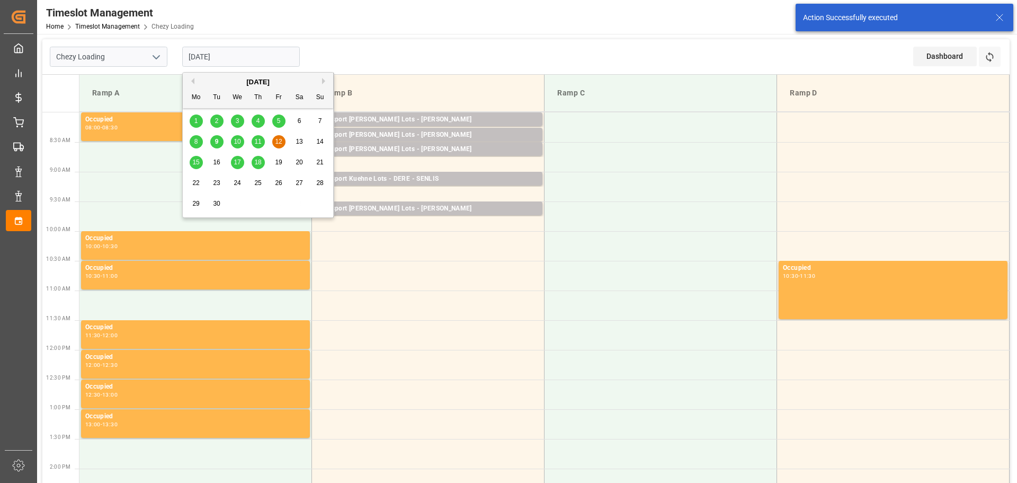
click at [256, 137] on div "11" at bounding box center [258, 142] width 13 height 13
type input "[DATE]"
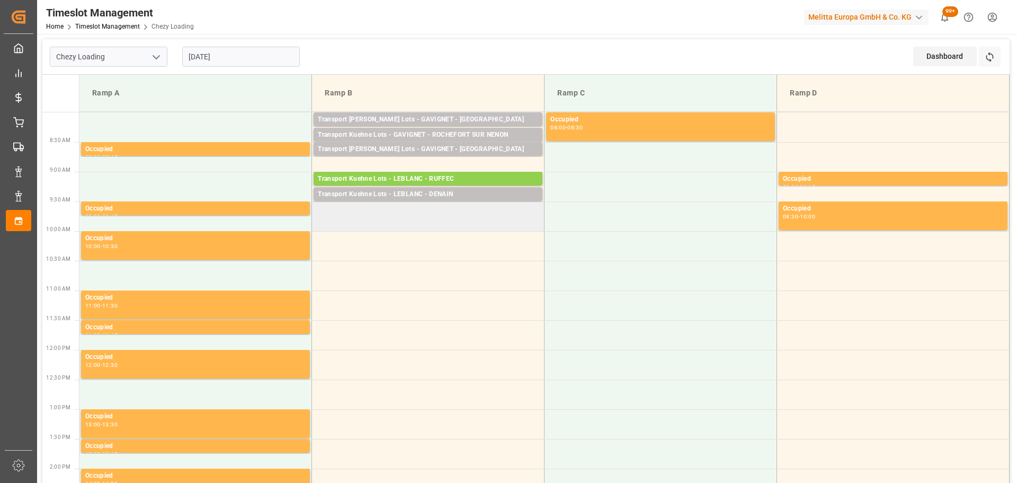
click at [322, 211] on td at bounding box center [428, 216] width 233 height 30
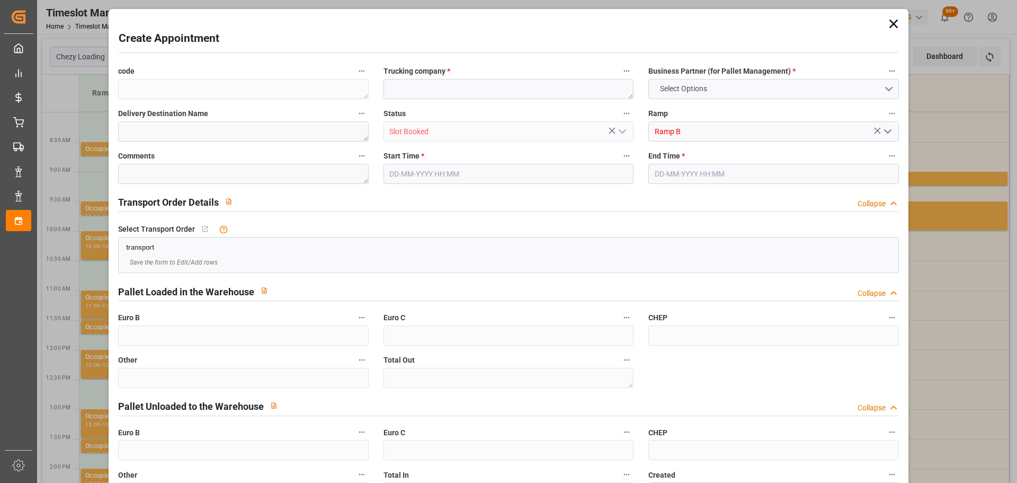
type input "0"
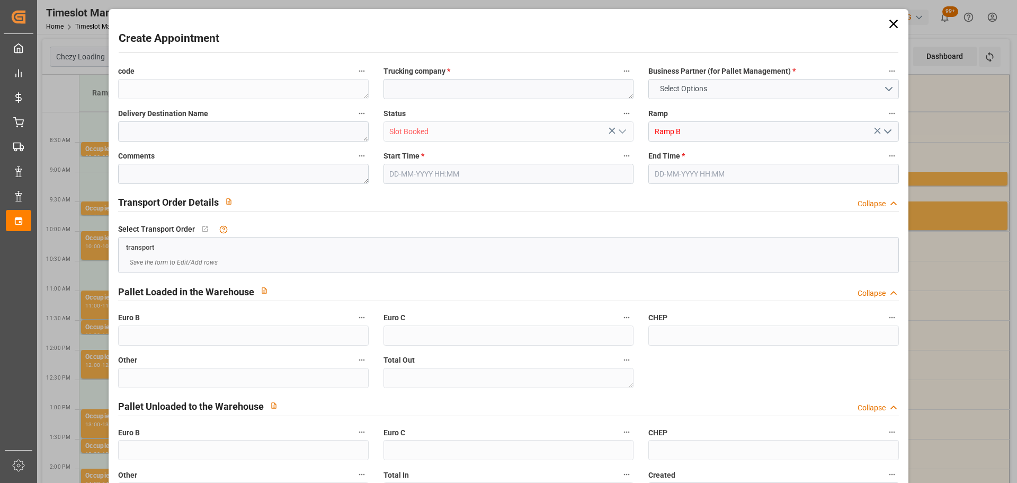
type input "0"
type input "11-09-2025 09:30"
type input "11-09-2025 09:45"
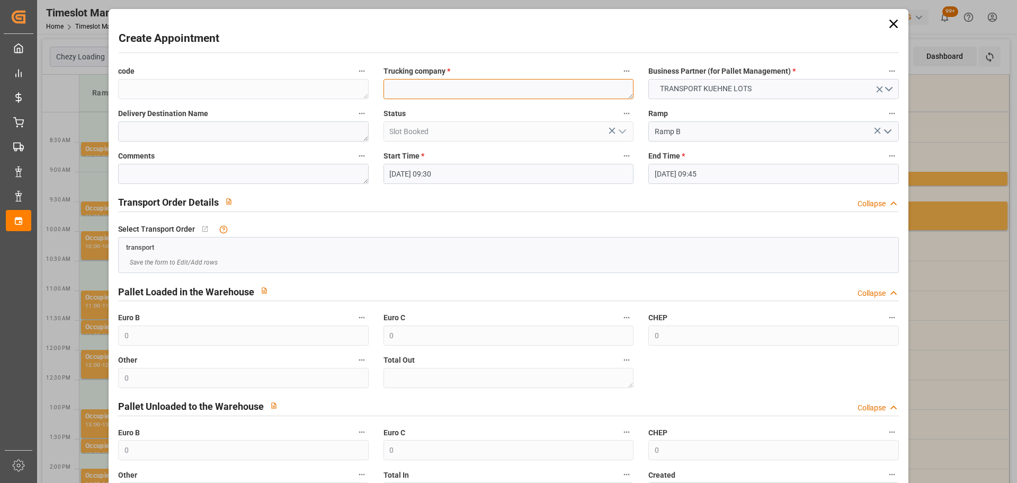
click at [412, 93] on textarea at bounding box center [509, 89] width 250 height 20
type textarea "LEBLANC"
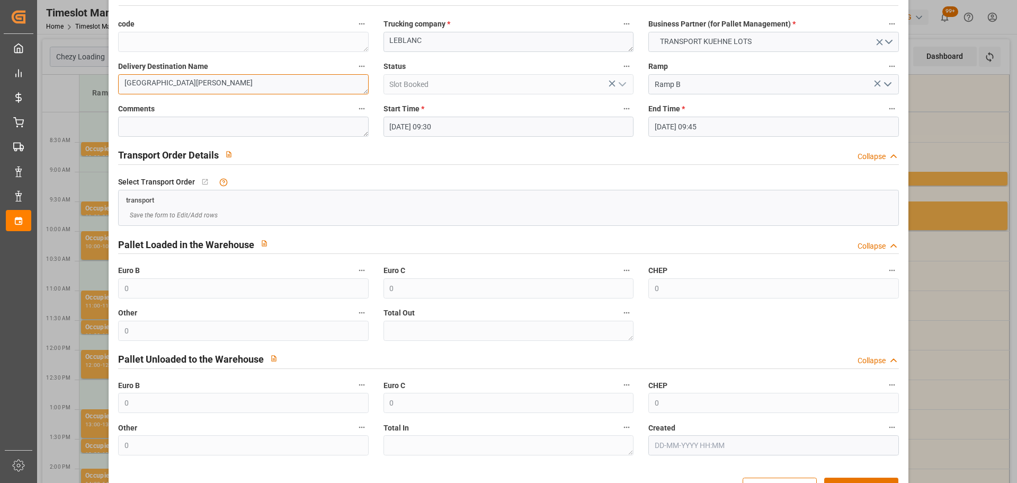
scroll to position [81, 0]
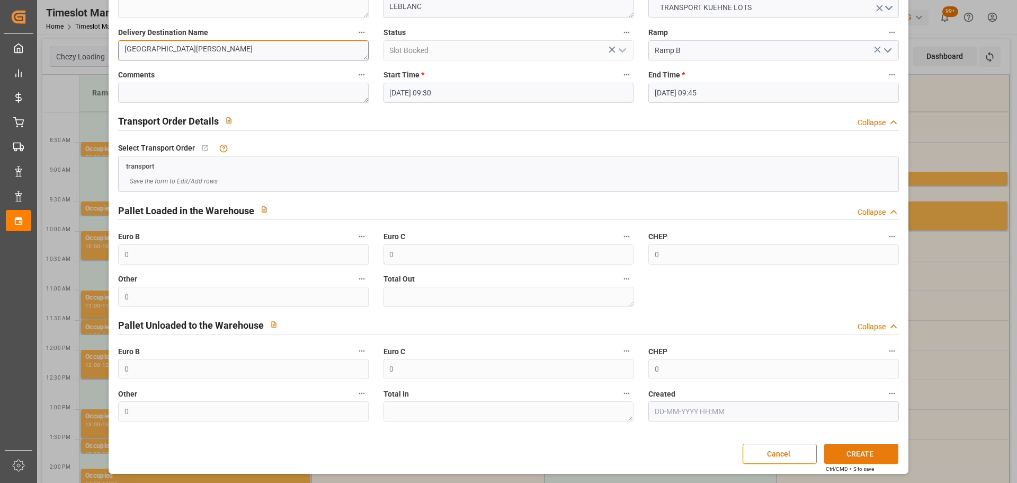
type textarea "MONT DE MARSAN"
click at [850, 447] on button "CREATE" at bounding box center [861, 453] width 74 height 20
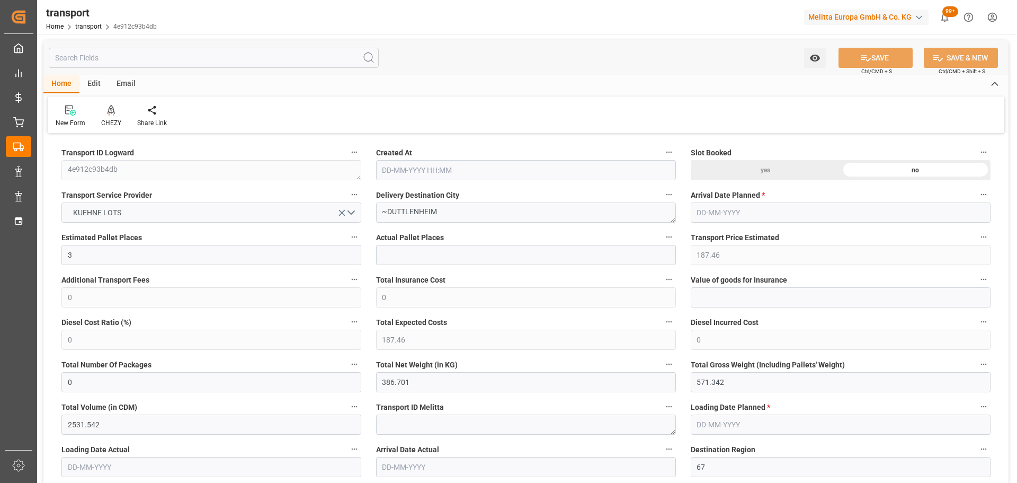
type input "[DATE] 11:35"
type input "[DATE]"
click at [113, 114] on icon at bounding box center [111, 110] width 7 height 11
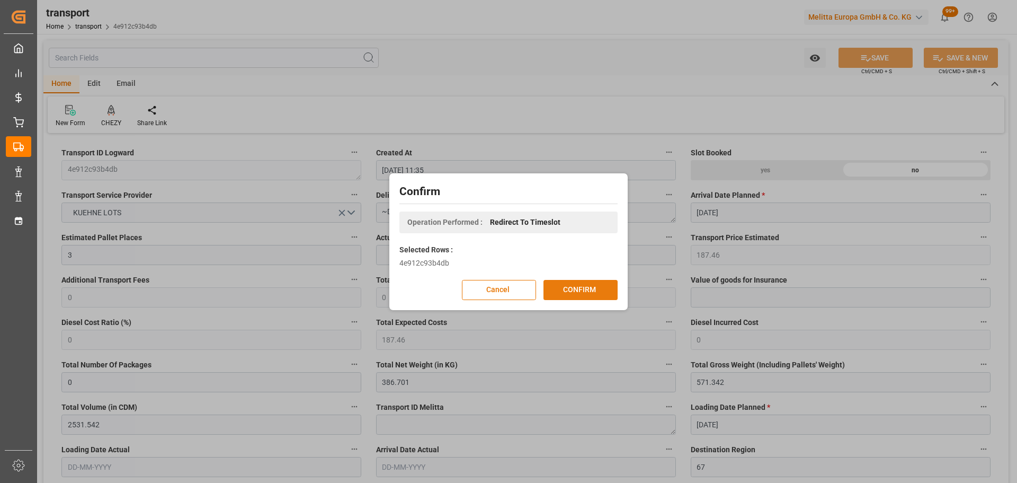
click at [580, 287] on button "CONFIRM" at bounding box center [581, 290] width 74 height 20
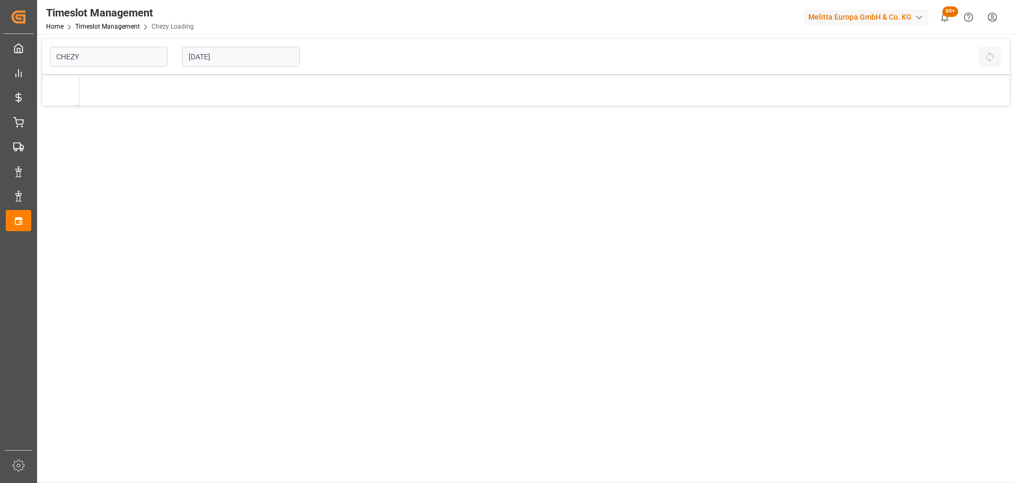
type input "Chezy Loading"
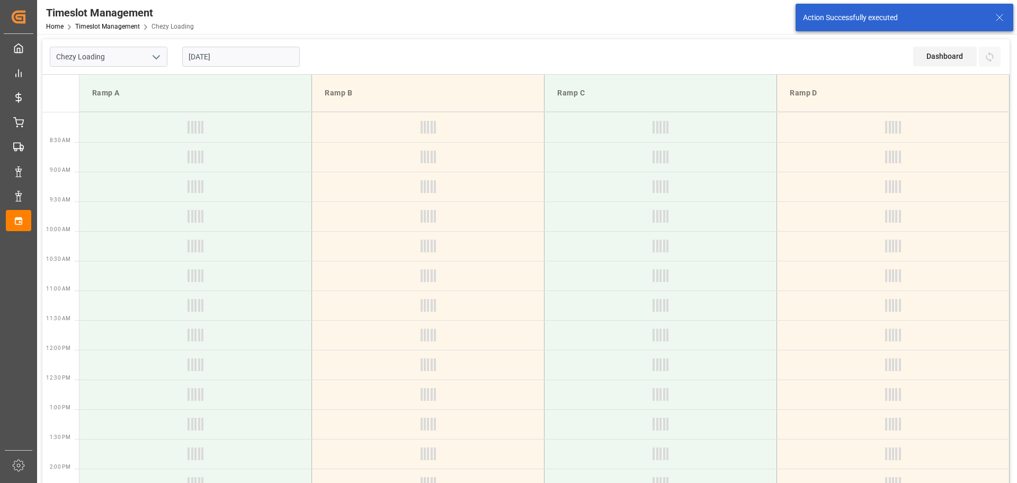
click at [215, 51] on input "[DATE]" at bounding box center [241, 57] width 118 height 20
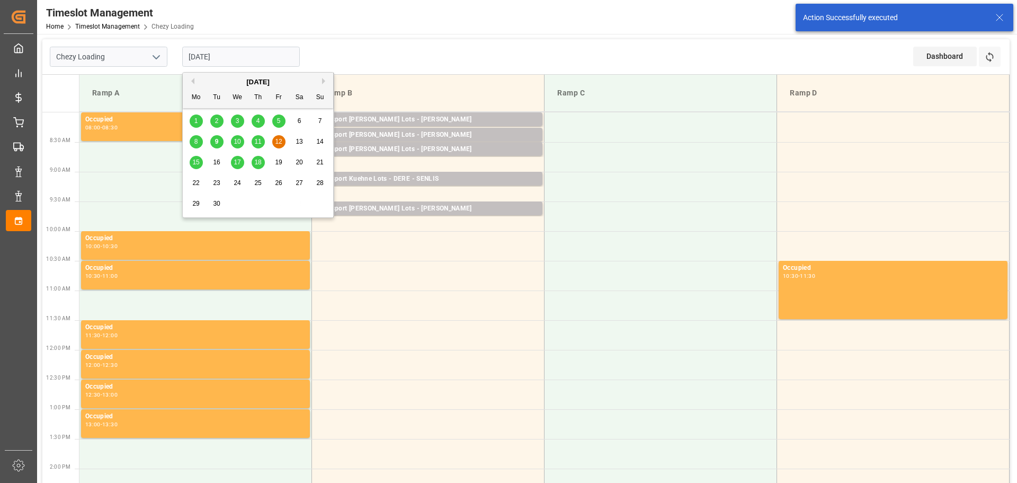
click at [256, 140] on span "11" at bounding box center [257, 141] width 7 height 7
type input "[DATE]"
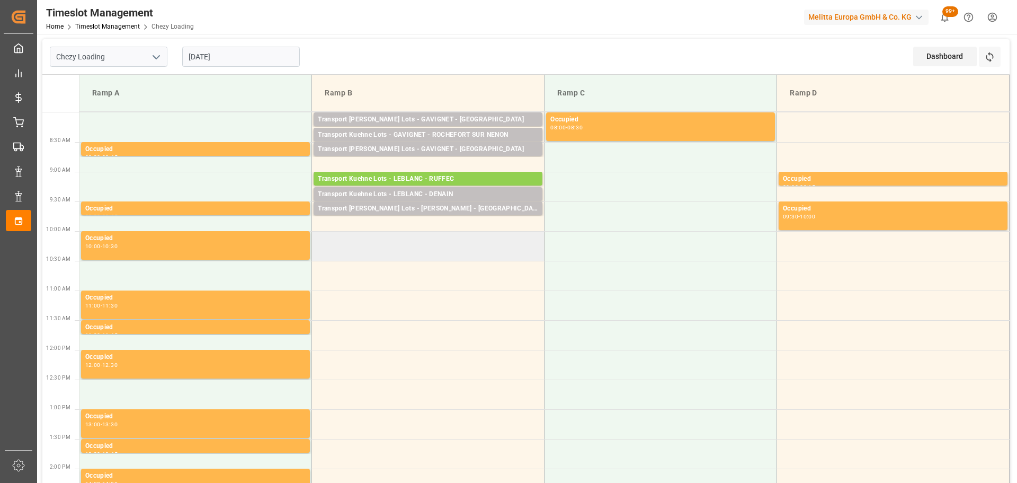
click at [319, 239] on td at bounding box center [428, 246] width 233 height 30
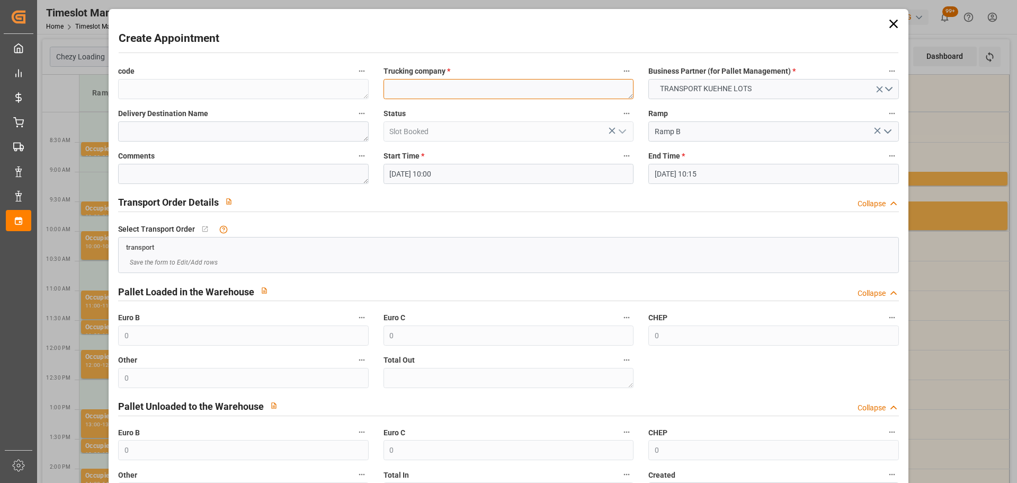
click at [411, 91] on textarea at bounding box center [509, 89] width 250 height 20
type textarea "SAVERNE"
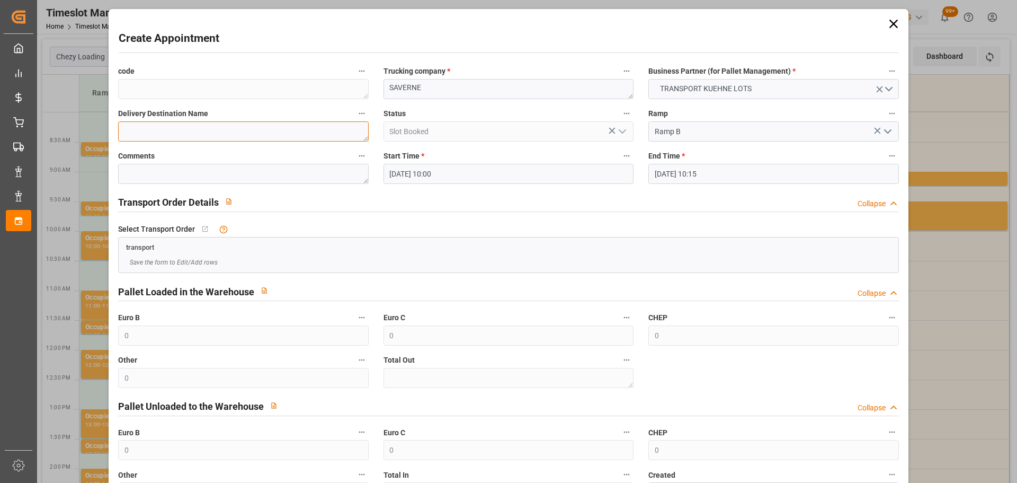
type textarea "S"
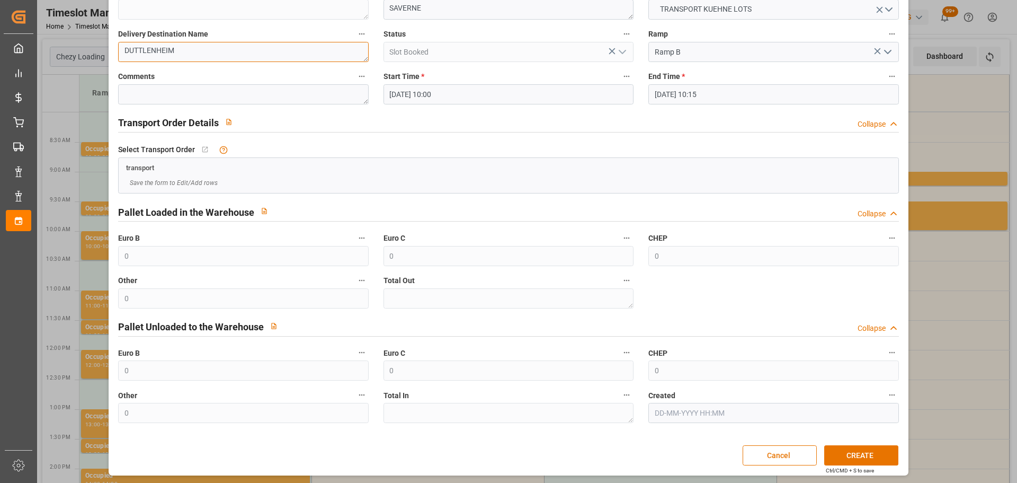
scroll to position [81, 0]
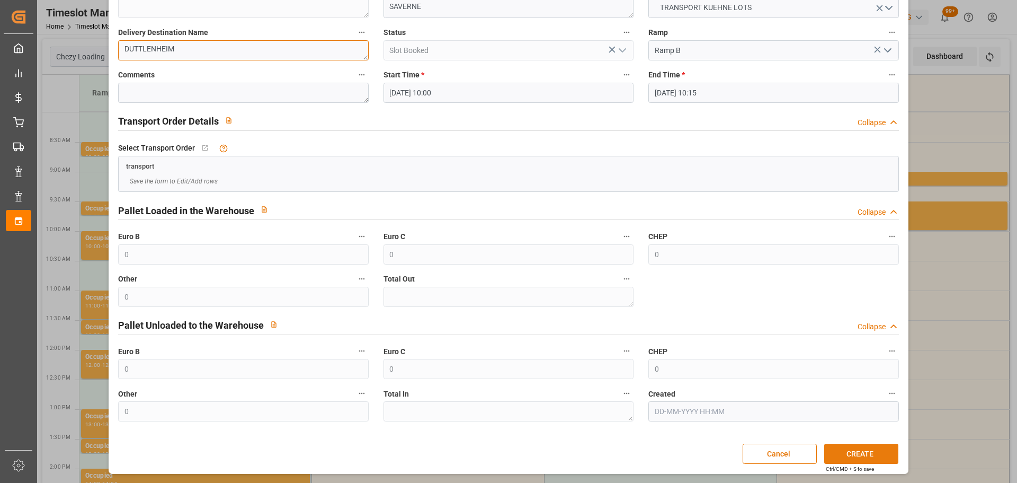
type textarea "DUTTLENHEIM"
click at [824, 448] on button "CREATE" at bounding box center [861, 453] width 74 height 20
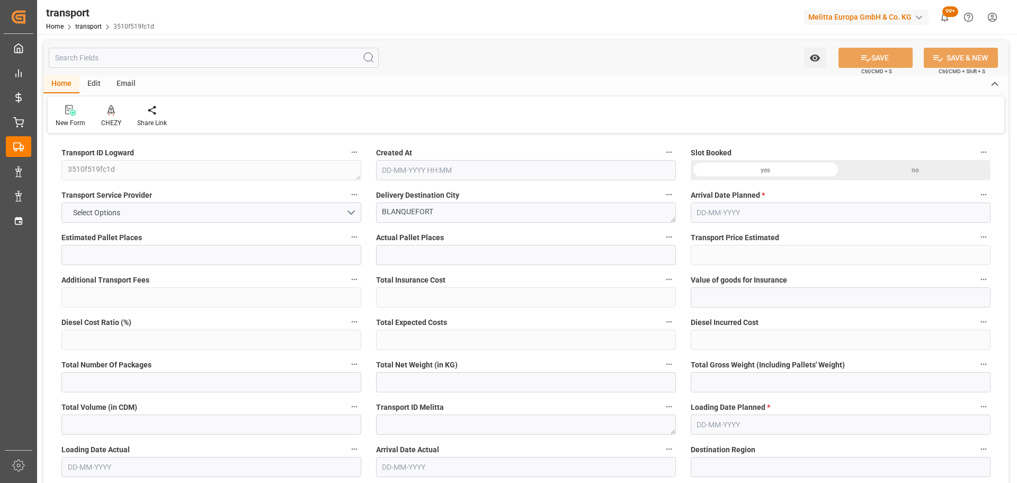
type input "9"
type input "447.21"
type input "0"
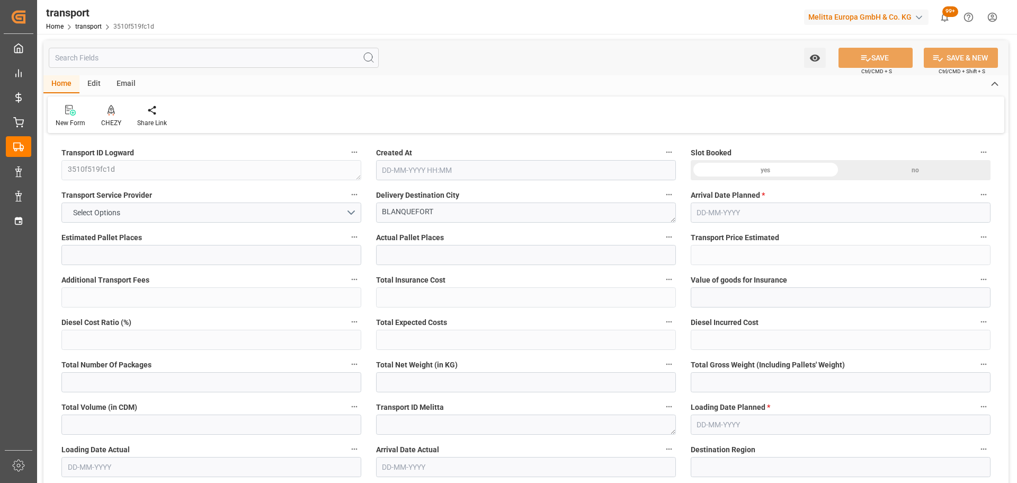
type input "447.21"
type input "0"
type input "1032.266"
type input "1830.228"
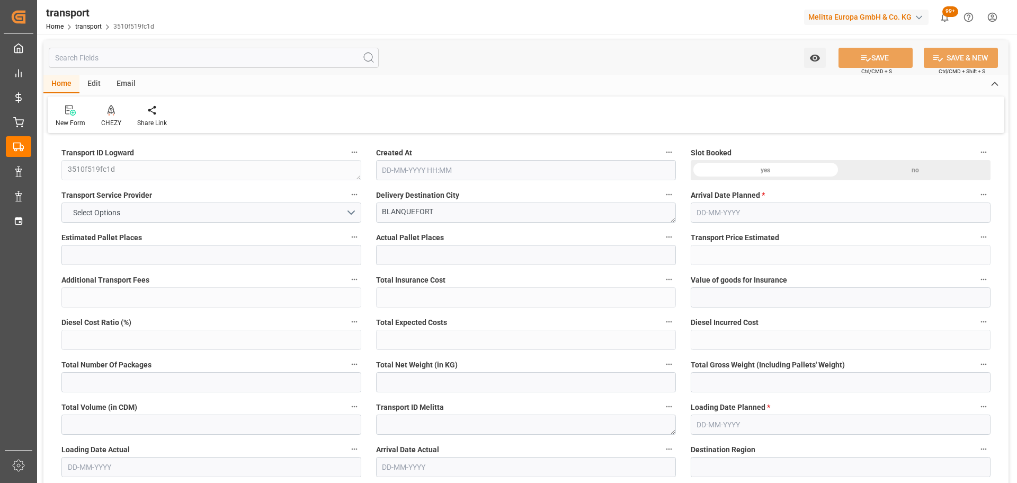
type input "8285.598"
type input "33"
type input "9"
type input "220"
type input "21"
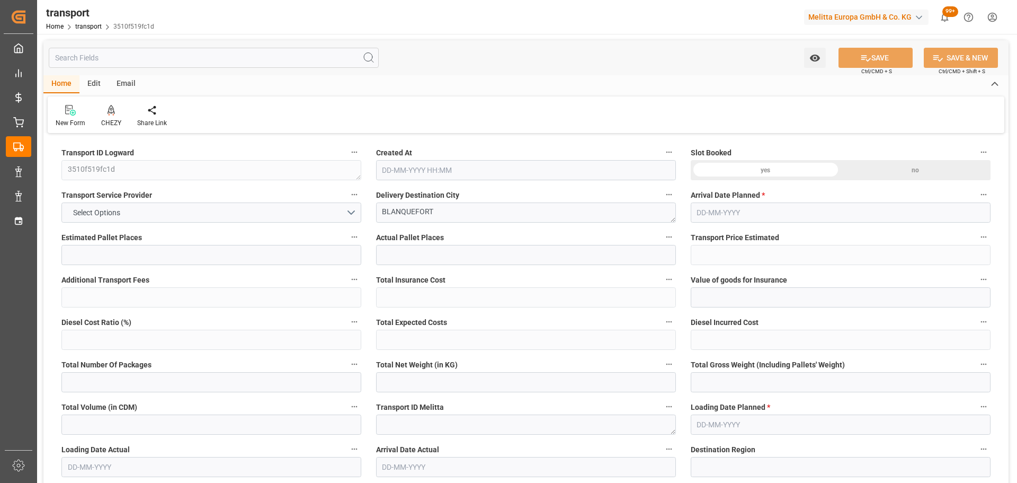
type input "101"
type input "1306.248"
type input "0"
type input "4710.8598"
type input "0"
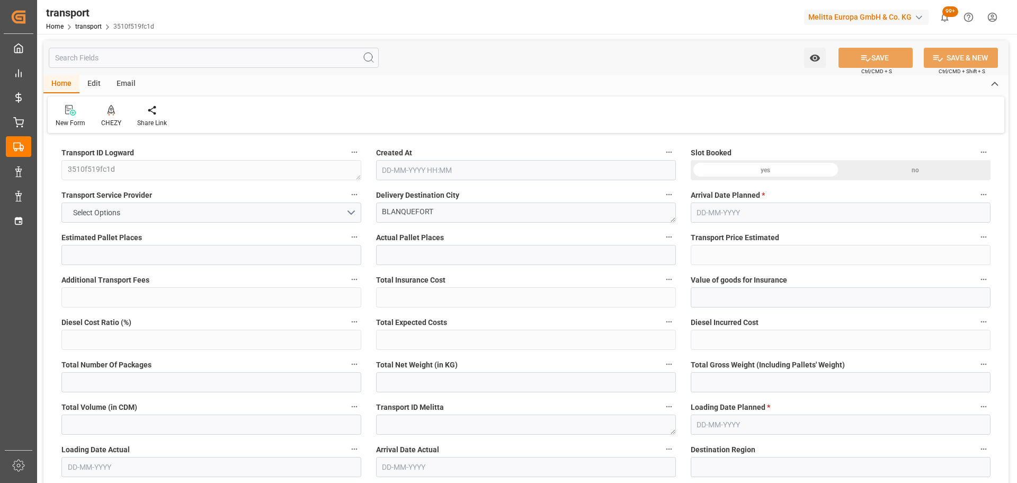
type input "0"
type input "21"
type input "35"
type input "[DATE] 11:36"
type input "[DATE]"
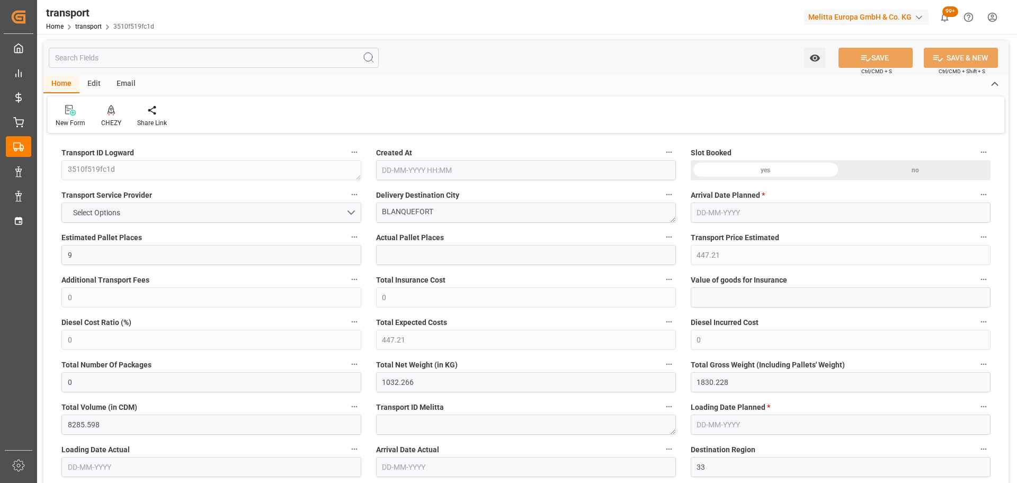
type input "[DATE]"
click at [105, 115] on div at bounding box center [111, 109] width 20 height 11
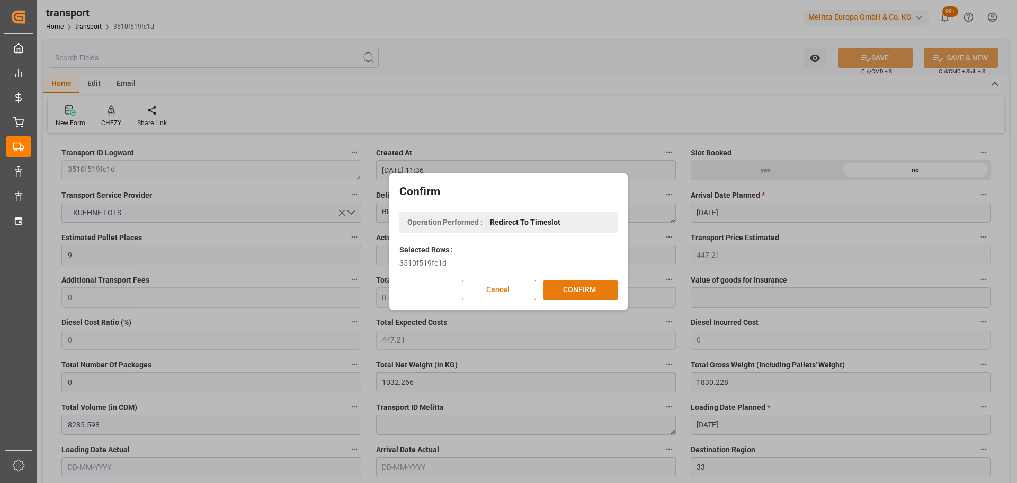
click at [584, 289] on button "CONFIRM" at bounding box center [581, 290] width 74 height 20
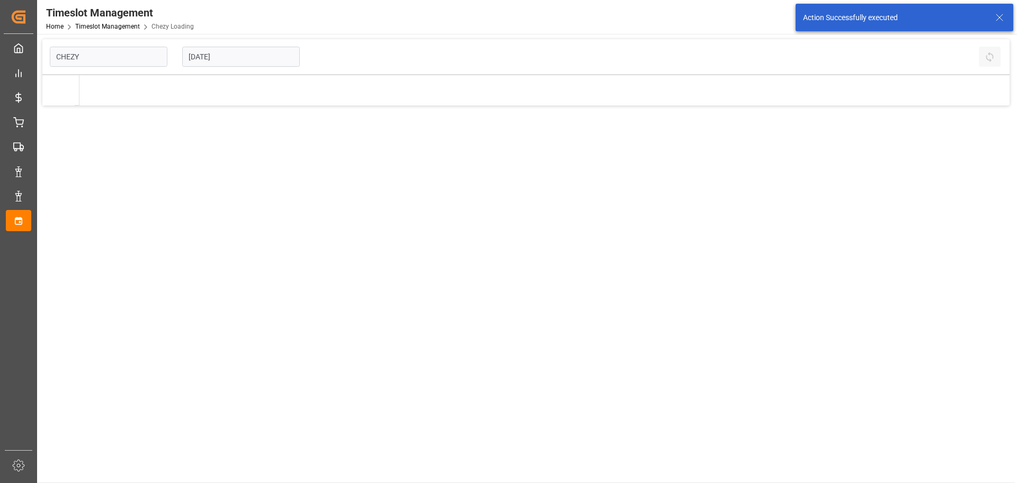
type input "Chezy Loading"
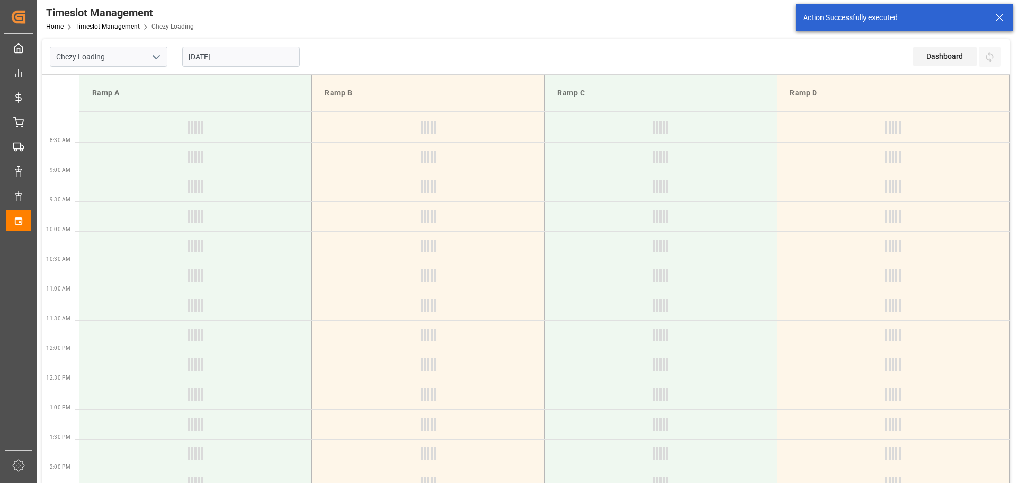
click at [215, 52] on input "[DATE]" at bounding box center [241, 57] width 118 height 20
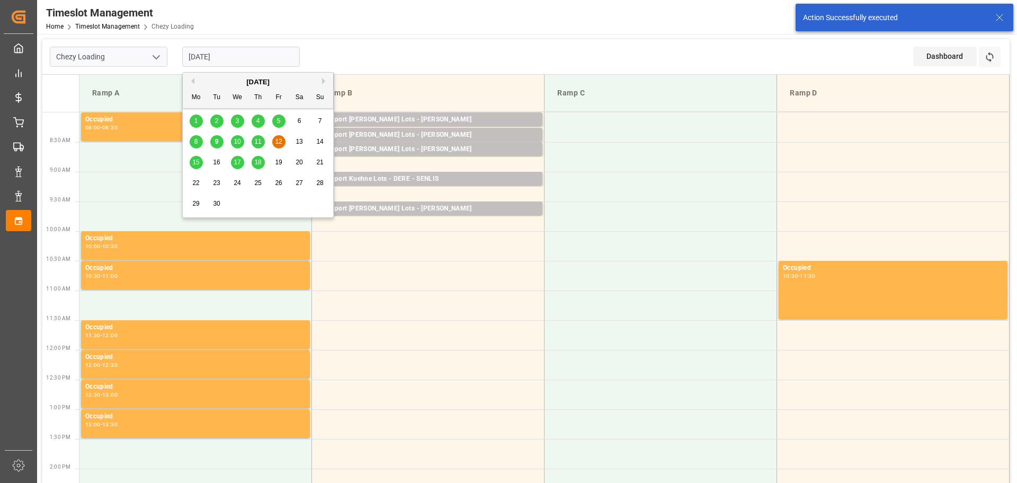
click at [261, 141] on span "11" at bounding box center [257, 141] width 7 height 7
type input "[DATE]"
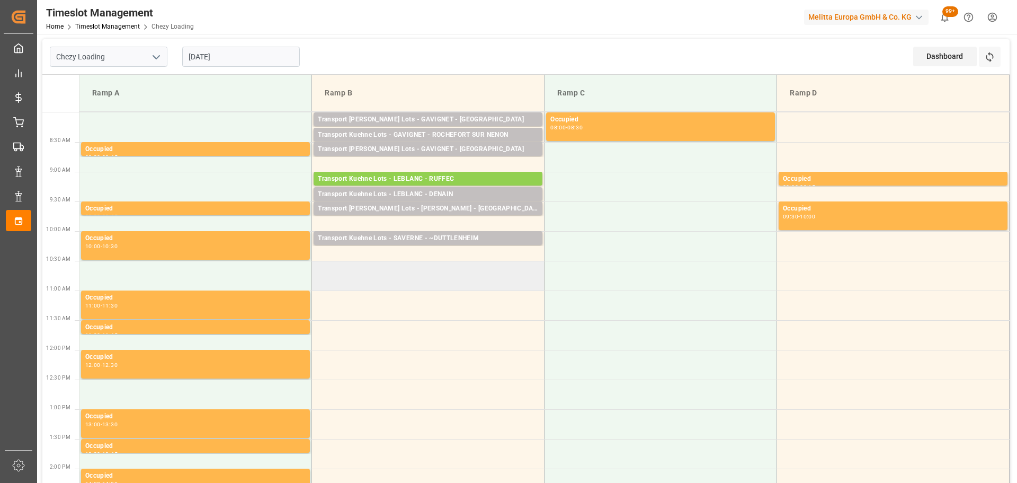
click at [322, 268] on td at bounding box center [428, 276] width 233 height 30
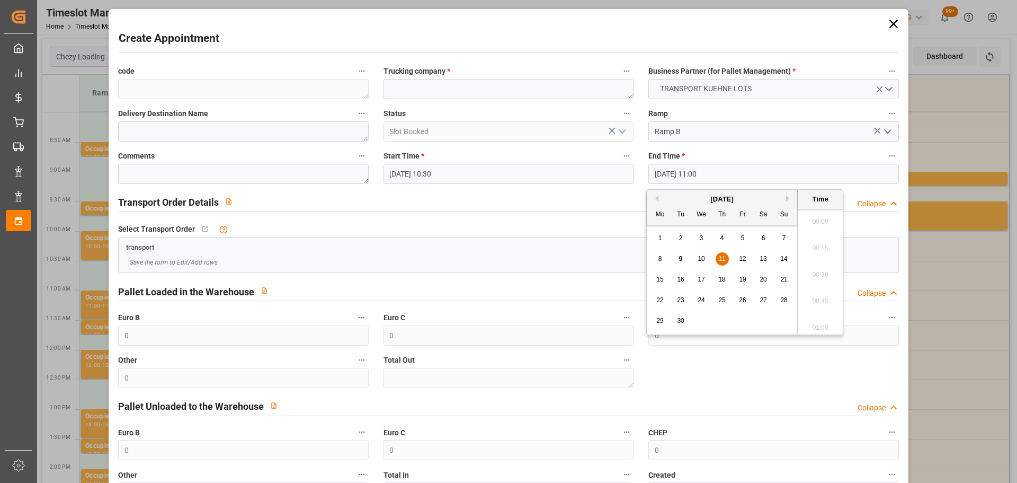
click at [695, 173] on input "[DATE] 11:00" at bounding box center [773, 174] width 250 height 20
click at [722, 257] on span "11" at bounding box center [721, 258] width 7 height 7
click at [819, 244] on li "10:45" at bounding box center [820, 245] width 45 height 26
type input "[DATE] 10:45"
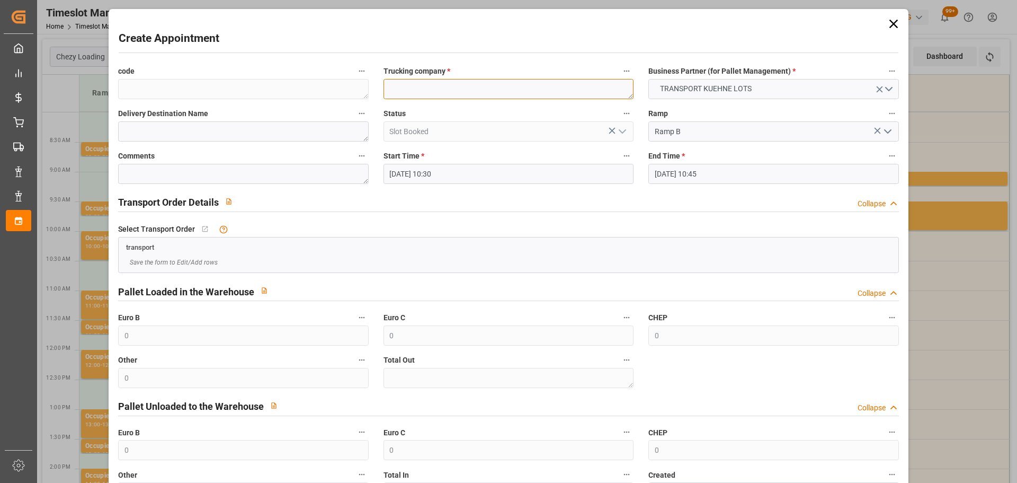
click at [446, 87] on textarea at bounding box center [509, 89] width 250 height 20
type textarea "BREGER"
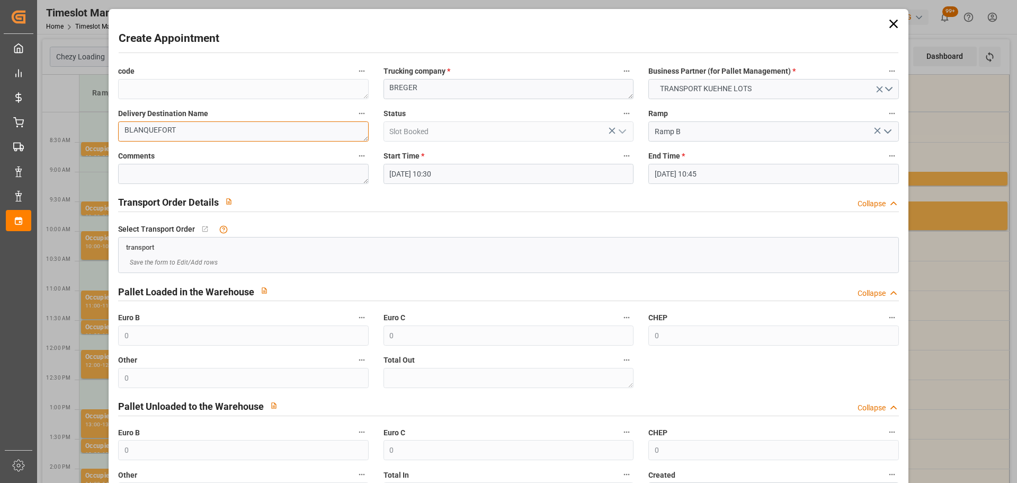
scroll to position [81, 0]
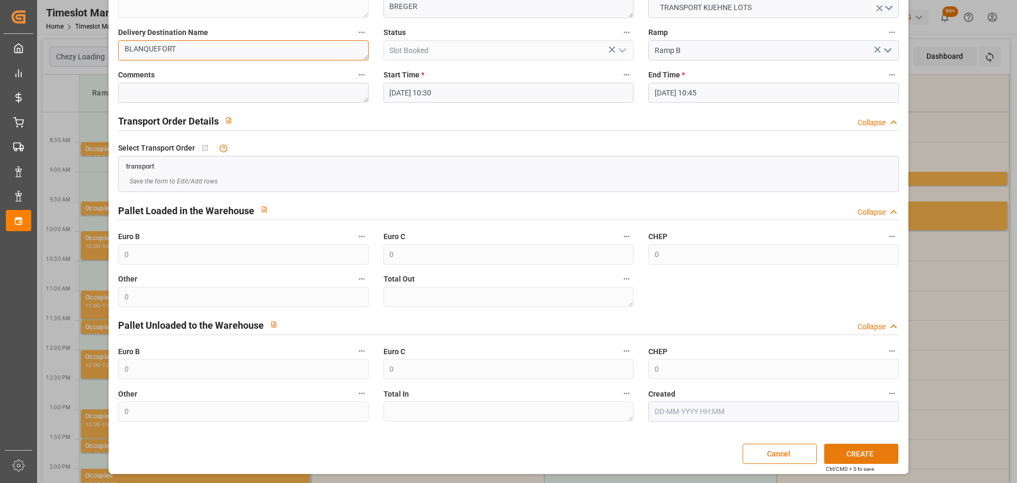
type textarea "BLANQUEFORT"
click at [853, 444] on button "CREATE" at bounding box center [861, 453] width 74 height 20
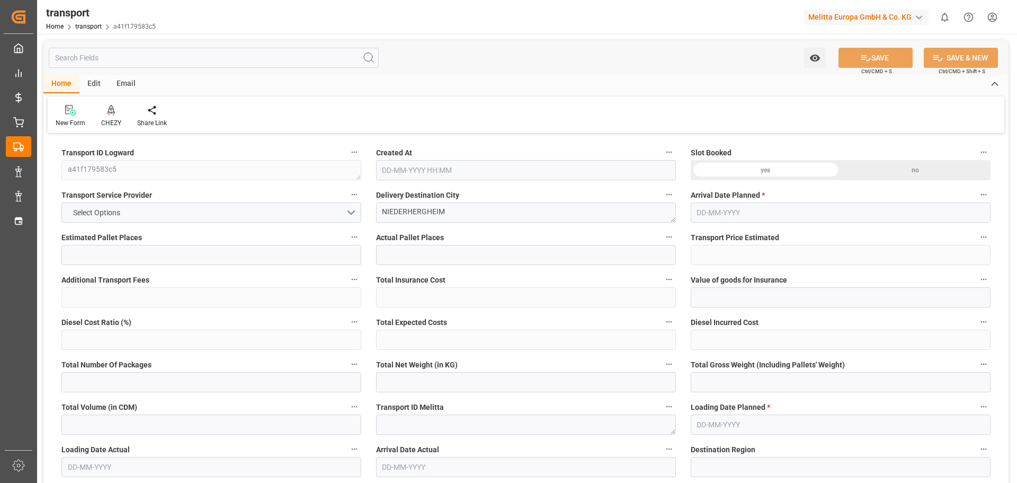
type input "5"
type input "216.84"
type input "0"
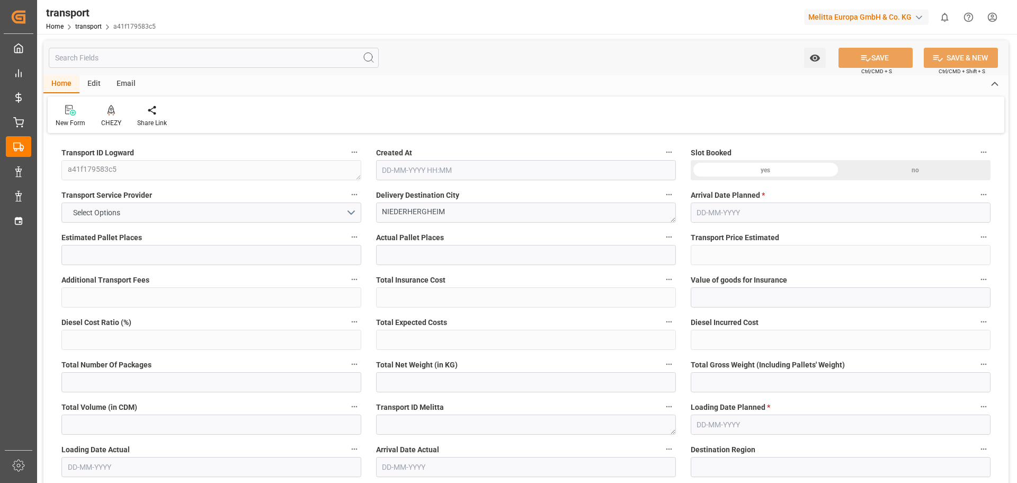
type input "216.84"
type input "0"
type input "1117.128"
type input "1598.224"
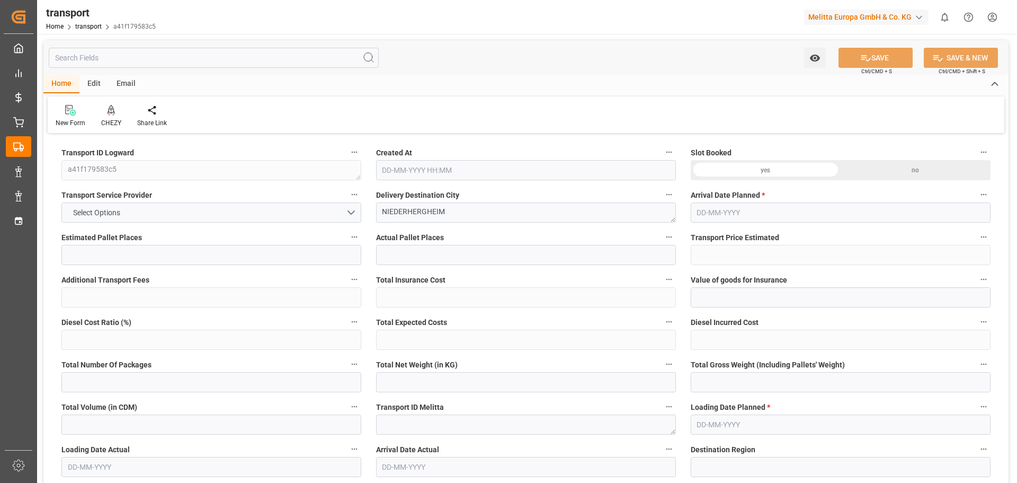
type input "4812.928"
type input "68"
type input "4"
type input "141"
type input "10"
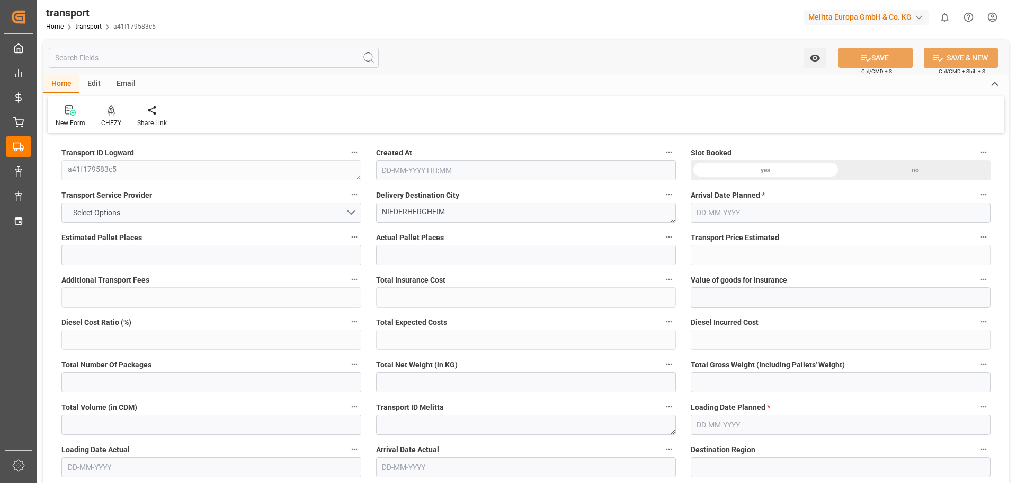
type input "101"
type input "1305.387"
type input "0"
type input "4710.8598"
type input "0"
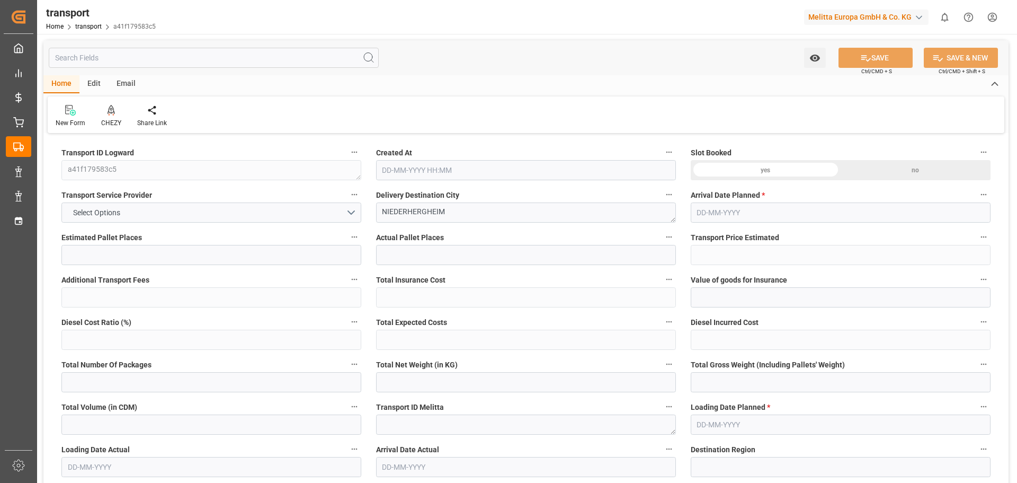
type input "0"
type input "21"
type input "35"
type input "[DATE] 11:37"
type input "[DATE]"
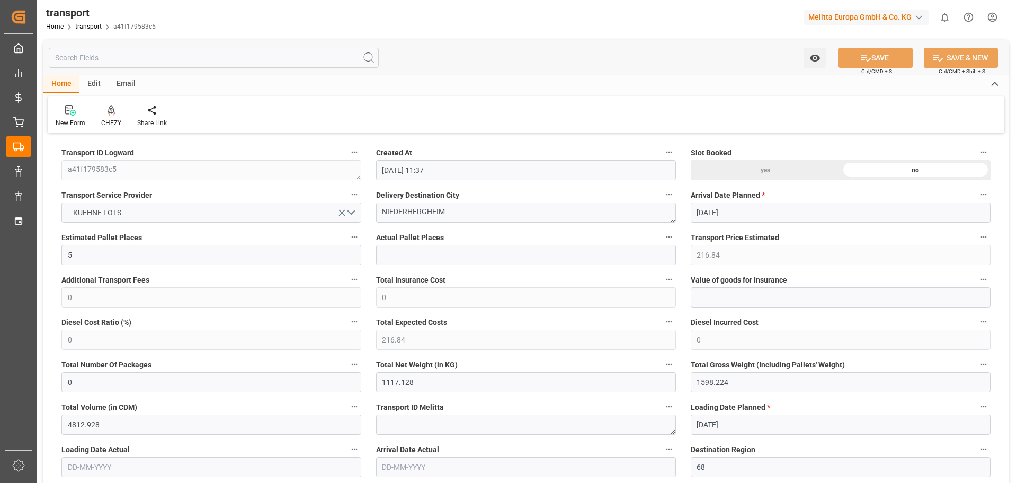
type input "[DATE]"
click at [104, 111] on div at bounding box center [111, 109] width 20 height 11
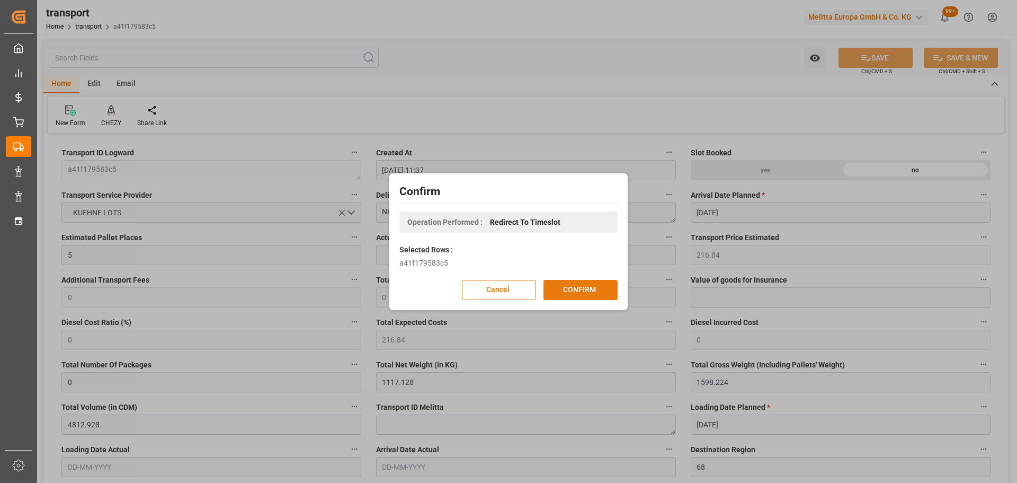
click at [583, 287] on button "CONFIRM" at bounding box center [581, 290] width 74 height 20
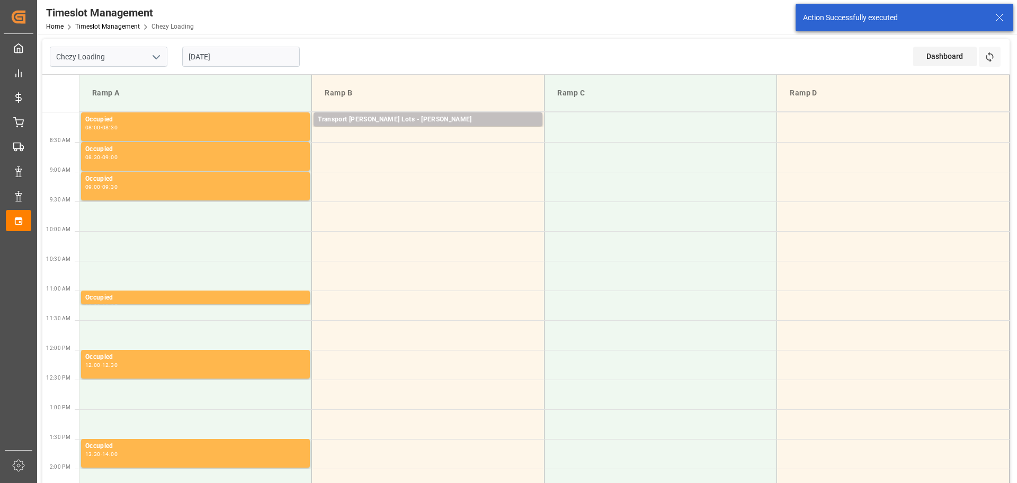
click at [211, 57] on input "[DATE]" at bounding box center [241, 57] width 118 height 20
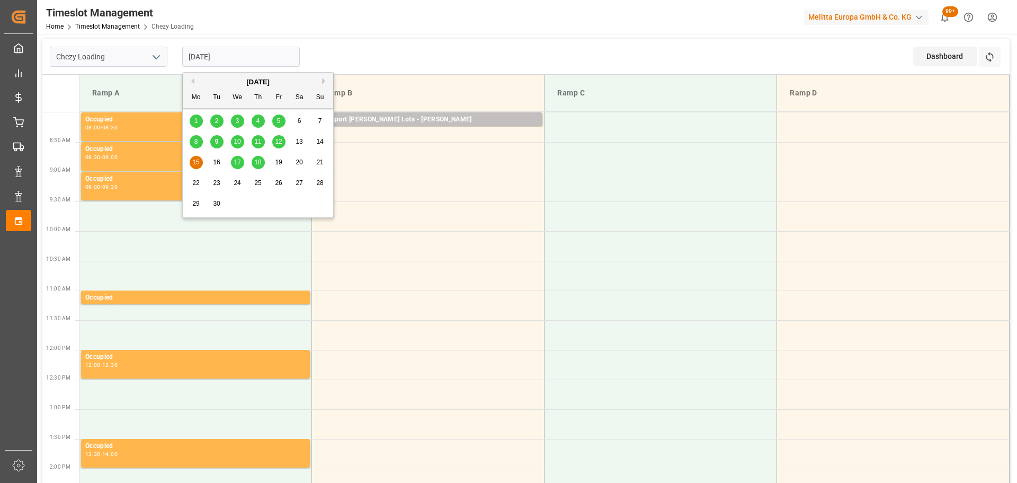
click at [279, 140] on span "12" at bounding box center [278, 141] width 7 height 7
type input "12-09-2025"
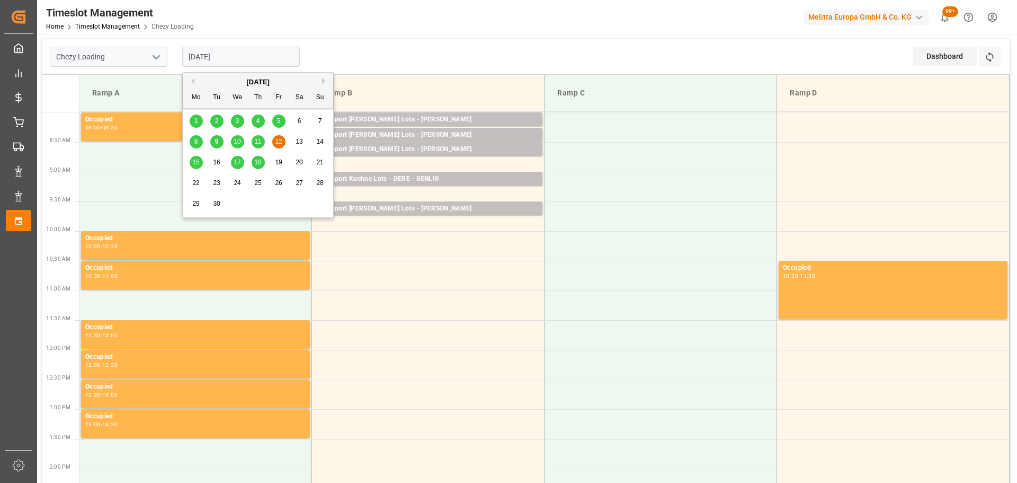
click at [221, 57] on input "12-09-2025" at bounding box center [241, 57] width 118 height 20
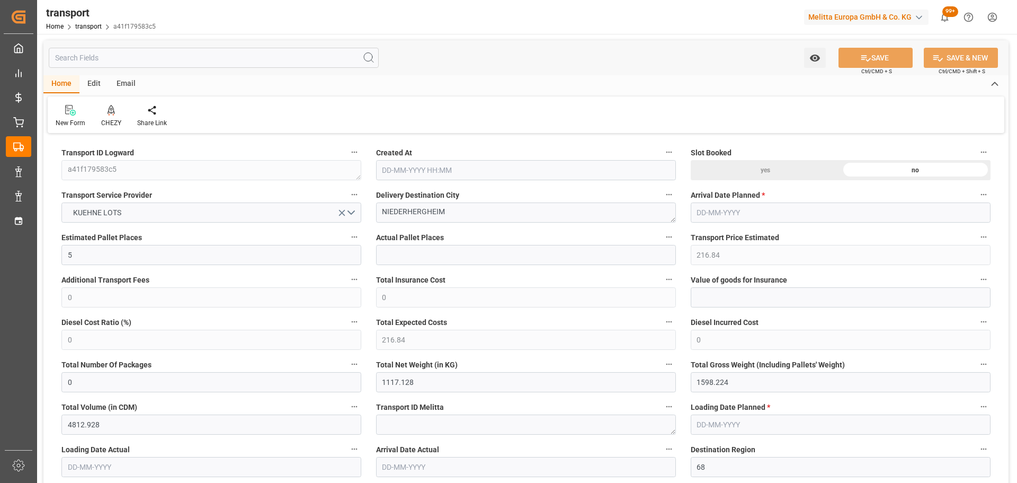
type input "[DATE] 11:37"
type input "[DATE]"
click at [114, 109] on icon at bounding box center [111, 110] width 7 height 11
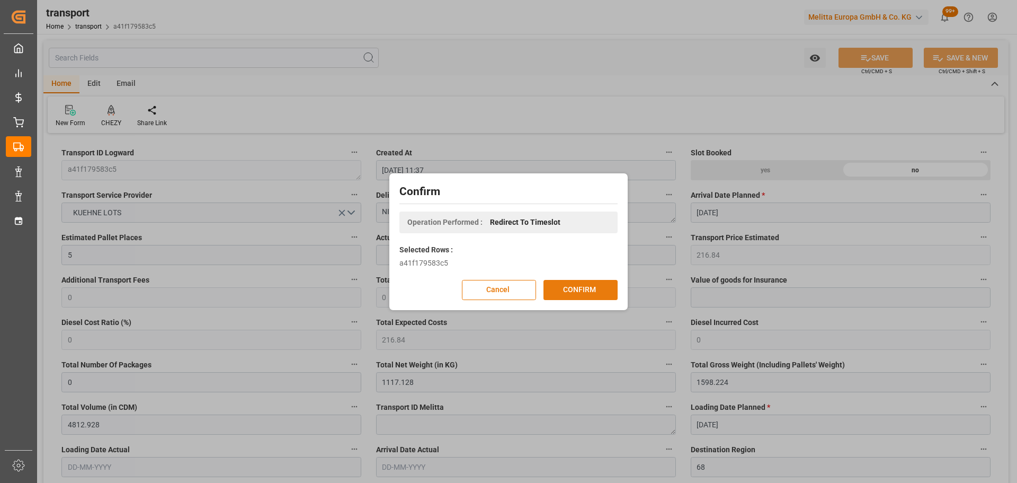
click at [594, 286] on button "CONFIRM" at bounding box center [581, 290] width 74 height 20
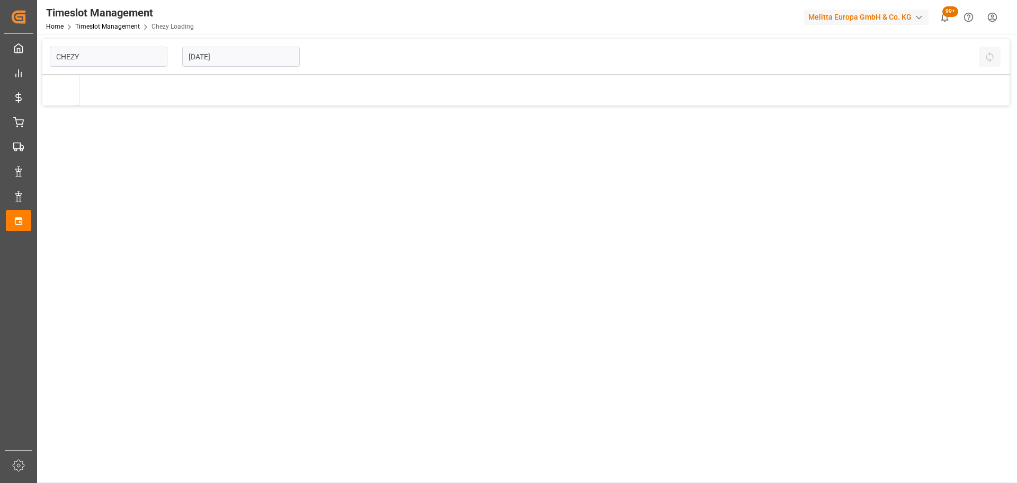
type input "Chezy Loading"
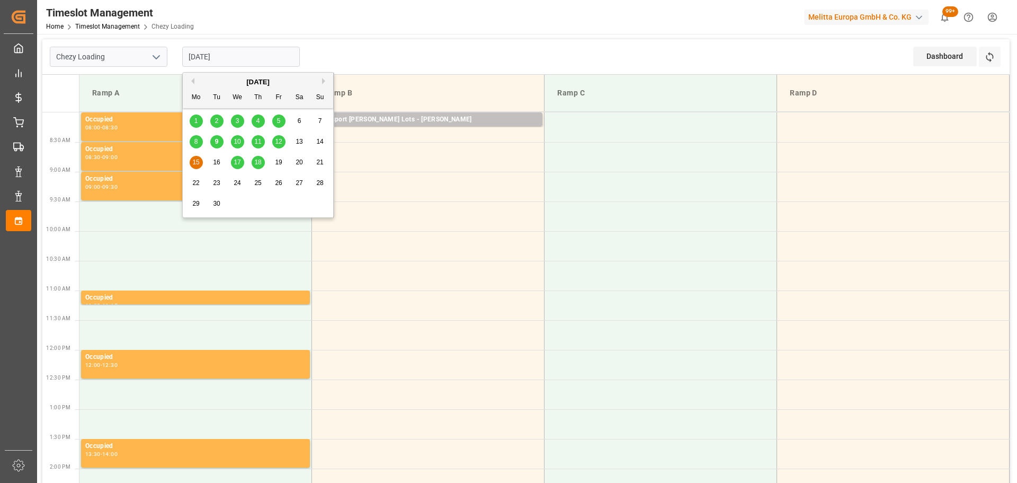
drag, startPoint x: 207, startPoint y: 57, endPoint x: 210, endPoint y: 69, distance: 12.6
click at [207, 56] on input "[DATE]" at bounding box center [241, 57] width 118 height 20
click at [257, 137] on div "11" at bounding box center [258, 142] width 13 height 13
type input "[DATE]"
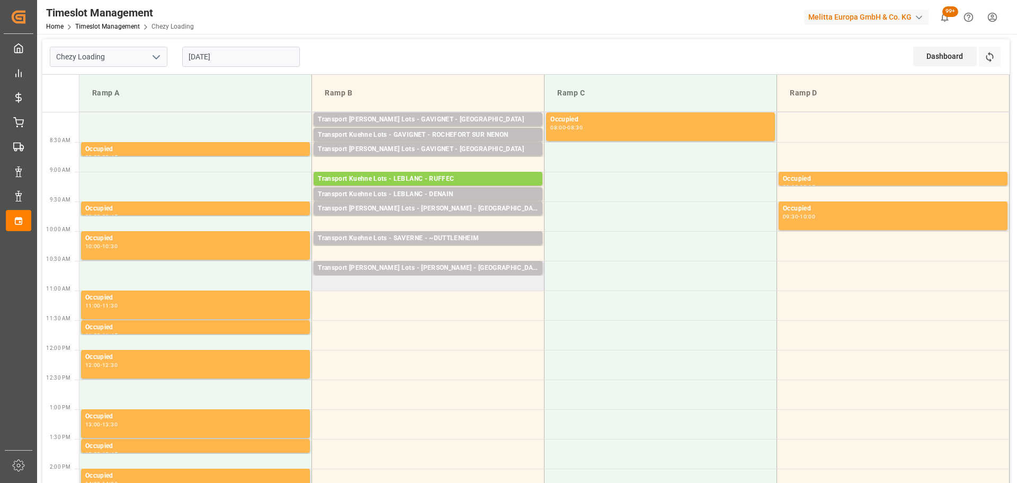
click at [325, 287] on td "Transport [PERSON_NAME] Lots - [PERSON_NAME] - BLANQUEFORT Pallets: 9,TU: 220,C…" at bounding box center [428, 276] width 233 height 30
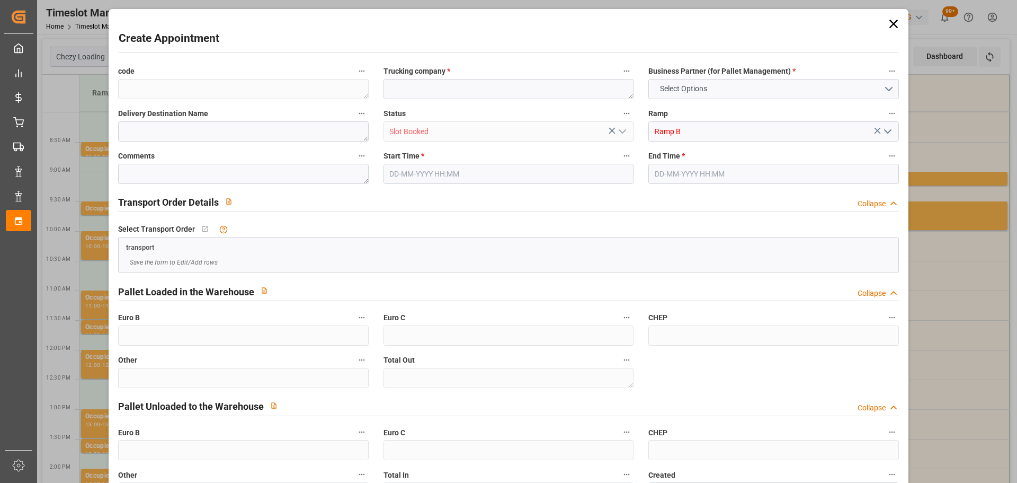
type input "0"
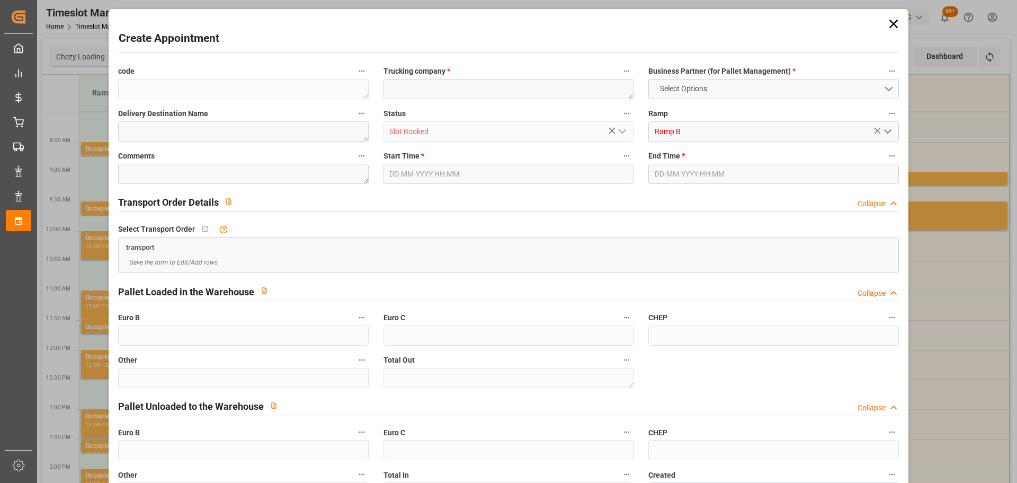
type input "0"
type input "11-09-2025 10:45"
click at [708, 171] on input "11-09-2025 11:15" at bounding box center [773, 174] width 250 height 20
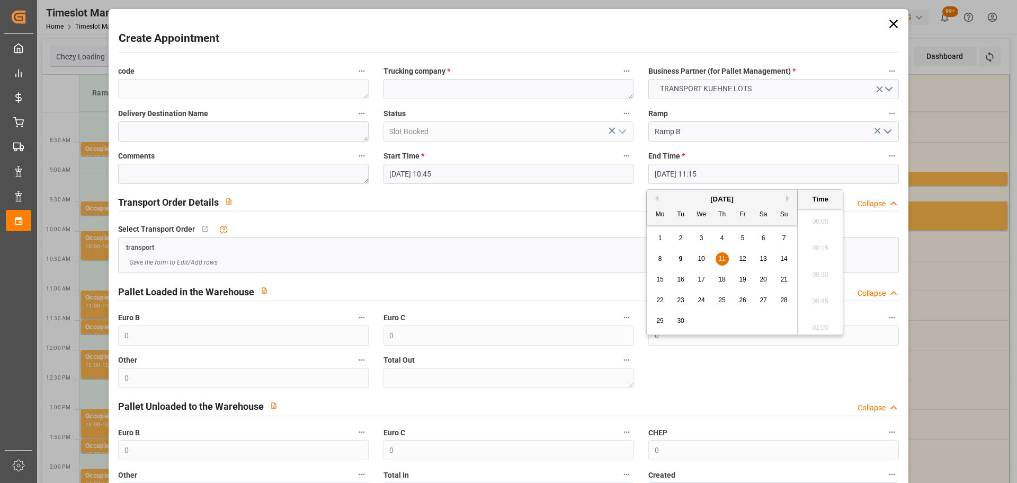
scroll to position [1143, 0]
click at [724, 259] on span "11" at bounding box center [721, 258] width 7 height 7
click at [808, 242] on li "11:00" at bounding box center [820, 245] width 45 height 26
type input "[DATE] 11:00"
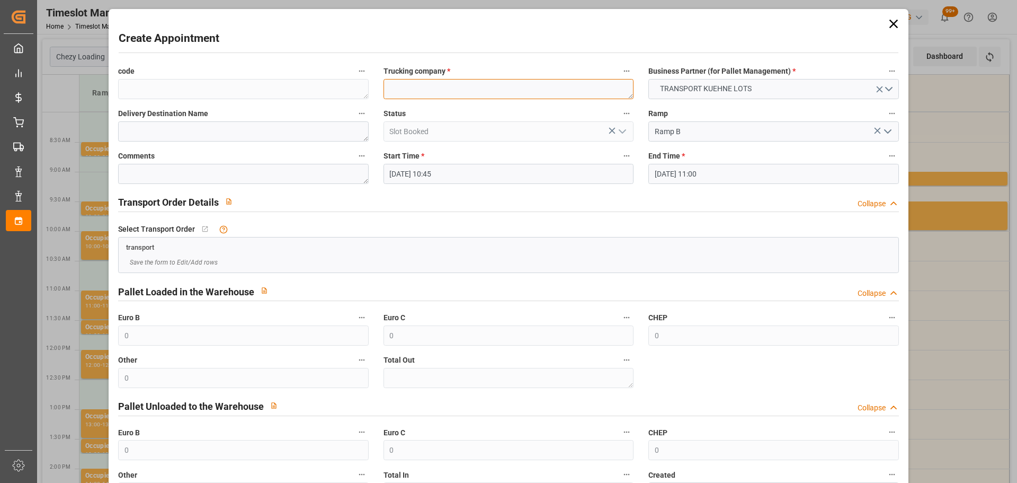
click at [442, 93] on textarea at bounding box center [509, 89] width 250 height 20
type textarea "BREGER"
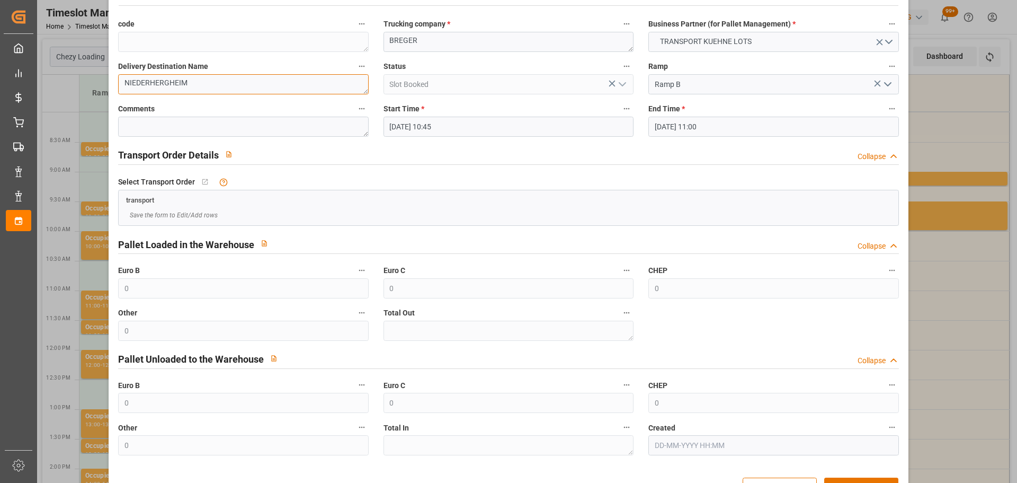
scroll to position [81, 0]
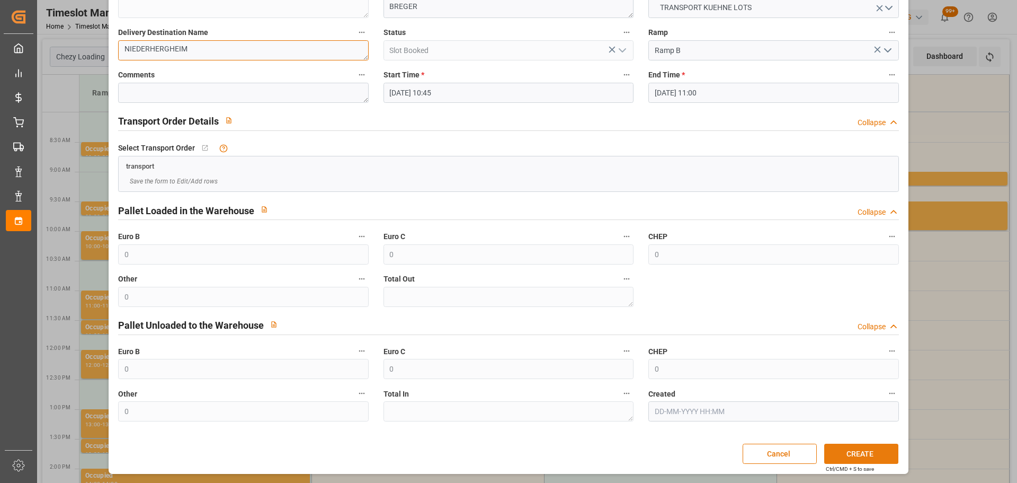
type textarea "NIEDERHERGHEIM"
click at [853, 453] on button "CREATE" at bounding box center [861, 453] width 74 height 20
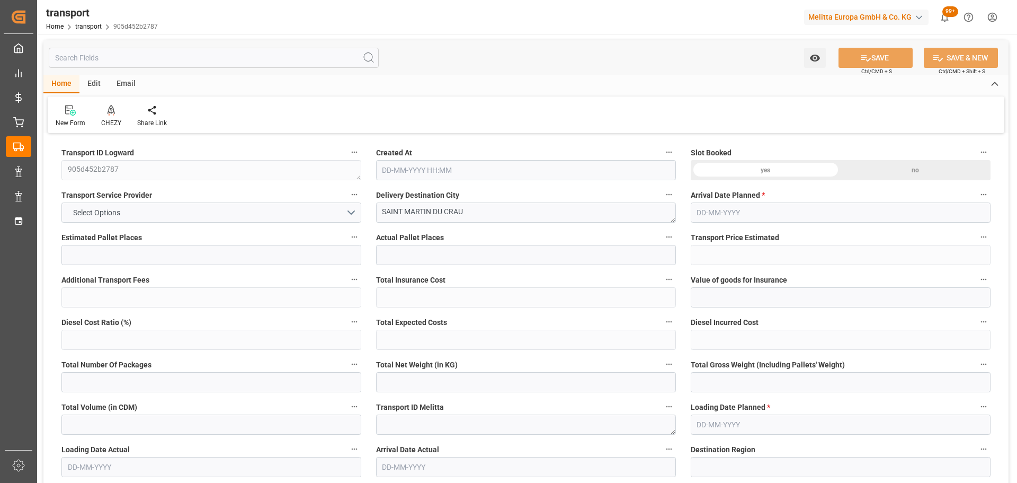
type input "12"
type input "629.72"
type input "0"
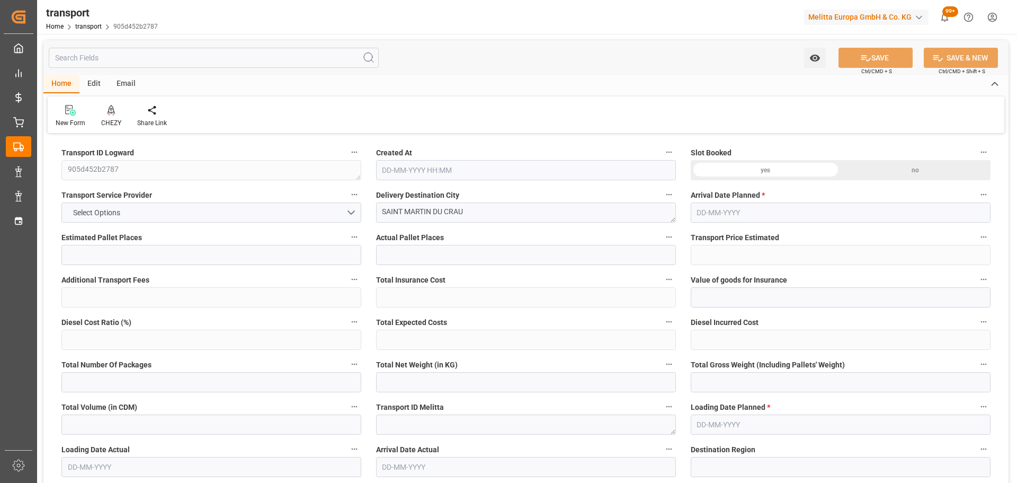
type input "629.72"
type input "0"
type input "2344.662"
type input "3624.287"
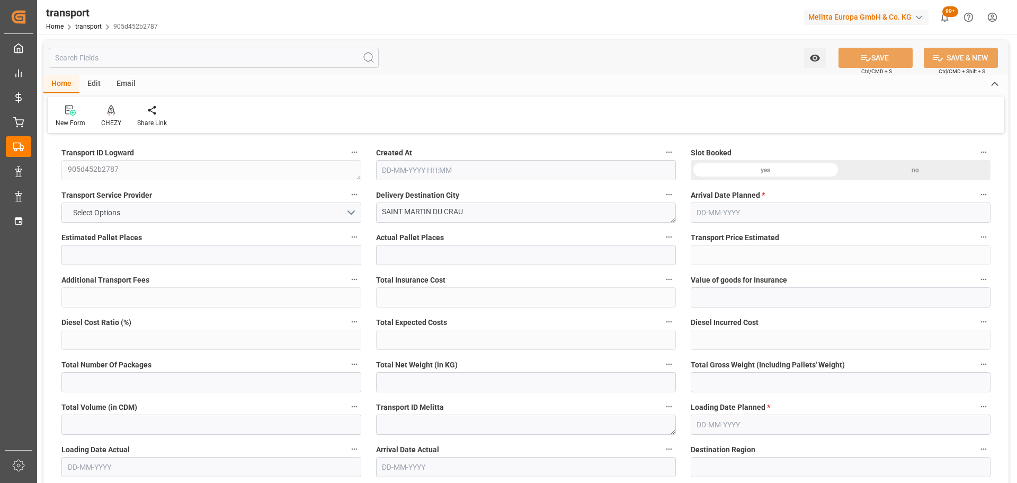
type input "8116.951"
type input "13"
type input "1"
type input "784"
type input "44"
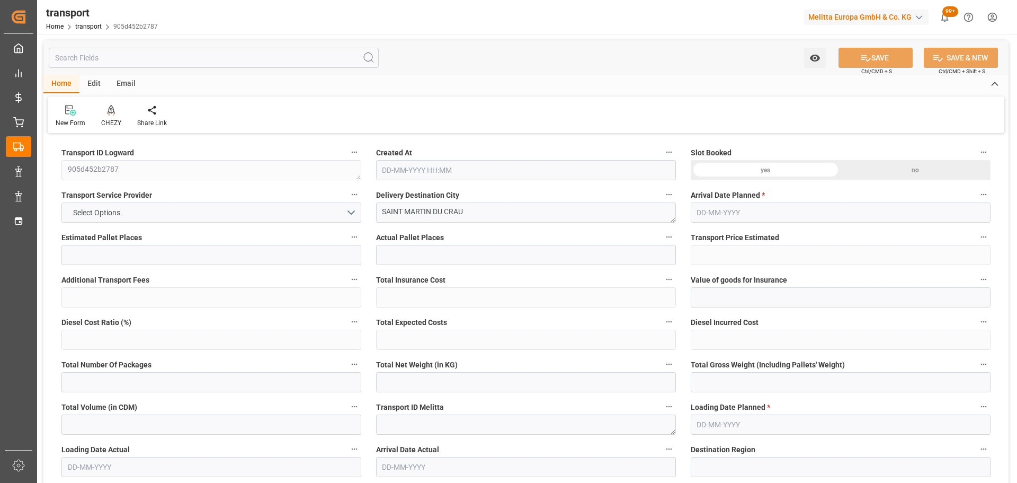
type input "101"
type input "2603.343"
type input "0"
type input "4710.8598"
type input "0"
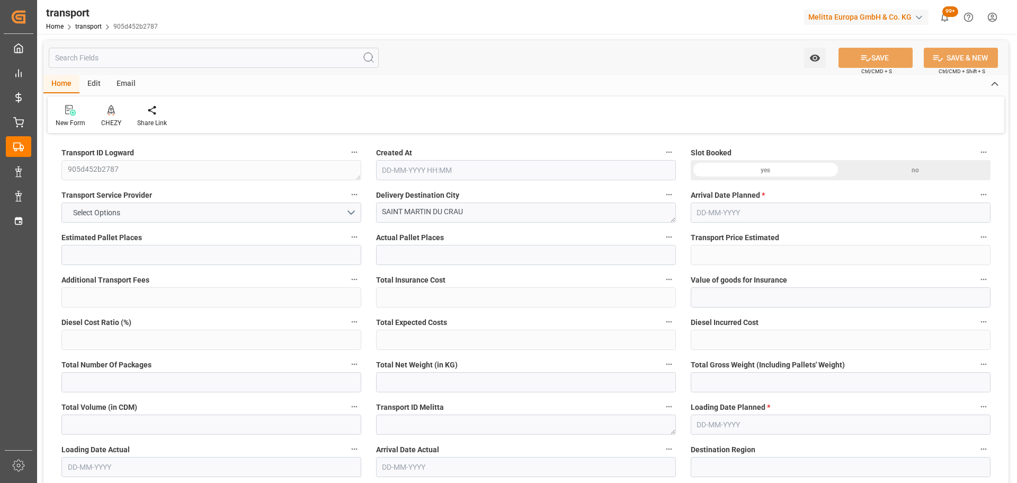
type input "0"
type input "21"
type input "35"
type input "[DATE] 11:35"
type input "[DATE]"
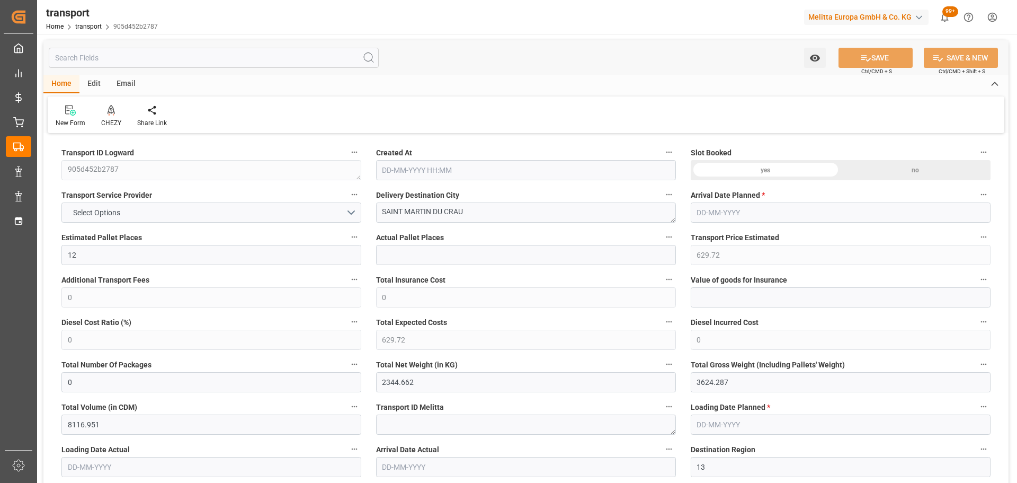
type input "[DATE]"
click at [104, 114] on div at bounding box center [111, 109] width 20 height 11
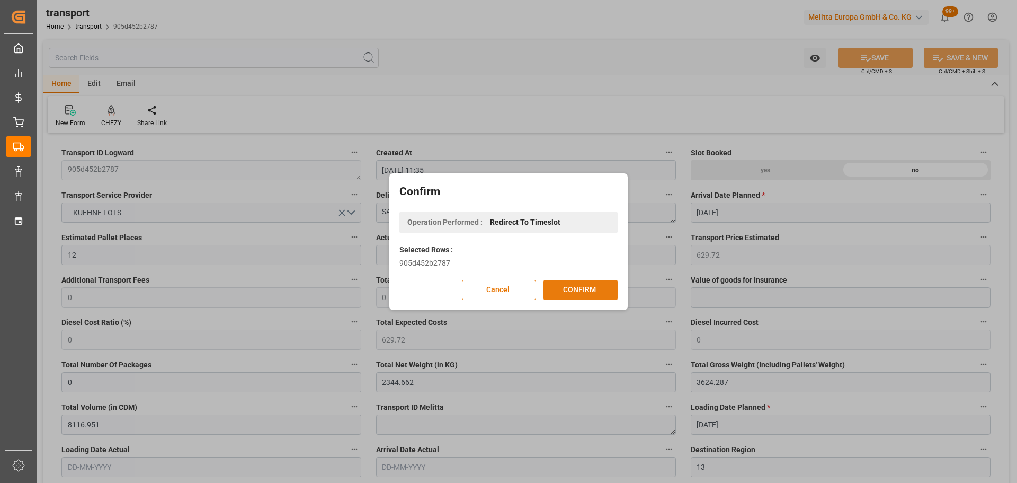
click at [593, 289] on button "CONFIRM" at bounding box center [581, 290] width 74 height 20
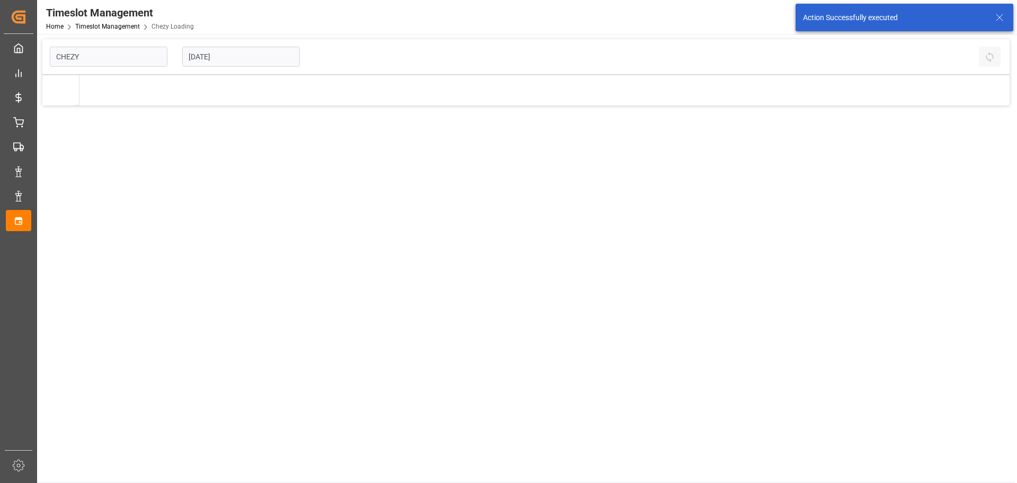
type input "Chezy Loading"
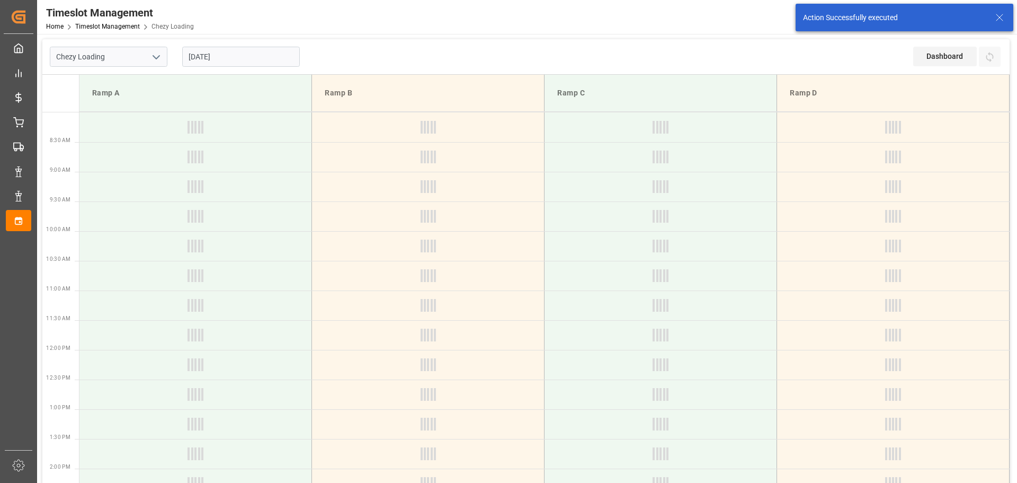
click at [213, 58] on input "[DATE]" at bounding box center [241, 57] width 118 height 20
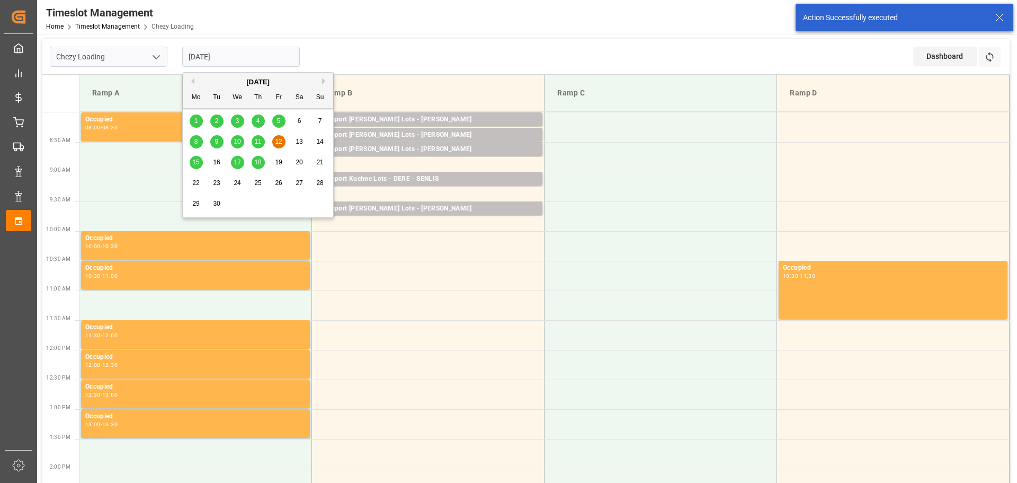
click at [260, 143] on span "11" at bounding box center [257, 141] width 7 height 7
type input "[DATE]"
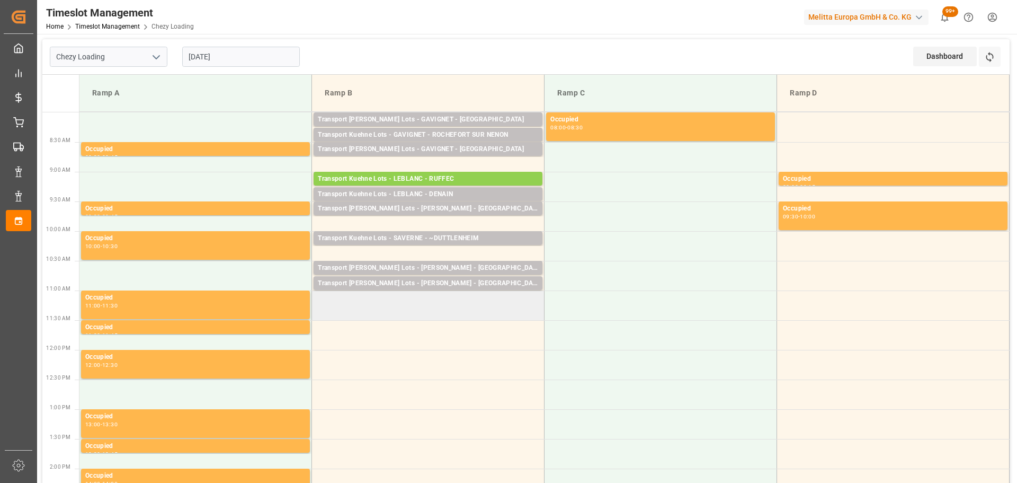
click at [316, 313] on td at bounding box center [428, 305] width 233 height 30
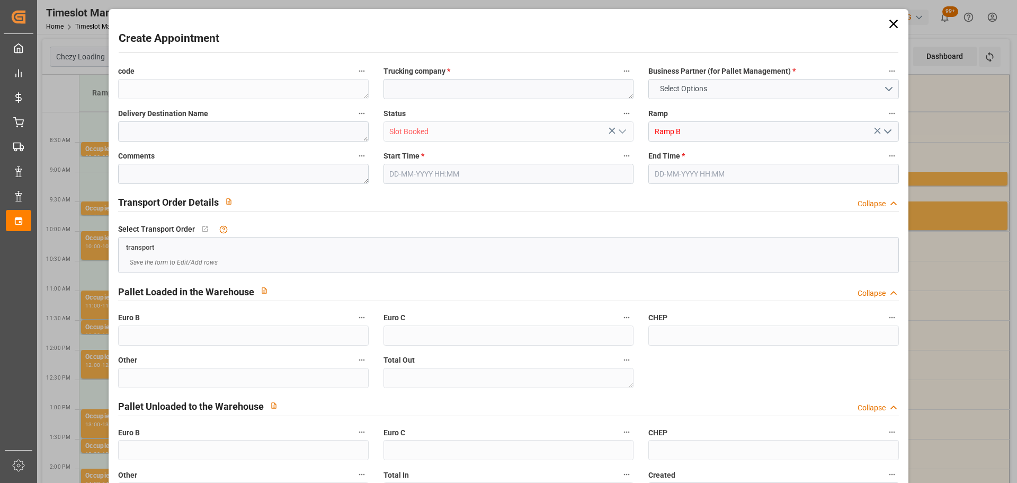
type input "0"
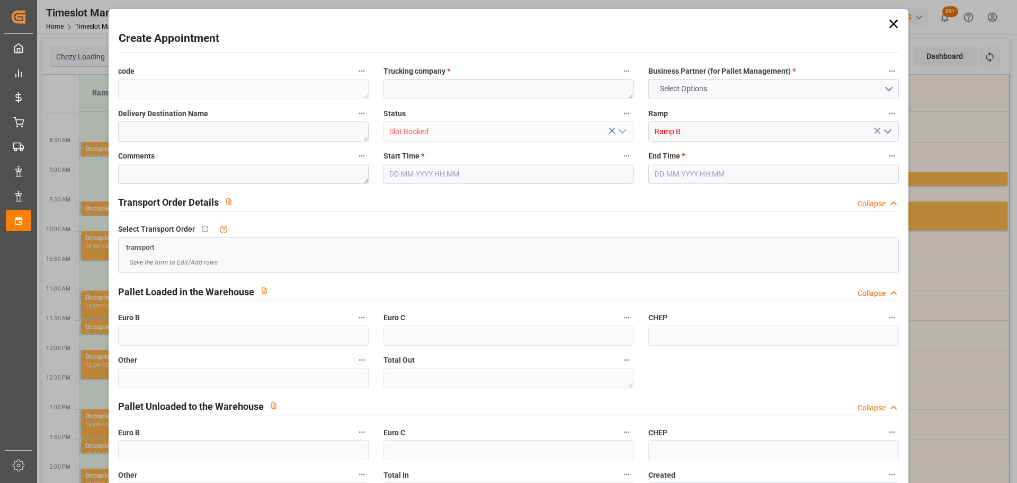
type input "0"
type input "[DATE] 11:00"
type input "[DATE] 11:30"
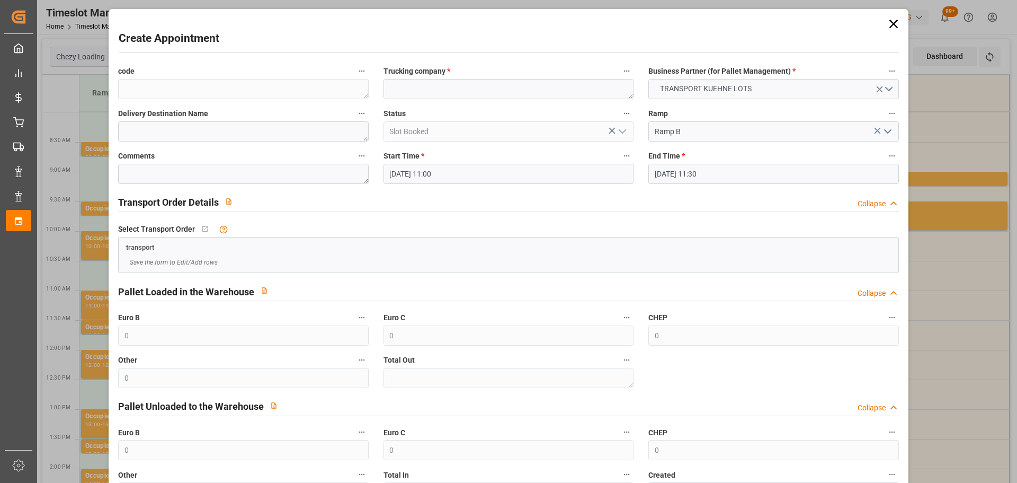
click at [423, 167] on input "[DATE] 11:00" at bounding box center [509, 174] width 250 height 20
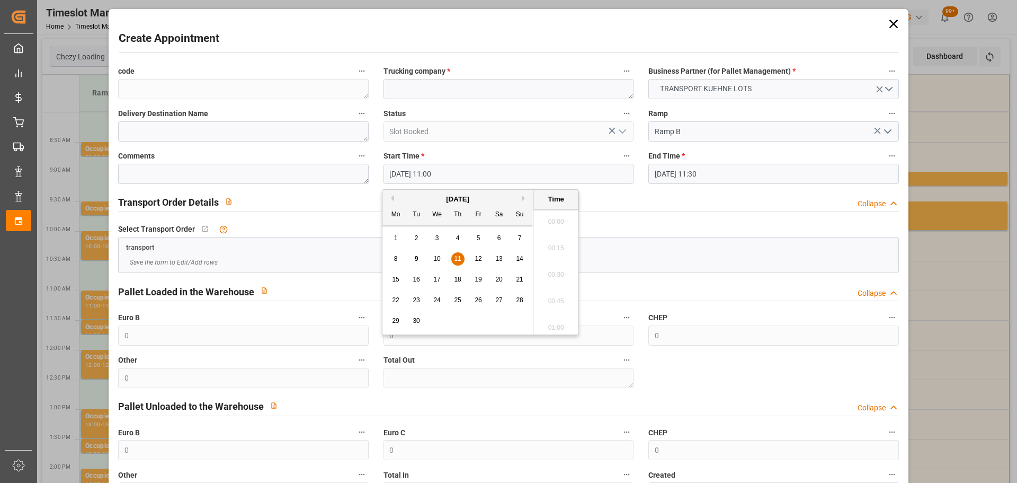
scroll to position [1116, 0]
click at [458, 258] on span "11" at bounding box center [457, 258] width 7 height 7
drag, startPoint x: 559, startPoint y: 296, endPoint x: 486, endPoint y: 126, distance: 185.6
click at [559, 295] on li "11:15" at bounding box center [555, 297] width 45 height 26
type input "[DATE] 11:15"
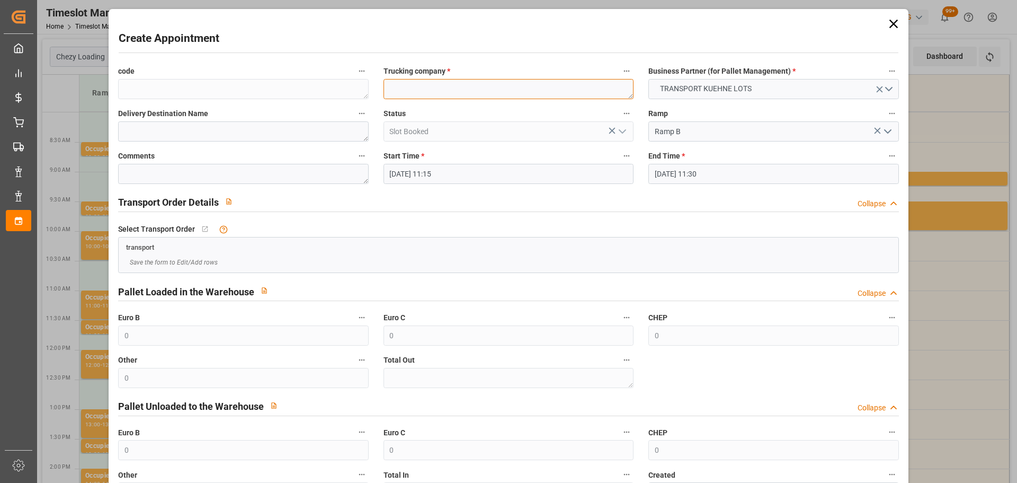
click at [437, 92] on textarea at bounding box center [509, 89] width 250 height 20
type textarea "DERE/FOSSIER"
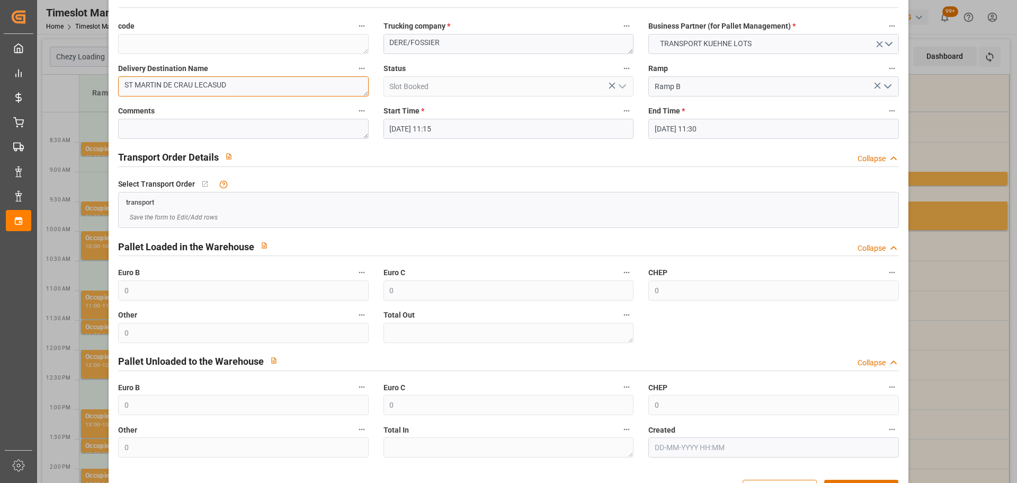
scroll to position [81, 0]
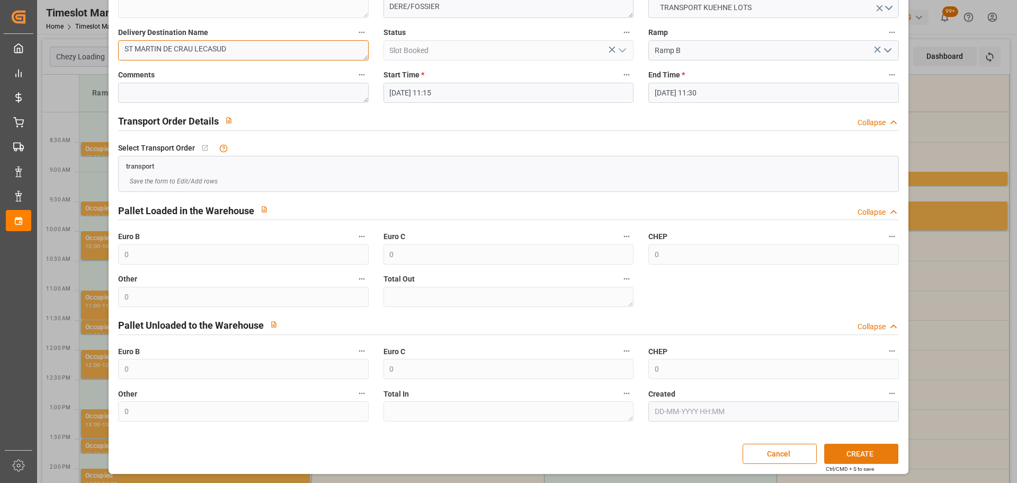
type textarea "ST MARTIN DE CRAU LECASUD"
click at [861, 458] on button "CREATE" at bounding box center [861, 453] width 74 height 20
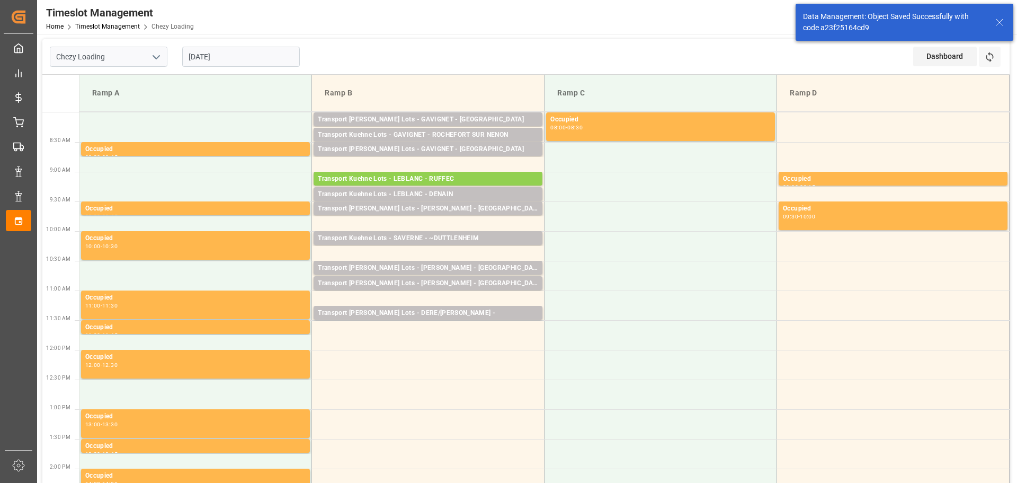
click at [240, 54] on input "[DATE]" at bounding box center [241, 57] width 118 height 20
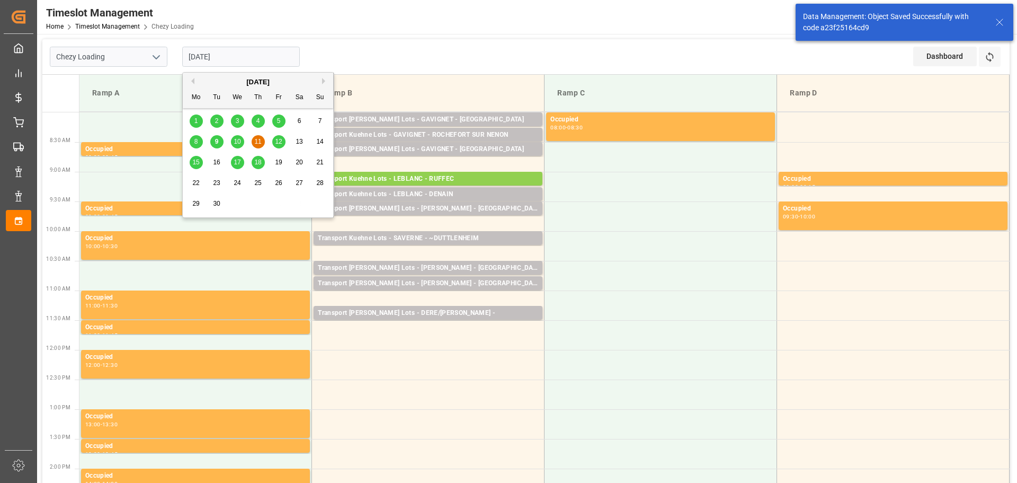
click at [279, 138] on span "12" at bounding box center [278, 141] width 7 height 7
type input "[DATE]"
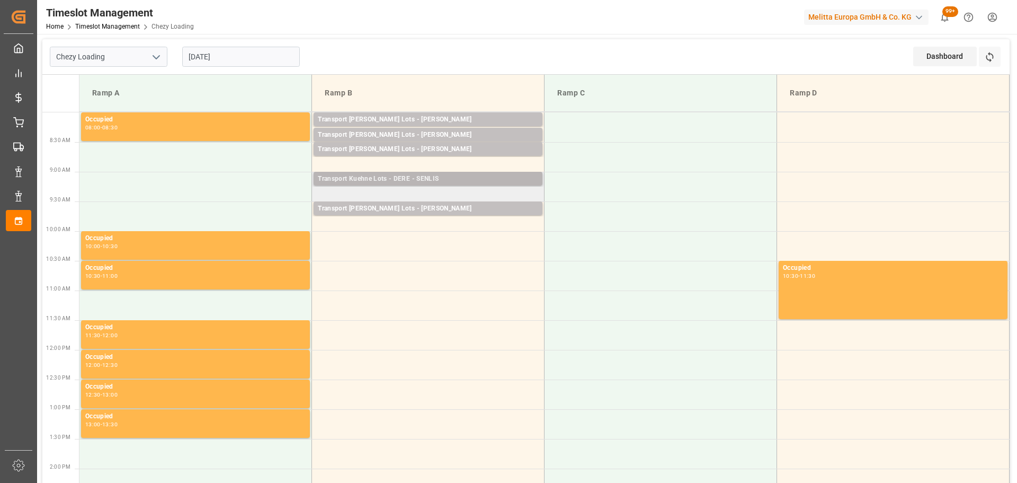
click at [404, 174] on div "Transport Kuehne Lots - DERE - SENLIS" at bounding box center [428, 179] width 220 height 11
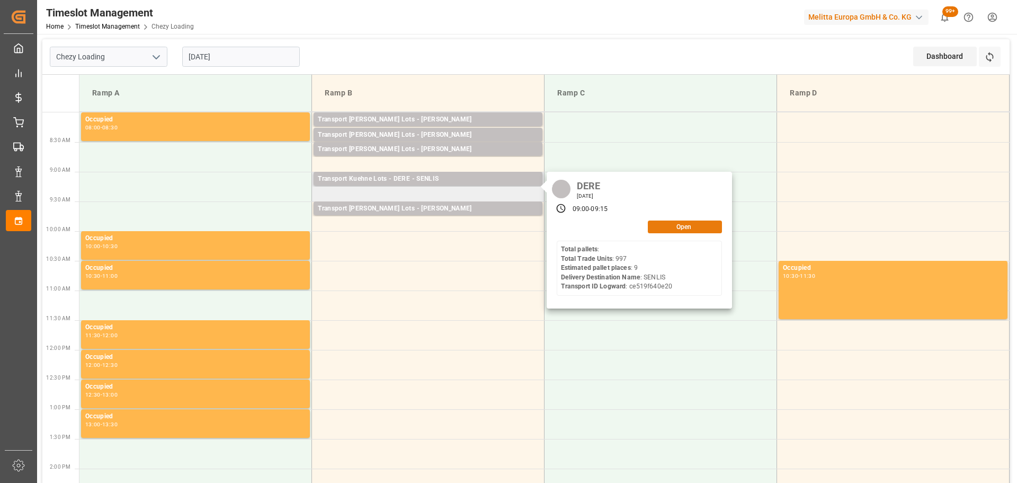
click at [672, 224] on button "Open" at bounding box center [685, 226] width 74 height 13
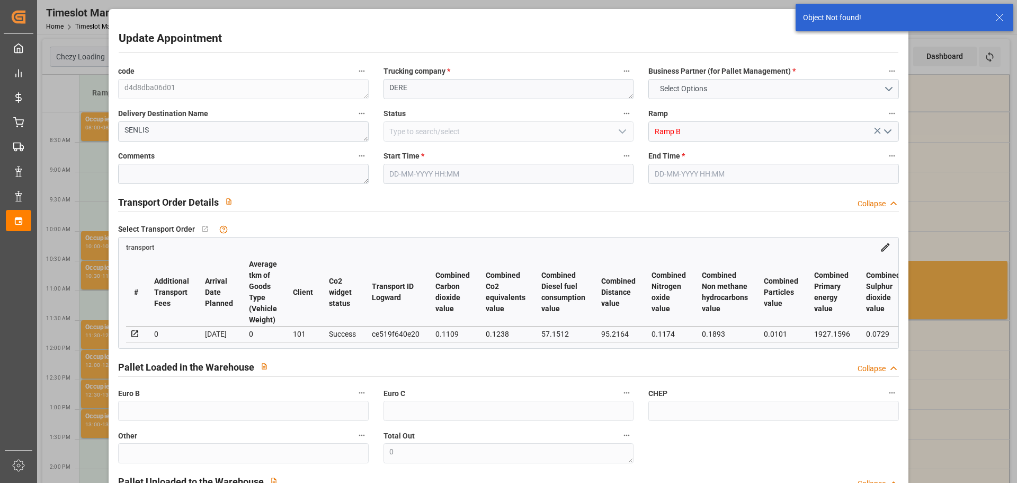
type input "[DATE] 09:00"
type input "[DATE] 09:15"
type input "[DATE] 12:44"
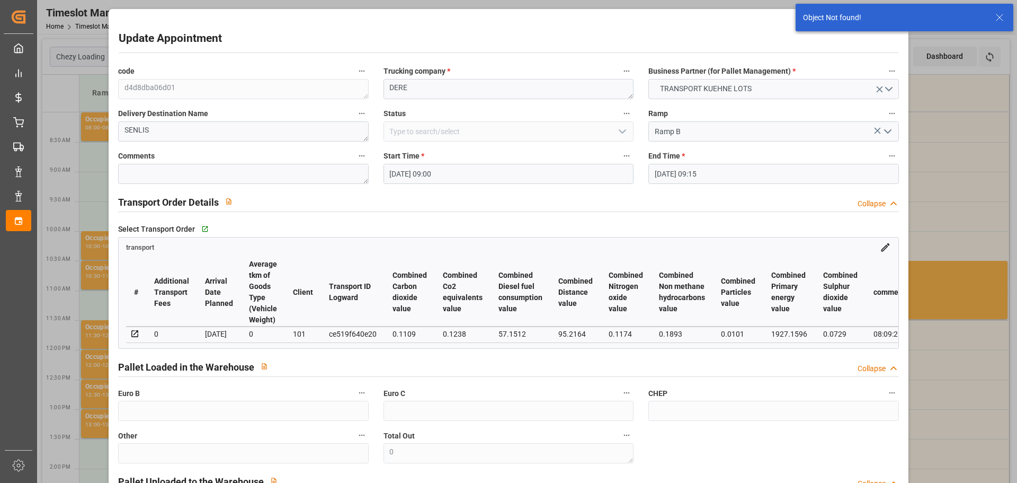
click at [413, 175] on input "[DATE] 09:00" at bounding box center [509, 174] width 250 height 20
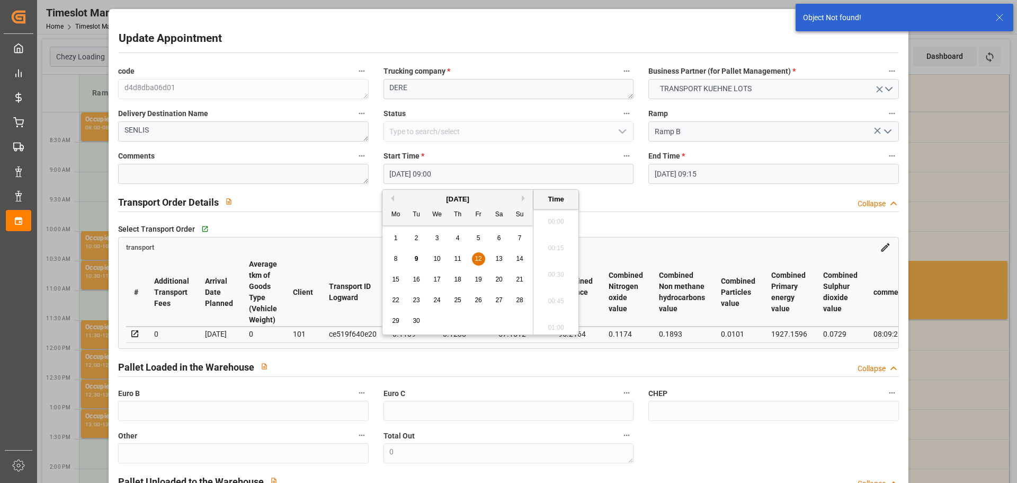
scroll to position [904, 0]
click at [457, 258] on span "11" at bounding box center [457, 258] width 7 height 7
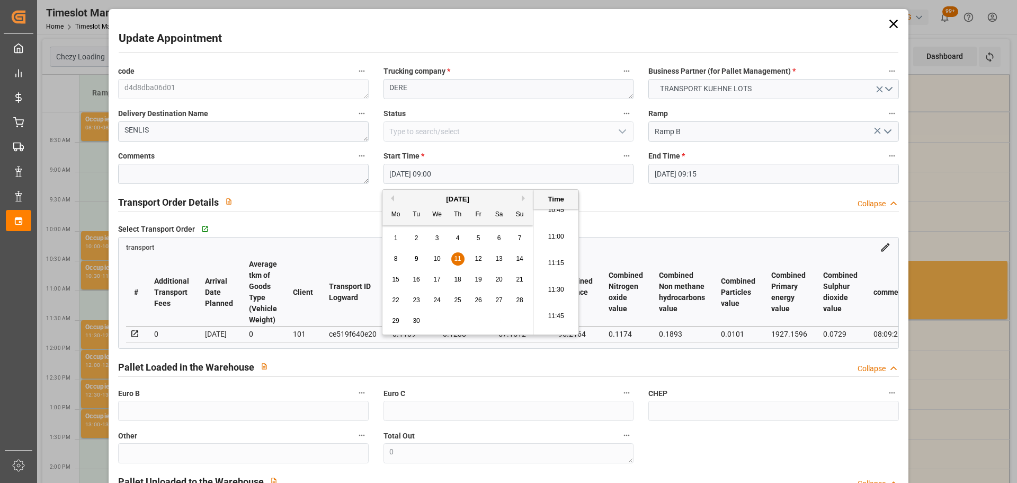
scroll to position [1169, 0]
click at [558, 264] on li "11:30" at bounding box center [555, 271] width 45 height 26
type input "[DATE] 11:30"
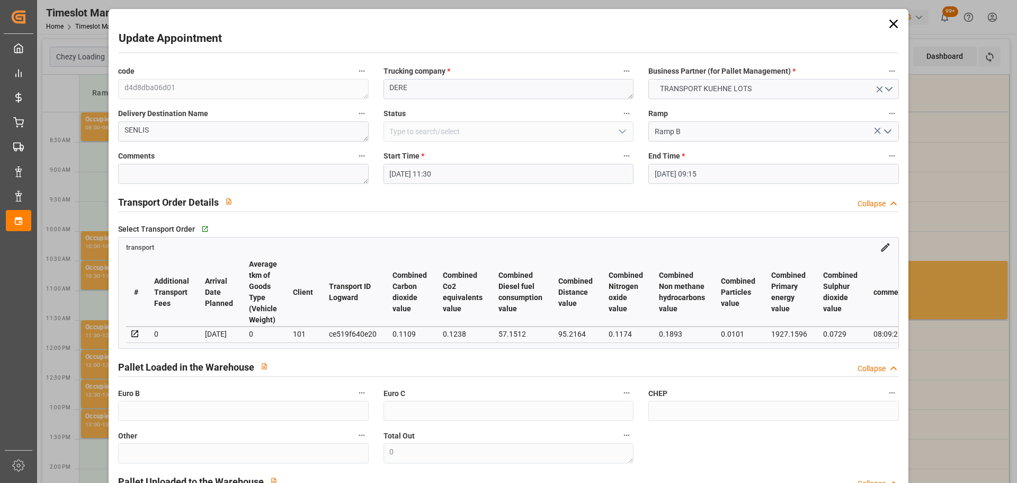
drag, startPoint x: 671, startPoint y: 171, endPoint x: 679, endPoint y: 182, distance: 14.0
click at [672, 171] on input "[DATE] 09:15" at bounding box center [773, 174] width 250 height 20
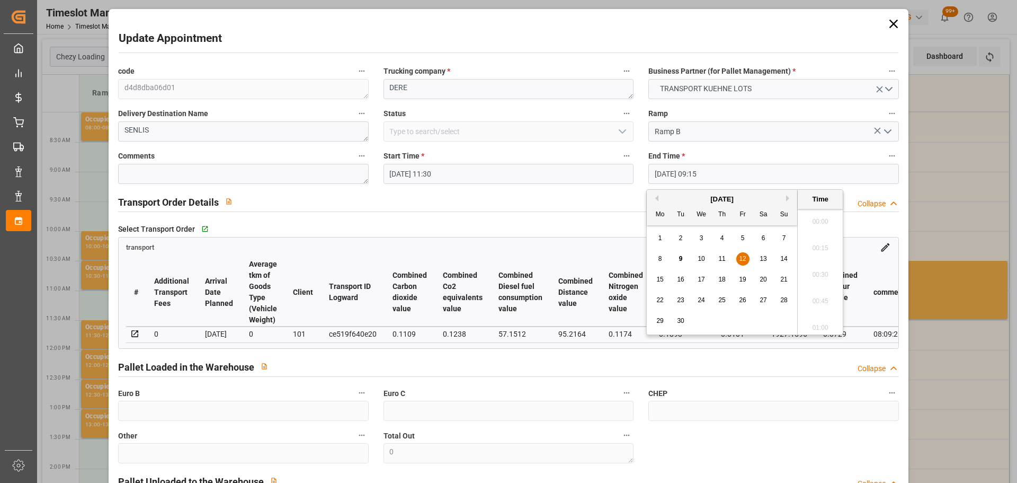
scroll to position [931, 0]
click at [722, 256] on span "11" at bounding box center [721, 258] width 7 height 7
click at [813, 316] on li "11:45" at bounding box center [820, 324] width 45 height 26
type input "[DATE] 11:45"
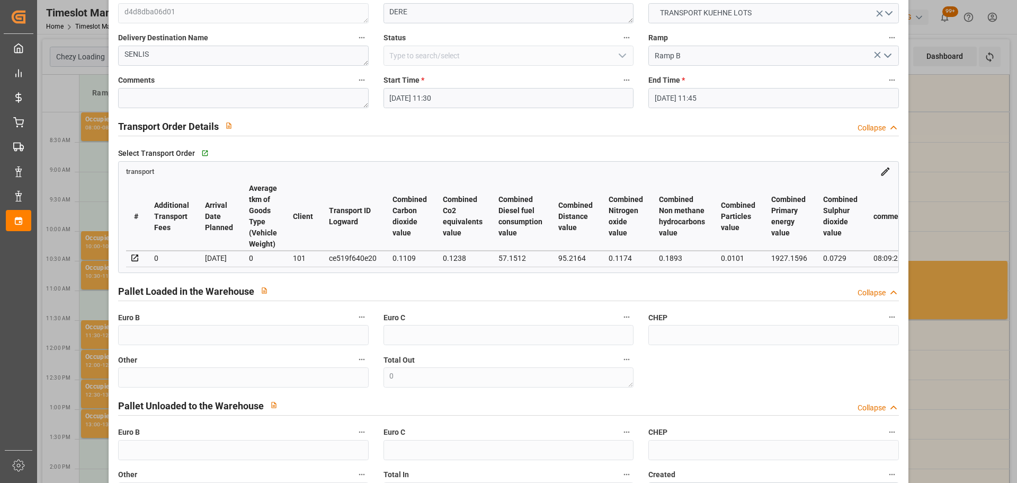
scroll to position [160, 0]
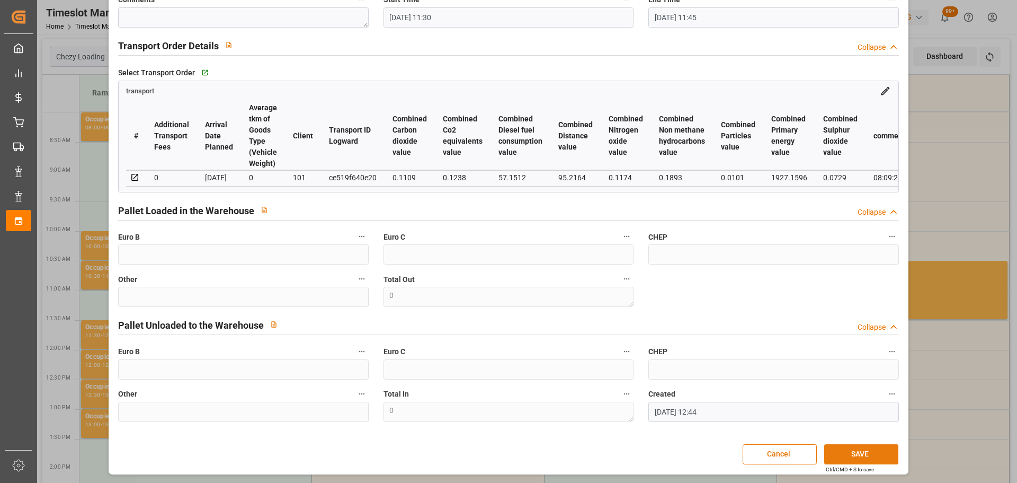
click at [866, 457] on button "SAVE" at bounding box center [861, 454] width 74 height 20
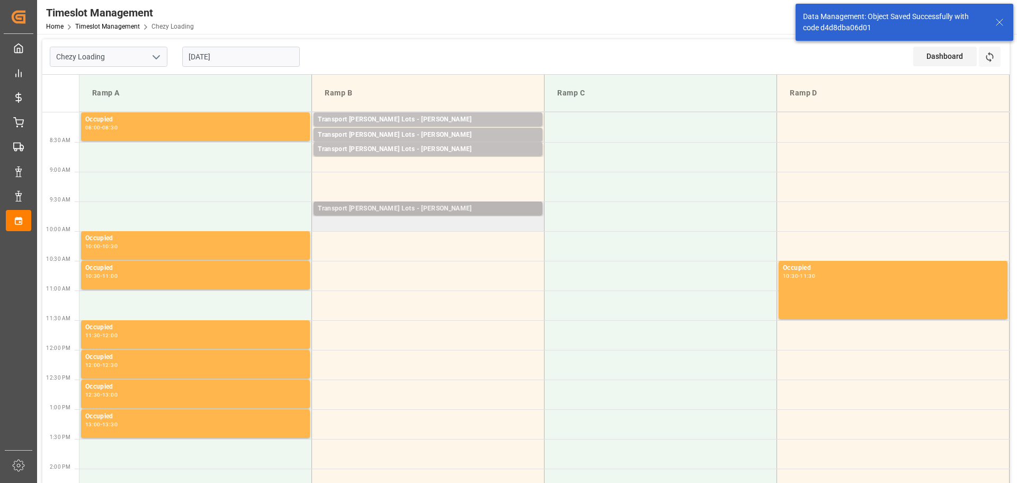
click at [359, 207] on div "Transport [PERSON_NAME] Lots - [PERSON_NAME]" at bounding box center [428, 208] width 220 height 11
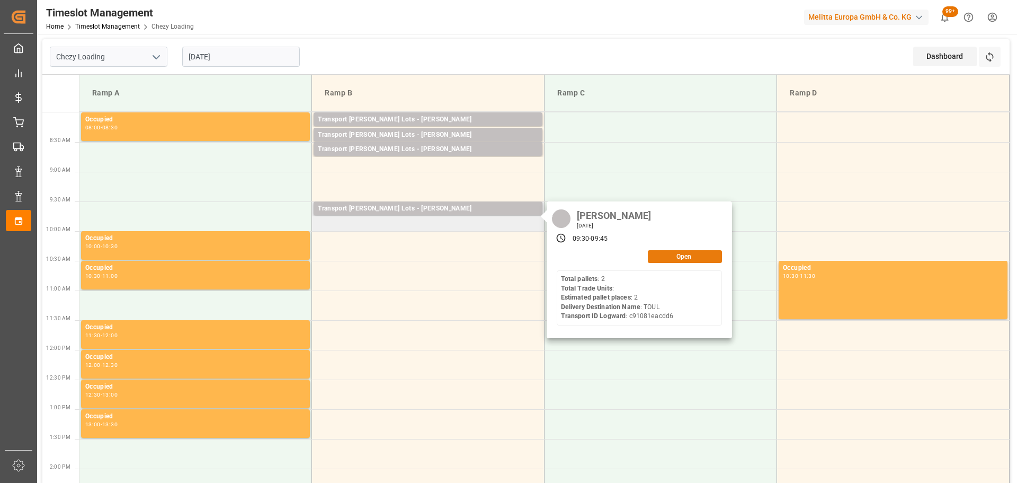
click at [700, 254] on button "Open" at bounding box center [685, 256] width 74 height 13
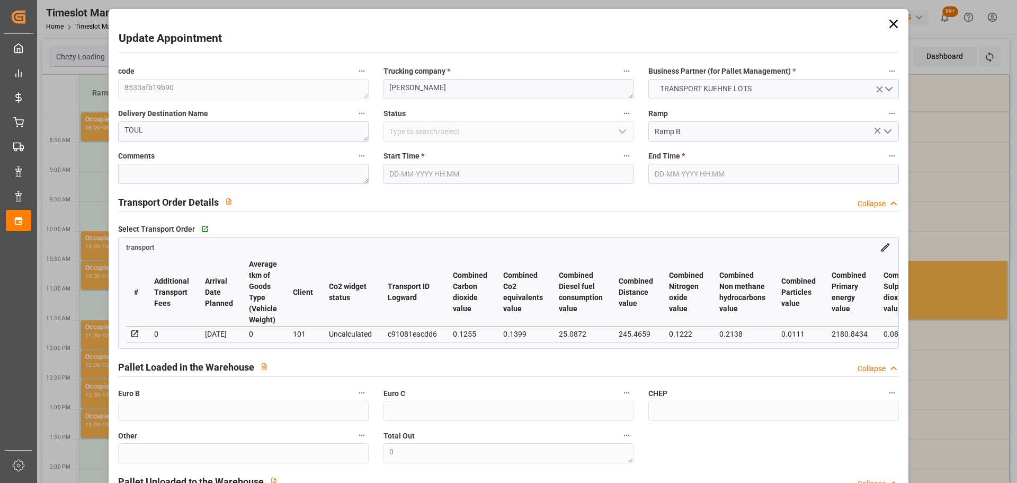
type input "[DATE] 09:30"
type input "[DATE] 09:45"
type input "[DATE] 13:14"
type input "09-09-2025 11:36"
type input "[DATE]"
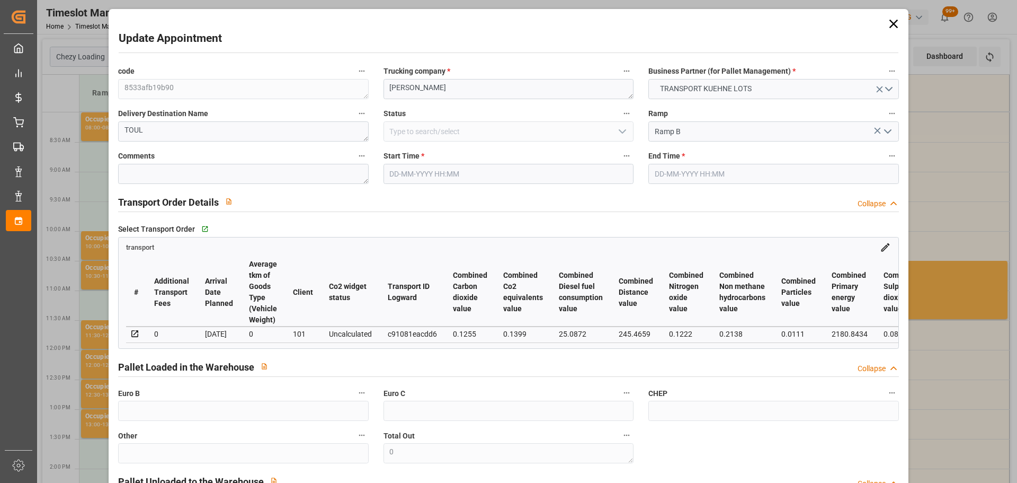
type input "[DATE]"
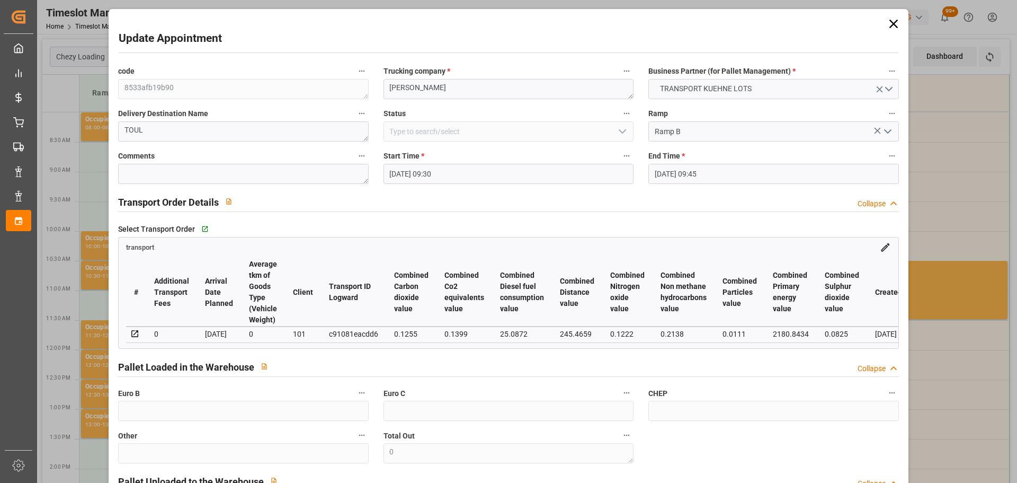
click at [419, 167] on input "12-09-2025 09:30" at bounding box center [509, 174] width 250 height 20
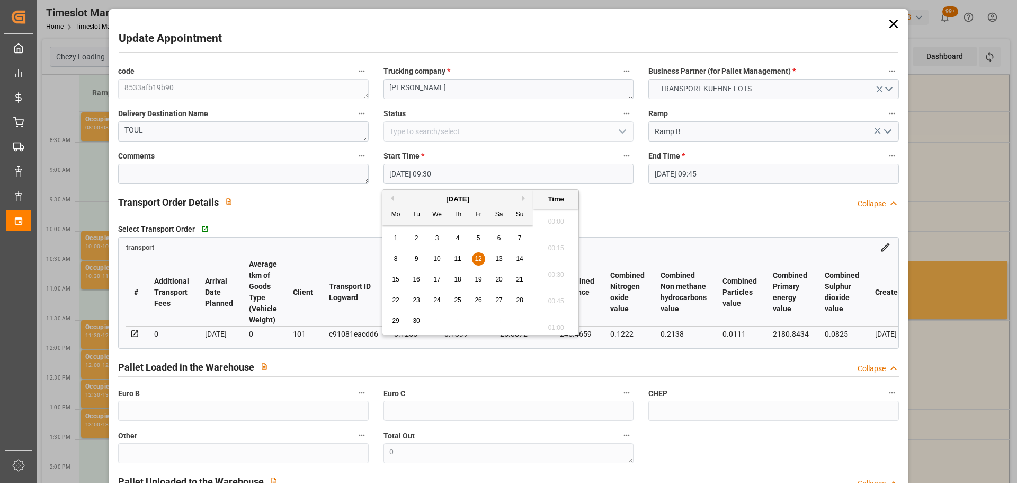
scroll to position [957, 0]
click at [482, 256] on span "12" at bounding box center [478, 258] width 7 height 7
click at [556, 216] on li "09:00" at bounding box center [555, 218] width 45 height 26
type input "12-09-2025 09:00"
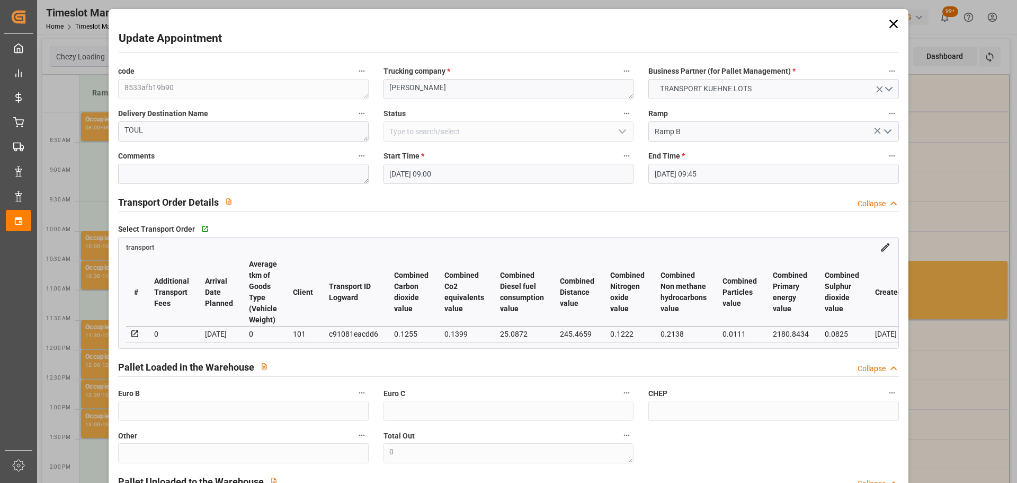
click at [693, 176] on input "12-09-2025 09:45" at bounding box center [773, 174] width 250 height 20
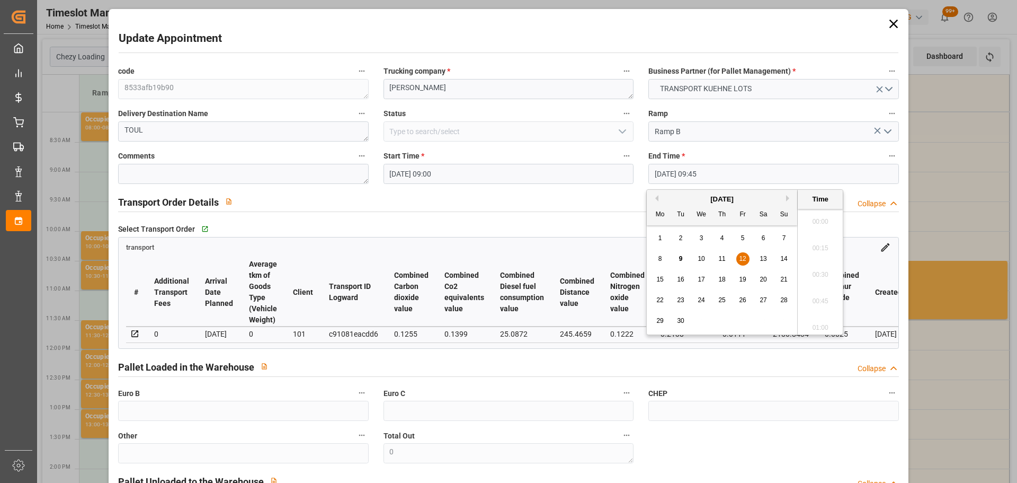
scroll to position [984, 0]
click at [744, 256] on span "12" at bounding box center [742, 258] width 7 height 7
drag, startPoint x: 816, startPoint y: 213, endPoint x: 858, endPoint y: 316, distance: 110.3
click at [819, 217] on li "09:15" at bounding box center [820, 218] width 45 height 26
type input "12-09-2025 09:15"
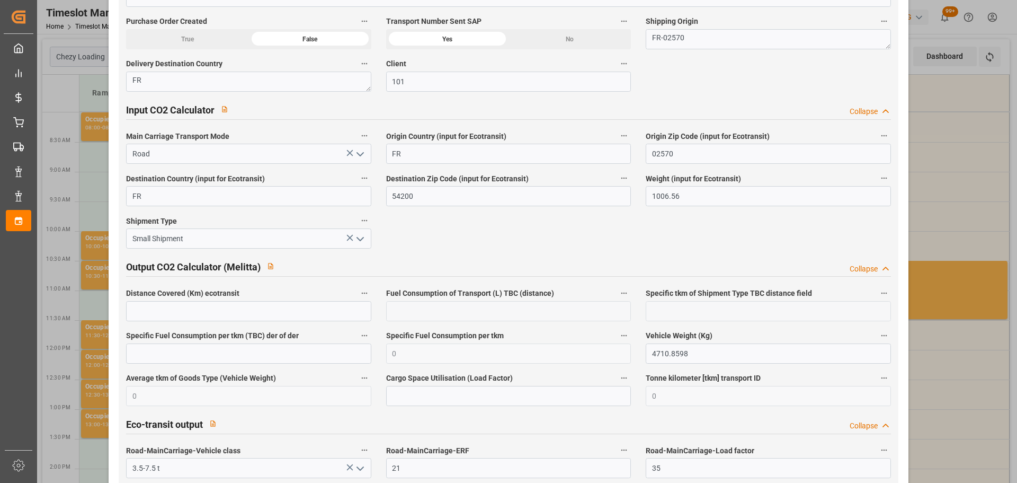
scroll to position [1743, 0]
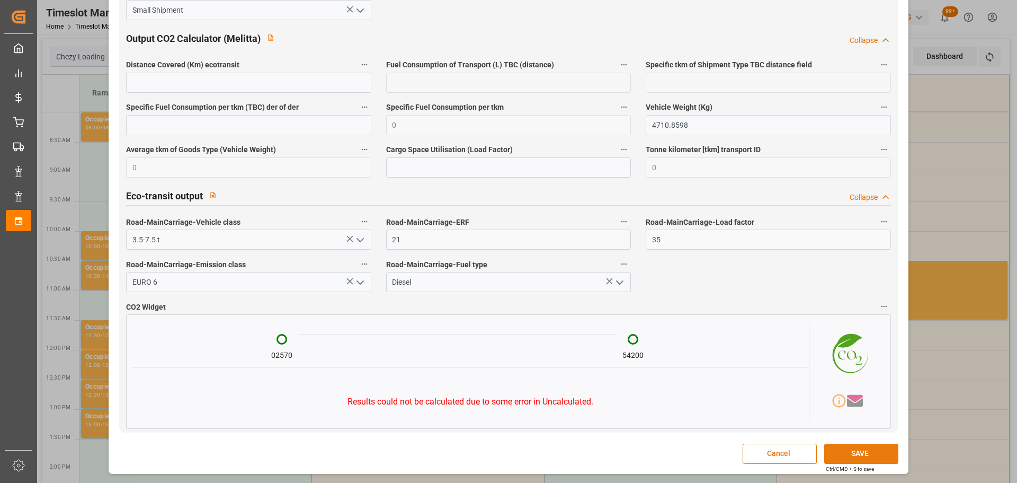
click at [831, 456] on button "SAVE" at bounding box center [861, 453] width 74 height 20
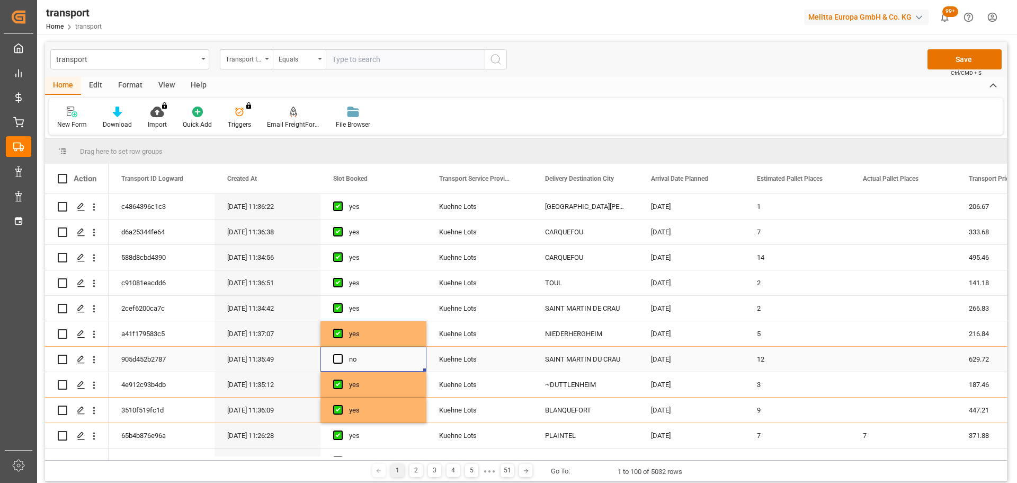
click at [344, 354] on div "Press SPACE to select this row." at bounding box center [341, 359] width 16 height 24
click at [339, 359] on span "Press SPACE to select this row." at bounding box center [338, 359] width 10 height 10
click at [341, 354] on input "Press SPACE to select this row." at bounding box center [341, 354] width 0 height 0
click at [947, 56] on button "Save" at bounding box center [965, 59] width 74 height 20
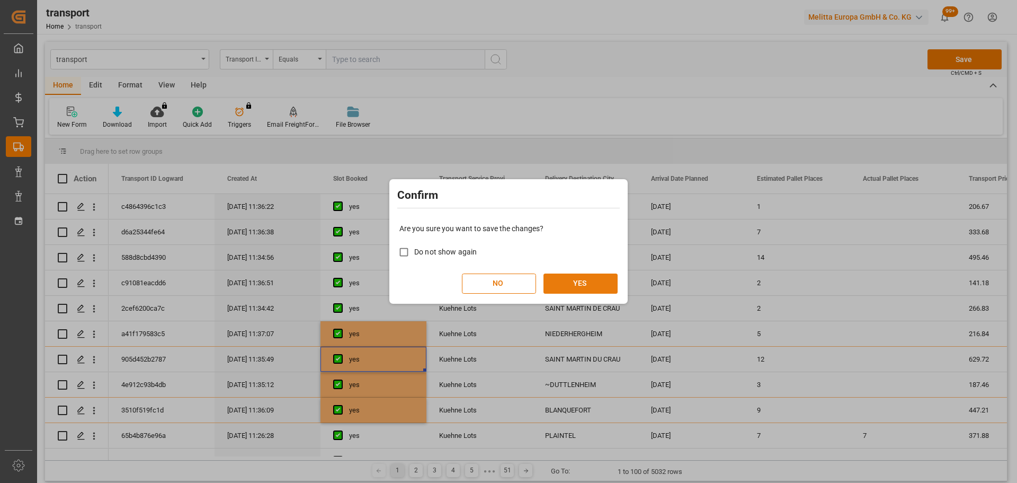
click at [591, 282] on button "YES" at bounding box center [581, 283] width 74 height 20
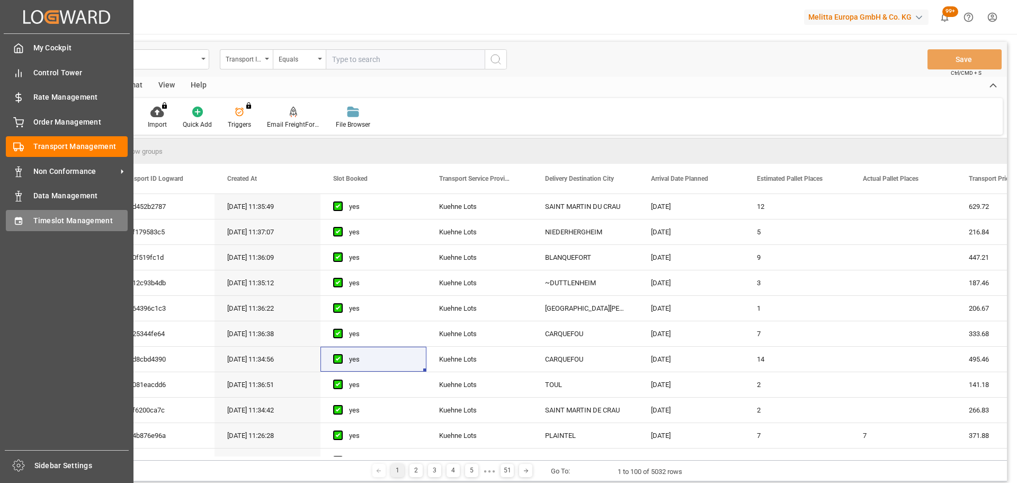
click at [35, 216] on span "Timeslot Management" at bounding box center [80, 220] width 95 height 11
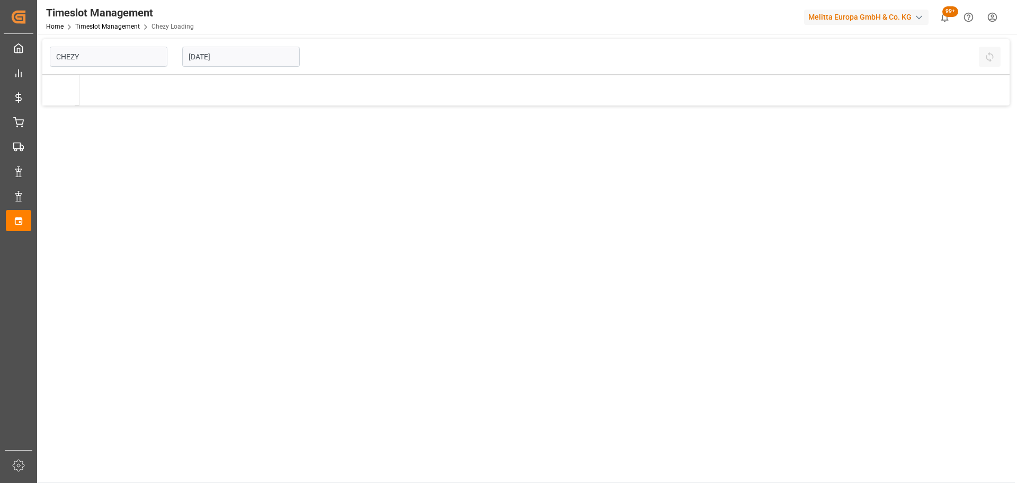
type input "Chezy Loading"
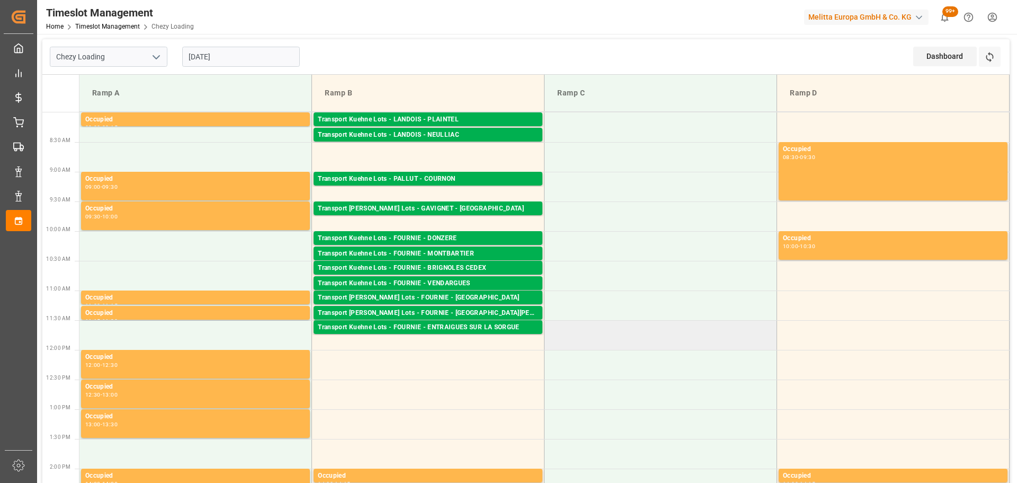
click at [702, 349] on td at bounding box center [661, 335] width 233 height 30
